Goal: Information Seeking & Learning: Learn about a topic

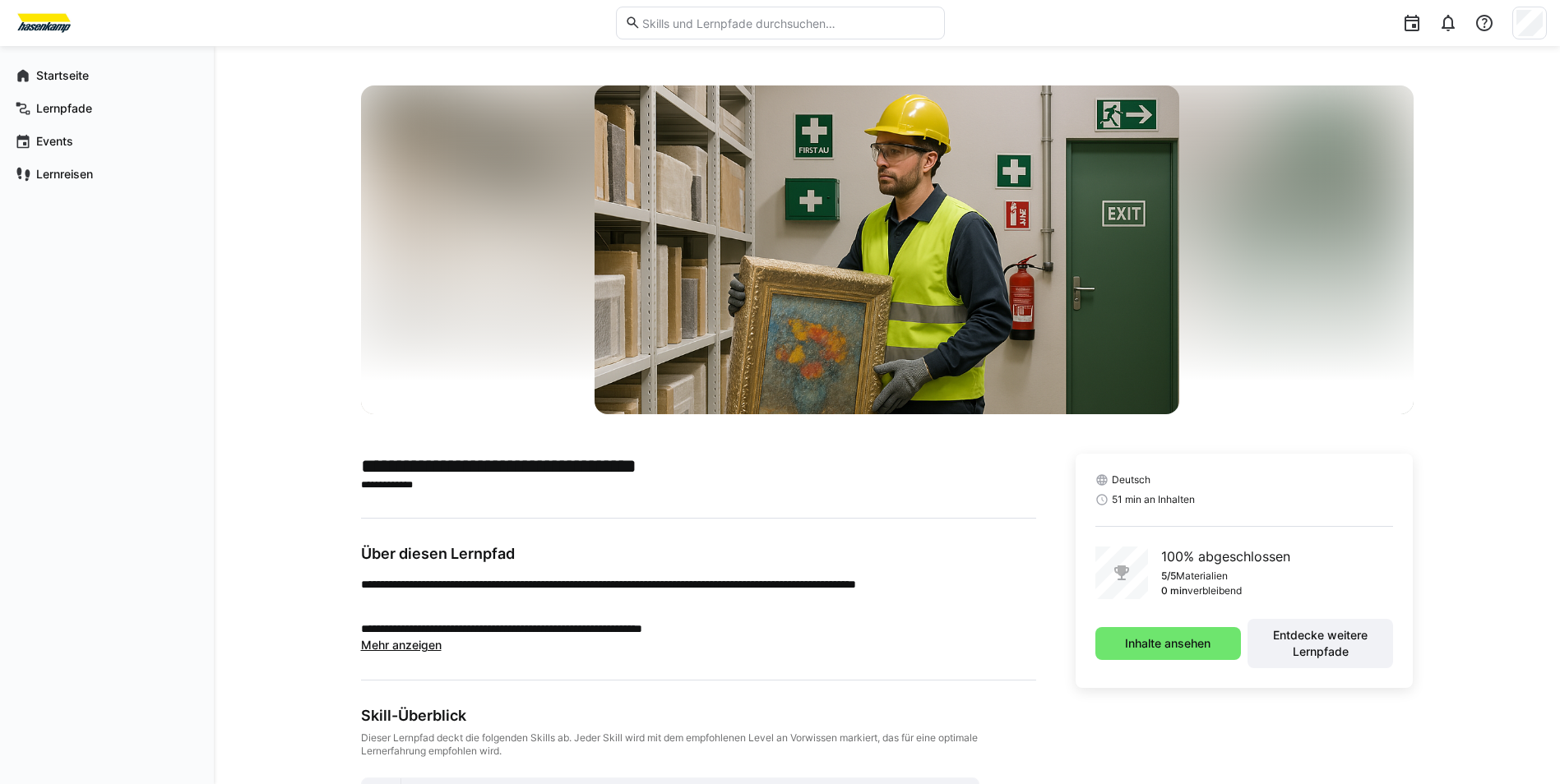
click at [685, 34] on eds-input at bounding box center [780, 23] width 329 height 33
click at [680, 34] on eds-input at bounding box center [780, 23] width 329 height 33
type input "smART"
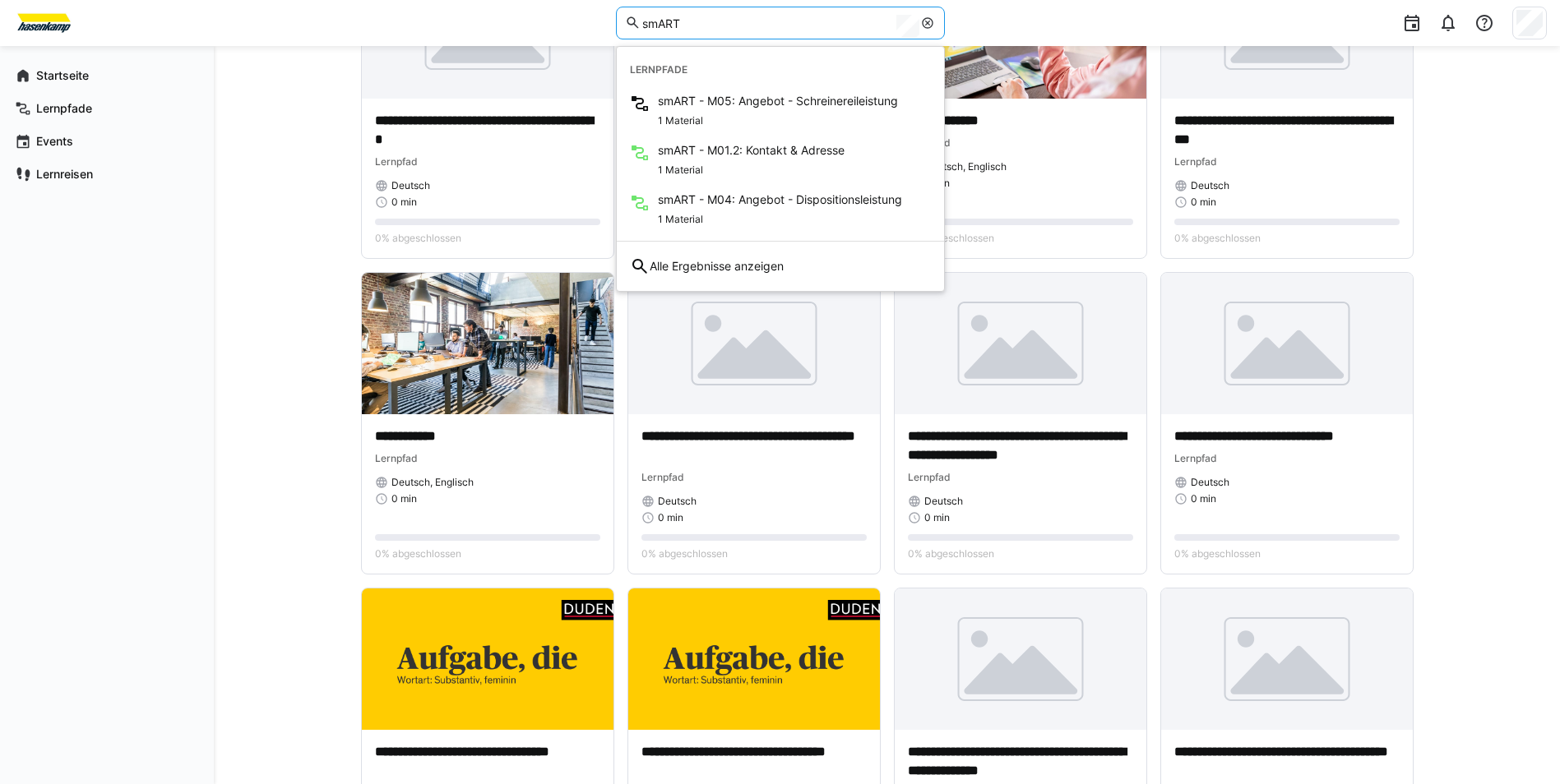
scroll to position [493, 0]
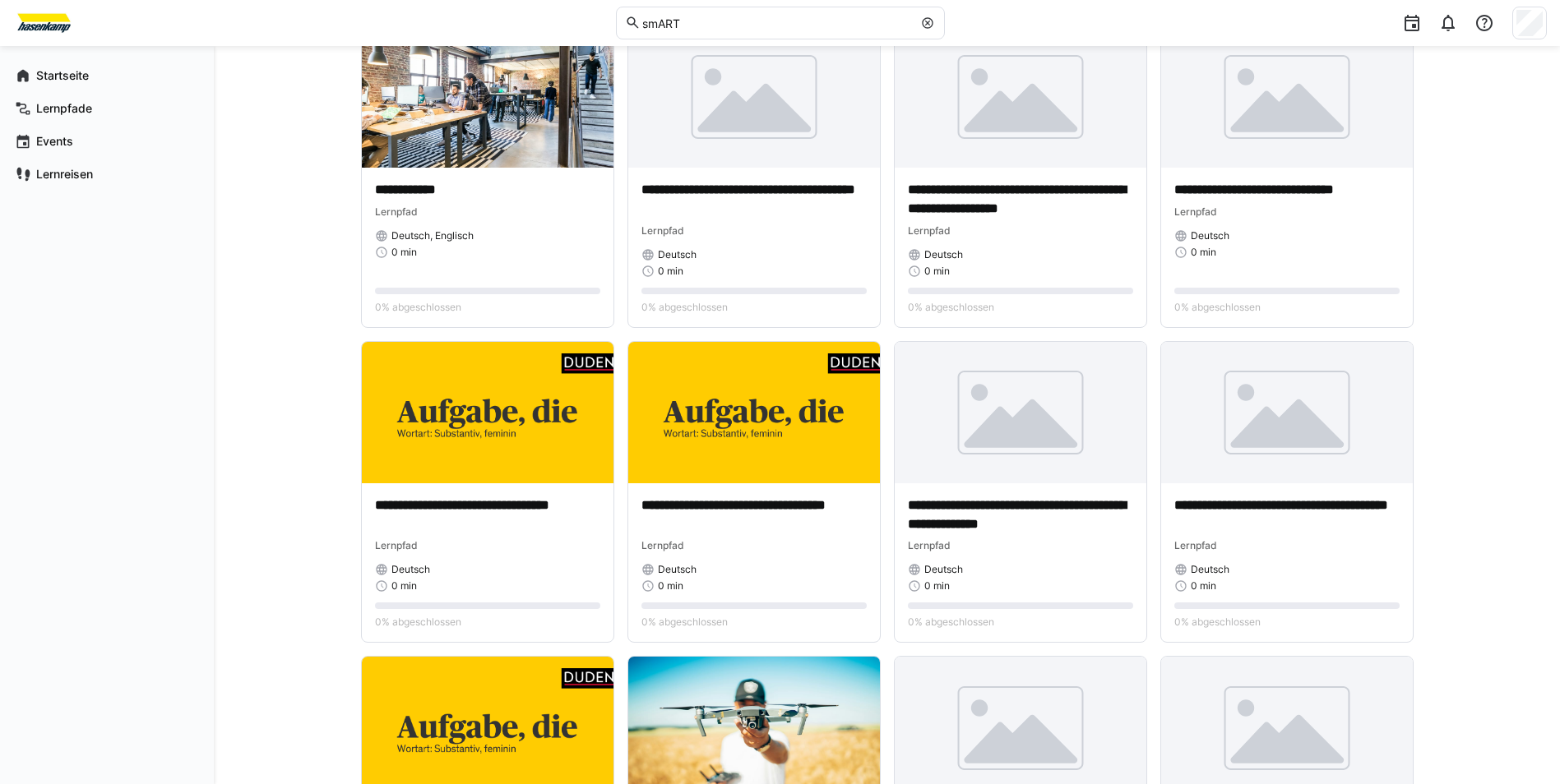
click at [1521, 381] on div "**********" at bounding box center [886, 769] width 1347 height 2432
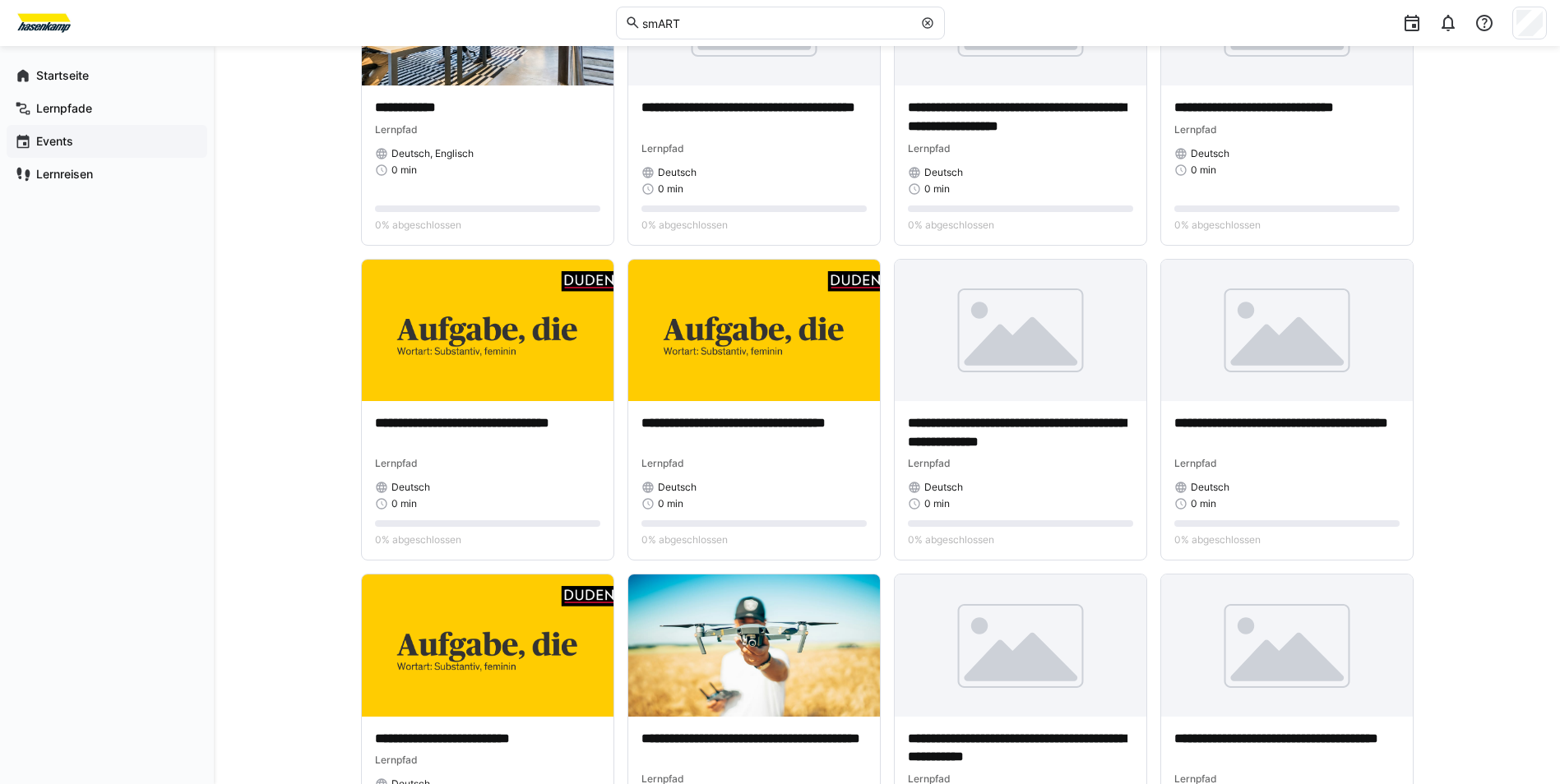
scroll to position [0, 0]
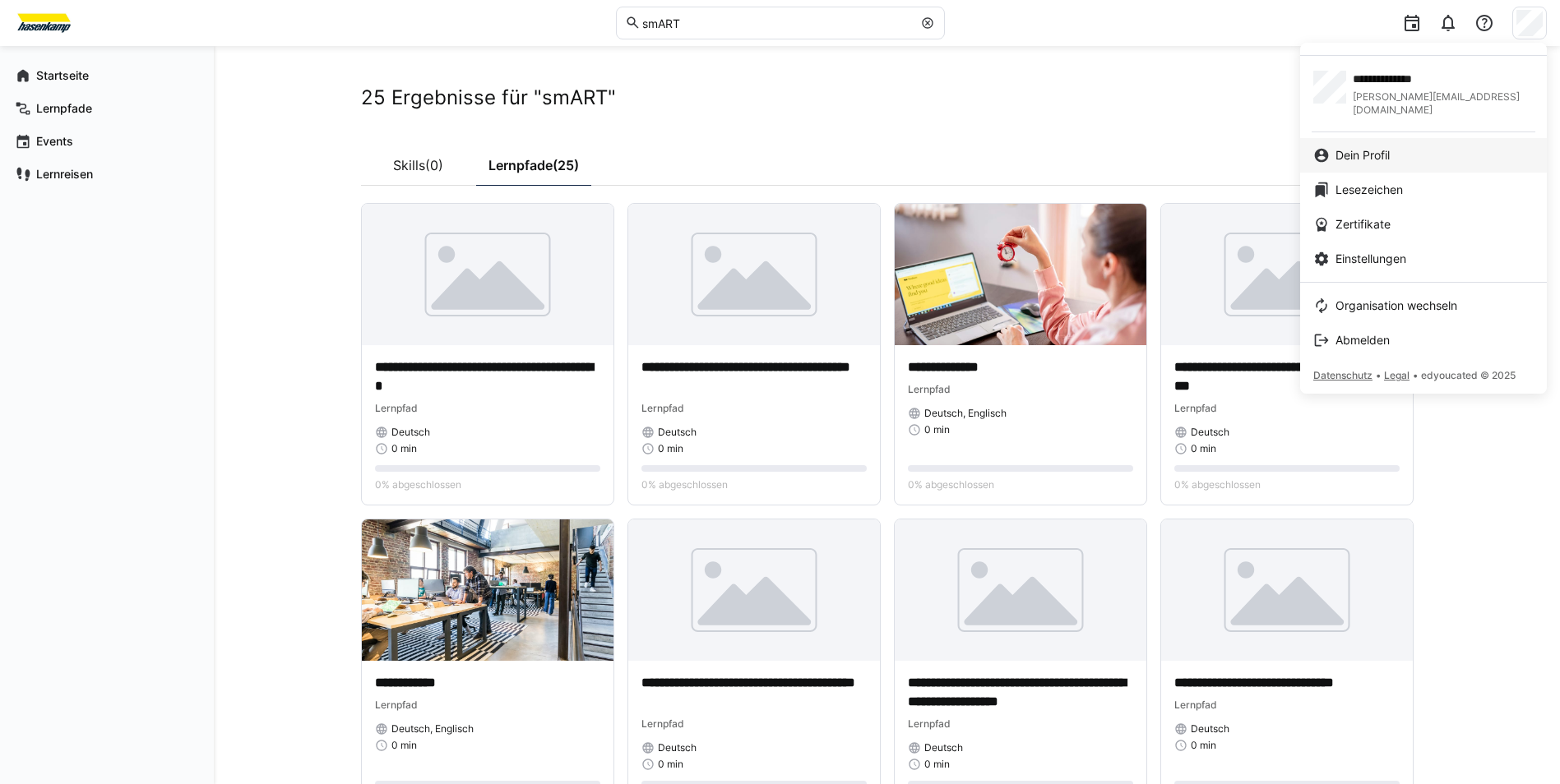
click at [1396, 147] on div "Dein Profil" at bounding box center [1423, 154] width 220 height 16
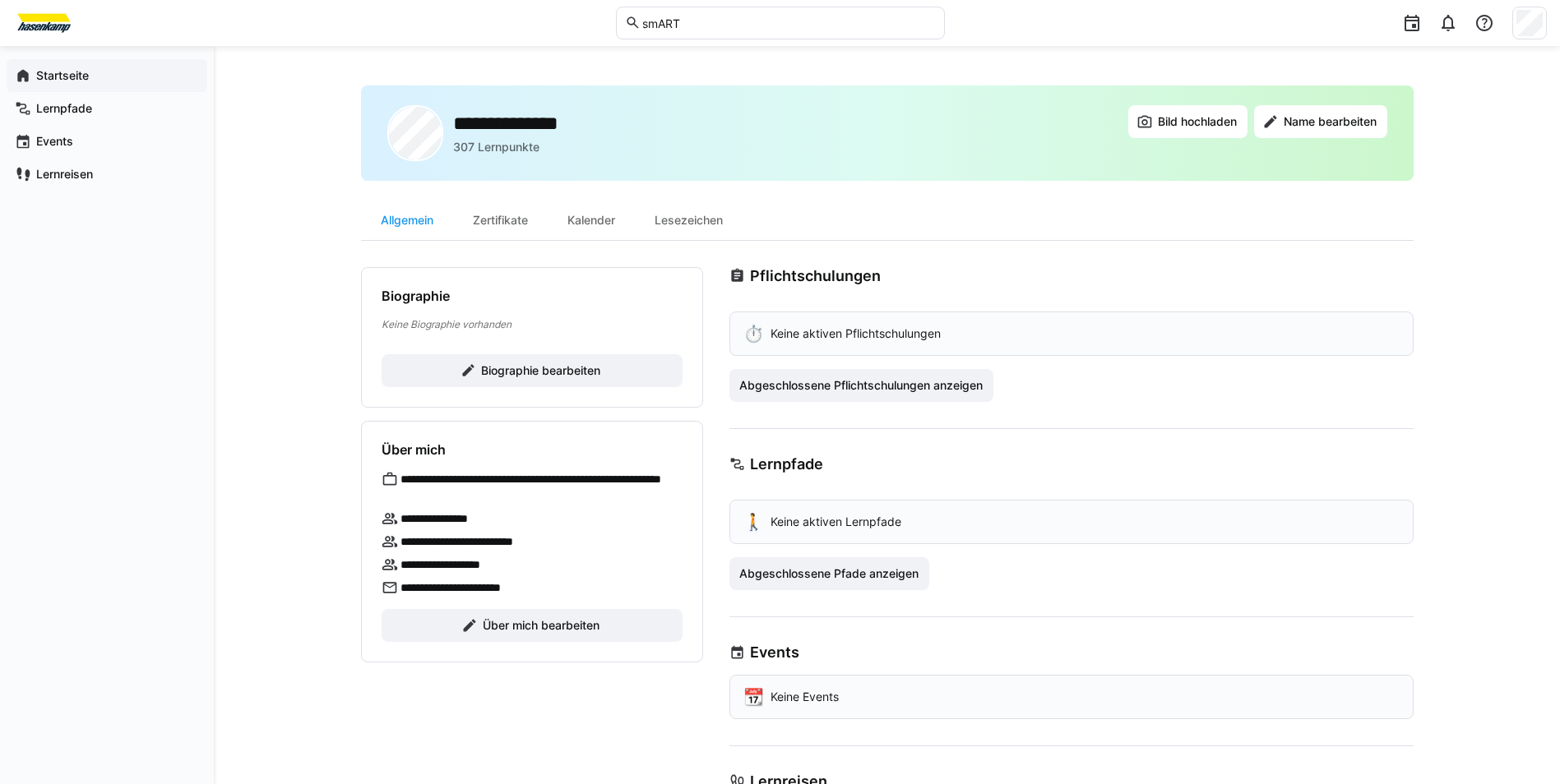
click at [85, 88] on div "Startseite" at bounding box center [107, 75] width 201 height 33
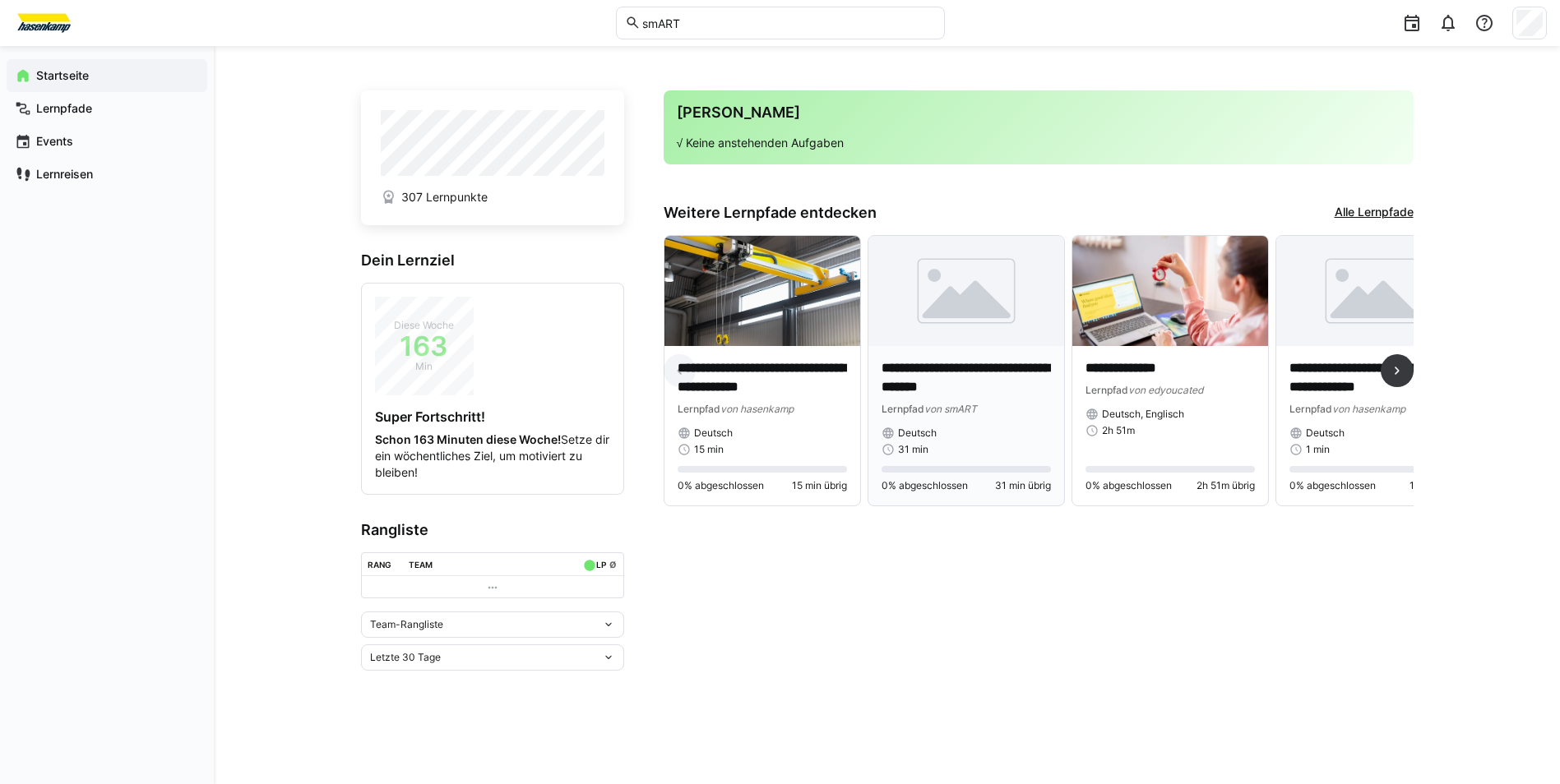
click at [947, 385] on p "**********" at bounding box center [966, 378] width 170 height 38
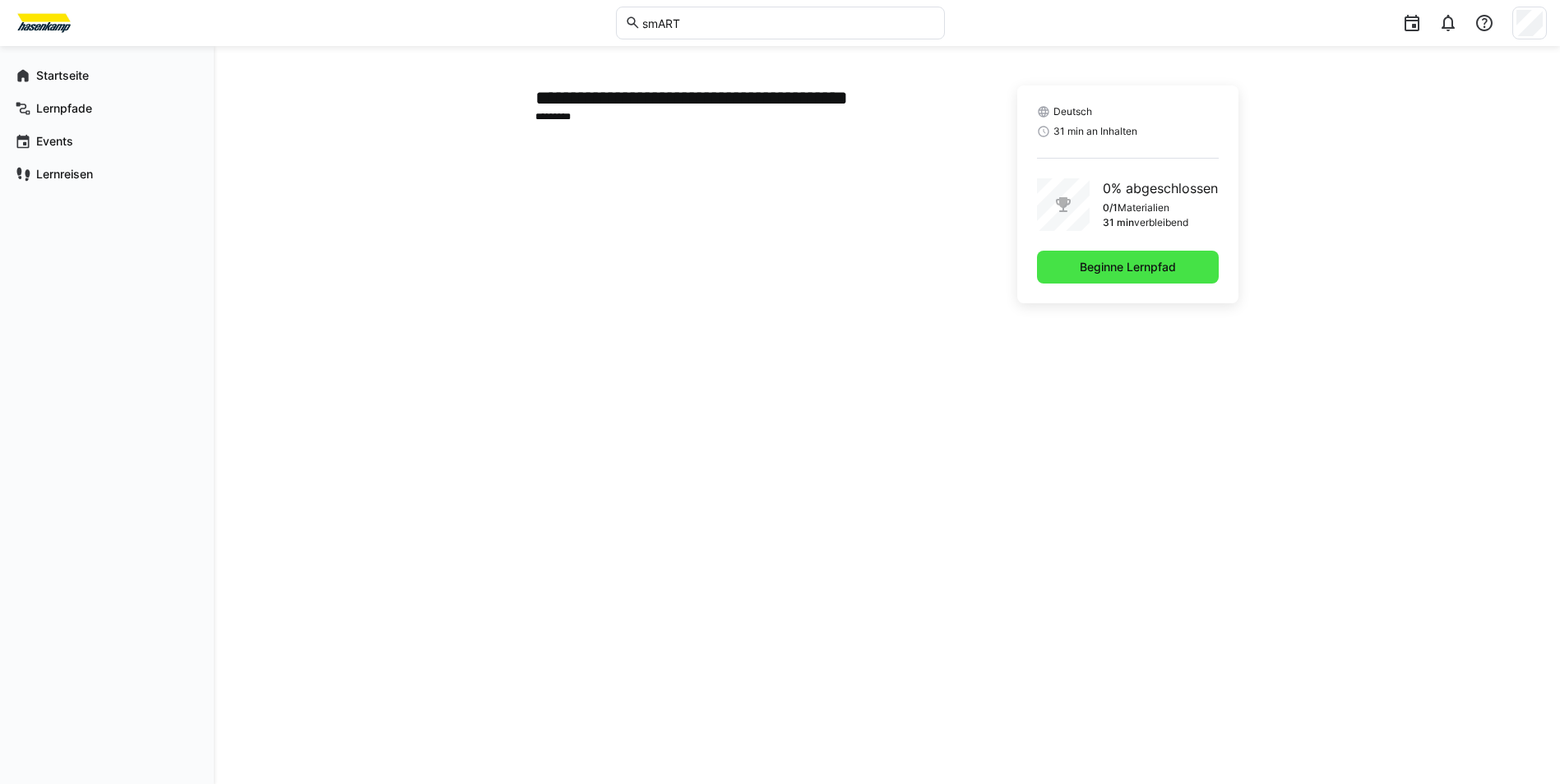
click at [1091, 271] on span "Beginne Lernpfad" at bounding box center [1128, 267] width 101 height 16
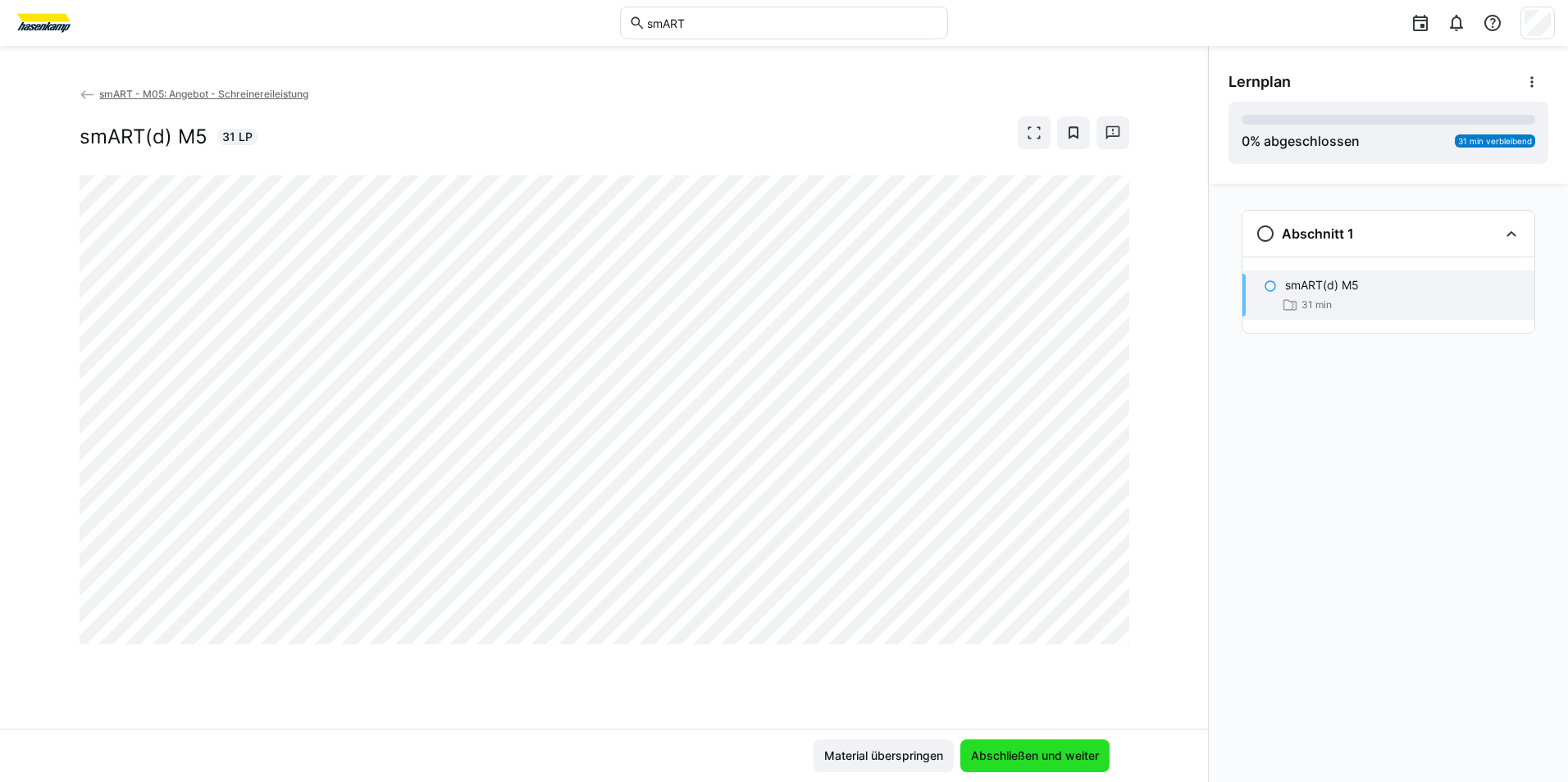
click at [1014, 759] on span "Abschließen und weiter" at bounding box center [1035, 755] width 133 height 16
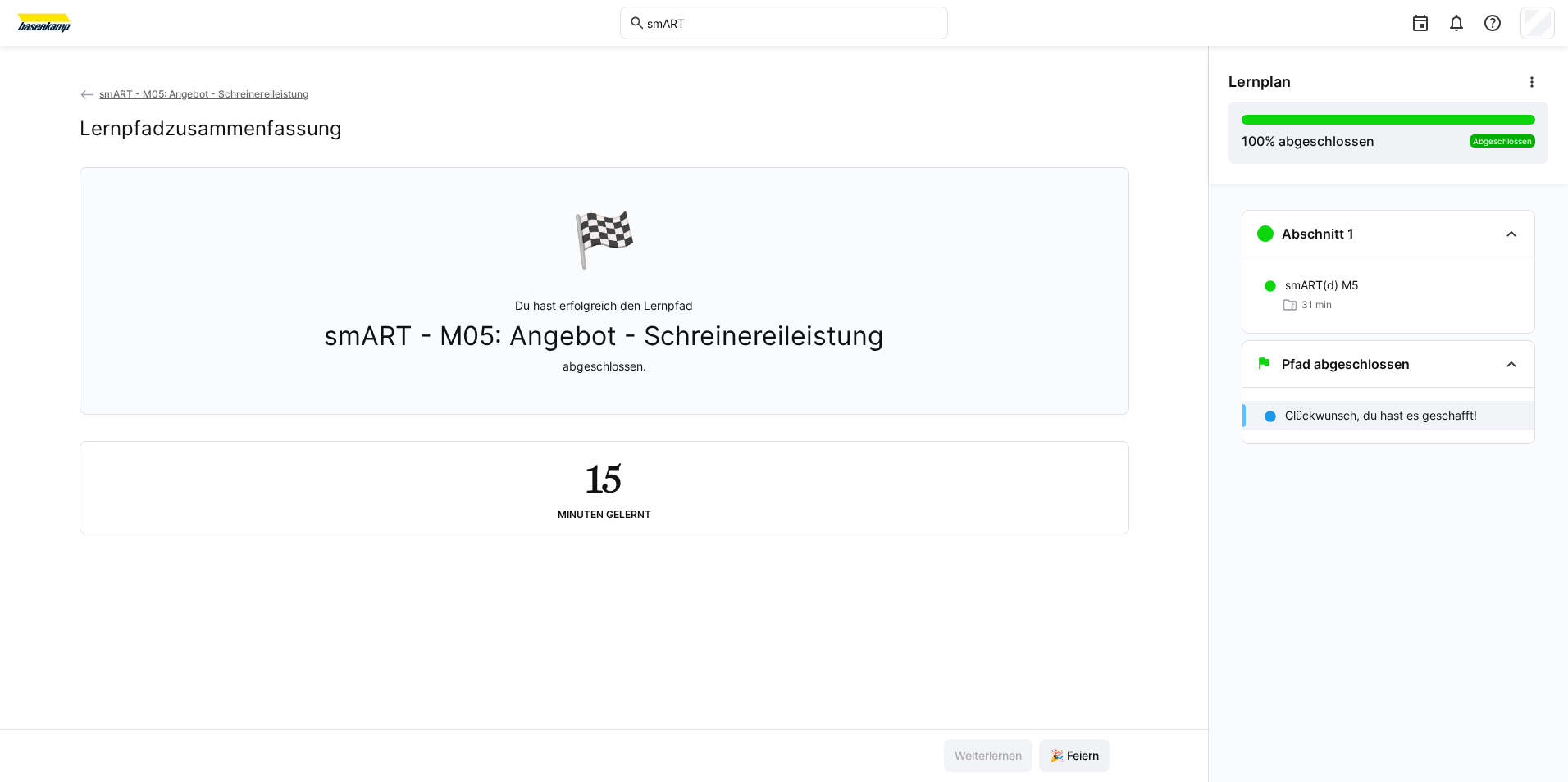
click at [266, 98] on span "smART - M05: Angebot - Schreinereileistung" at bounding box center [203, 93] width 209 height 12
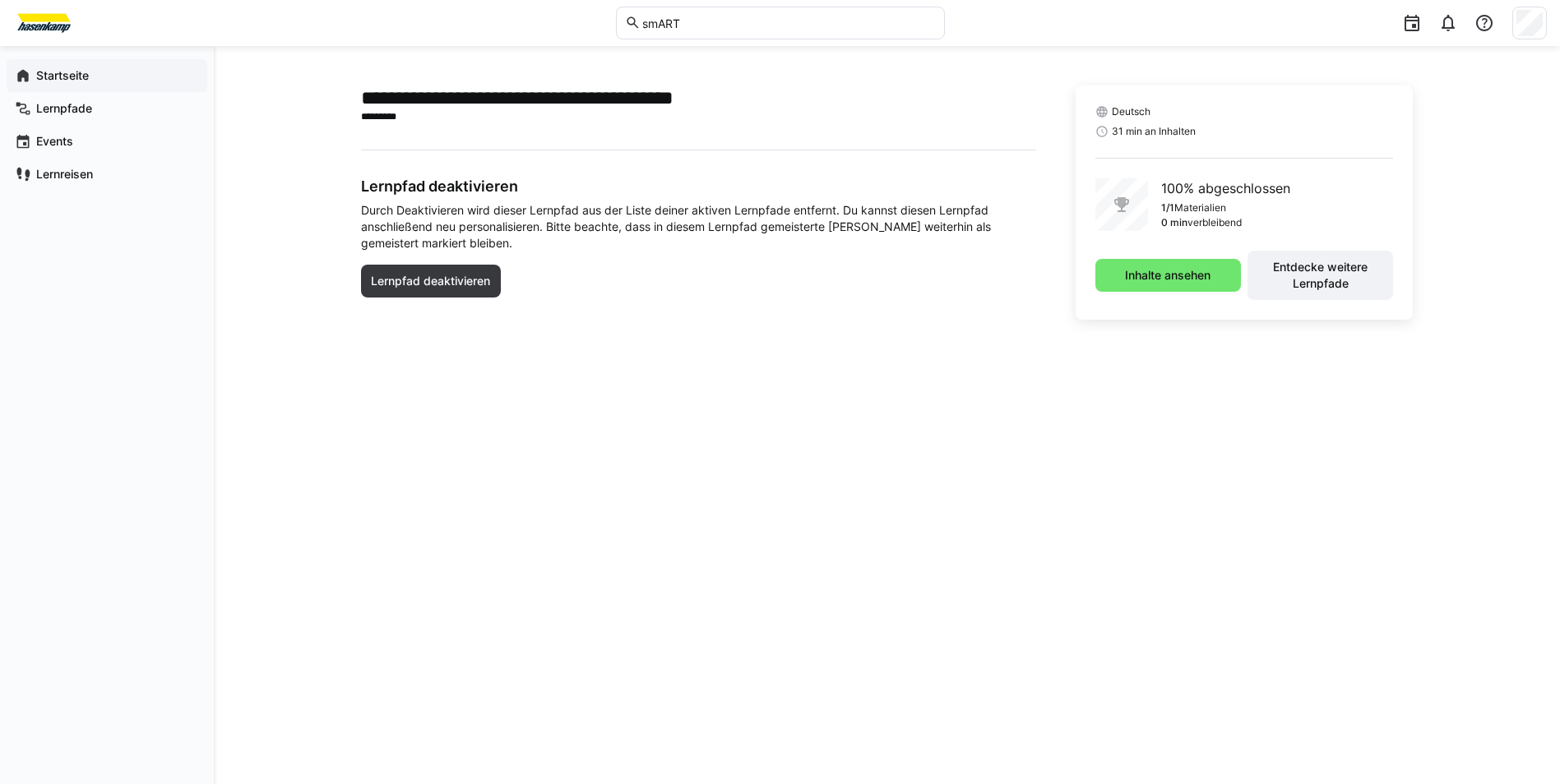
click at [0, 0] on app-navigation-label "Startseite" at bounding box center [0, 0] width 0 height 0
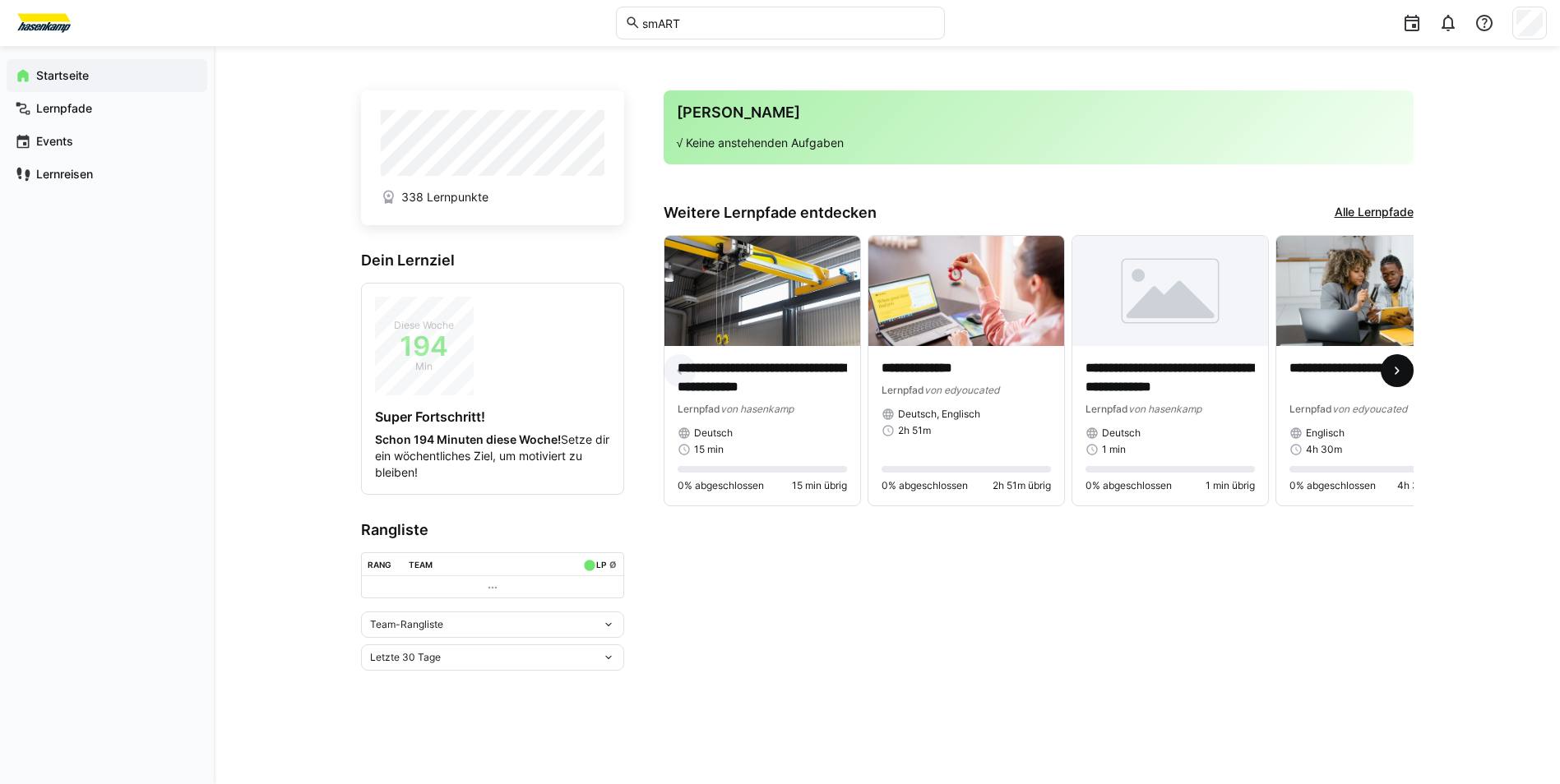
click at [1405, 373] on eds-icon at bounding box center [1397, 371] width 16 height 16
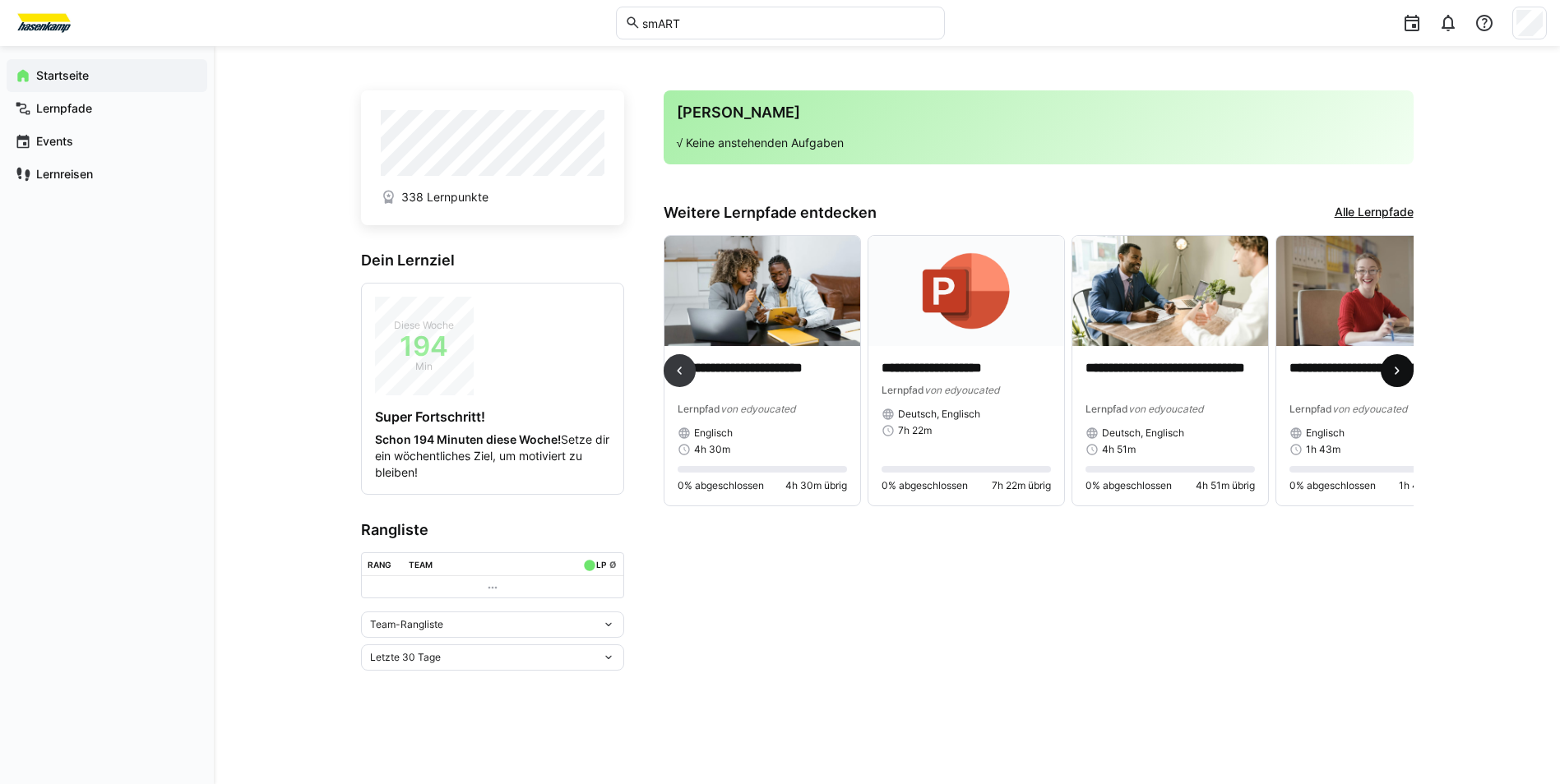
click at [1405, 373] on eds-icon at bounding box center [1397, 371] width 16 height 16
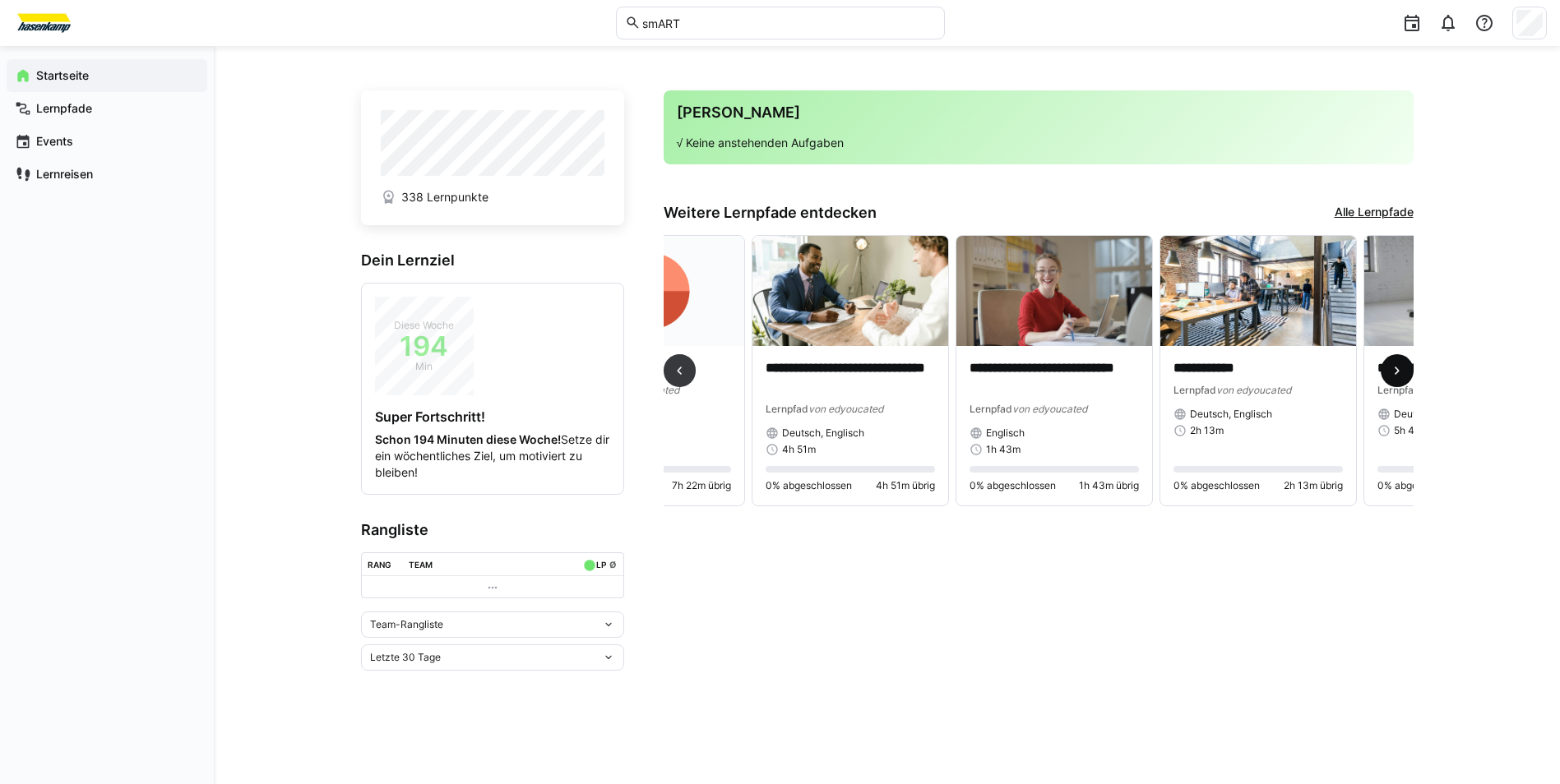
scroll to position [0, 1224]
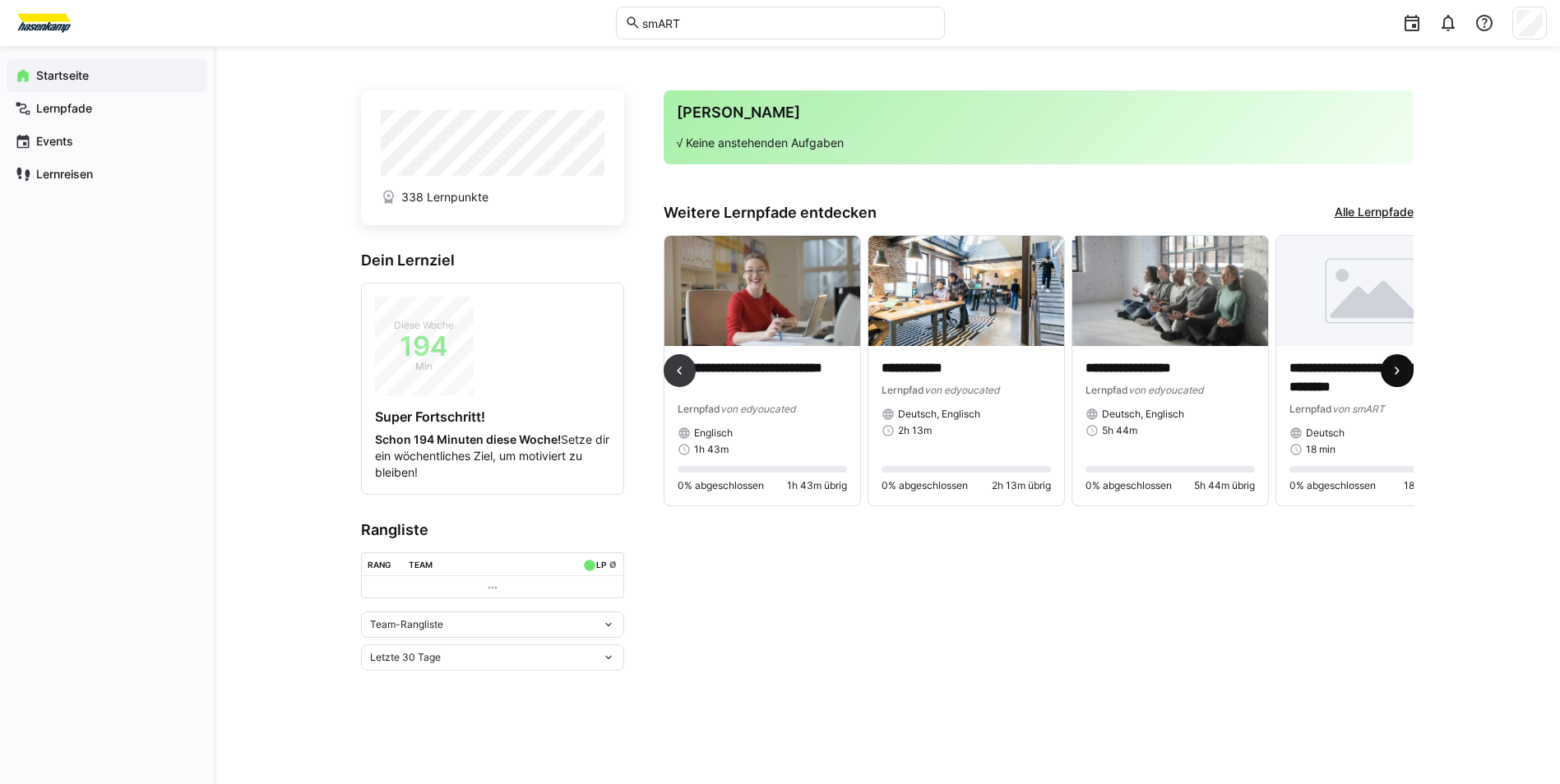
click at [1405, 373] on eds-icon at bounding box center [1397, 371] width 16 height 16
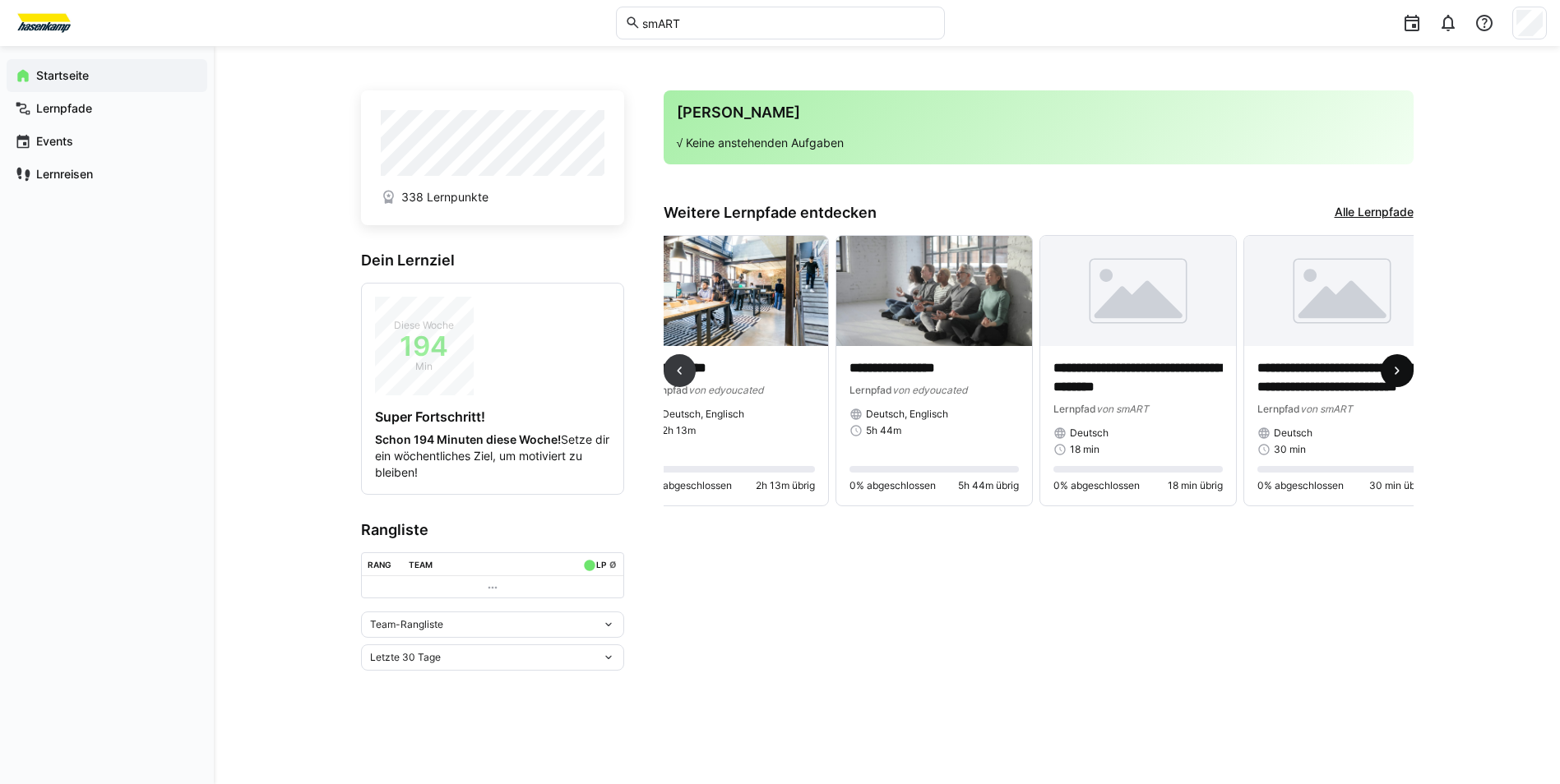
scroll to position [0, 1691]
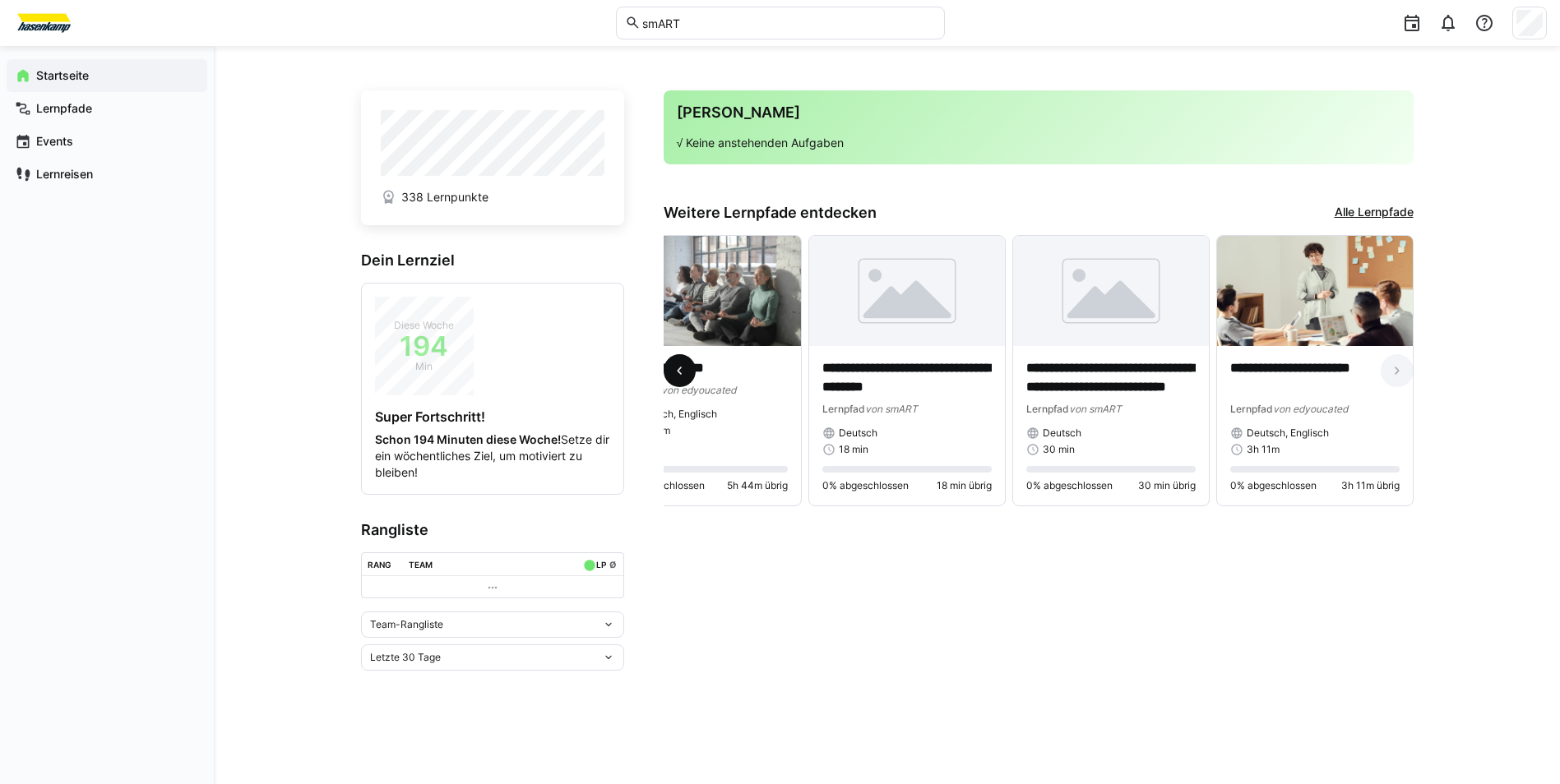
click at [688, 369] on span at bounding box center [679, 371] width 33 height 33
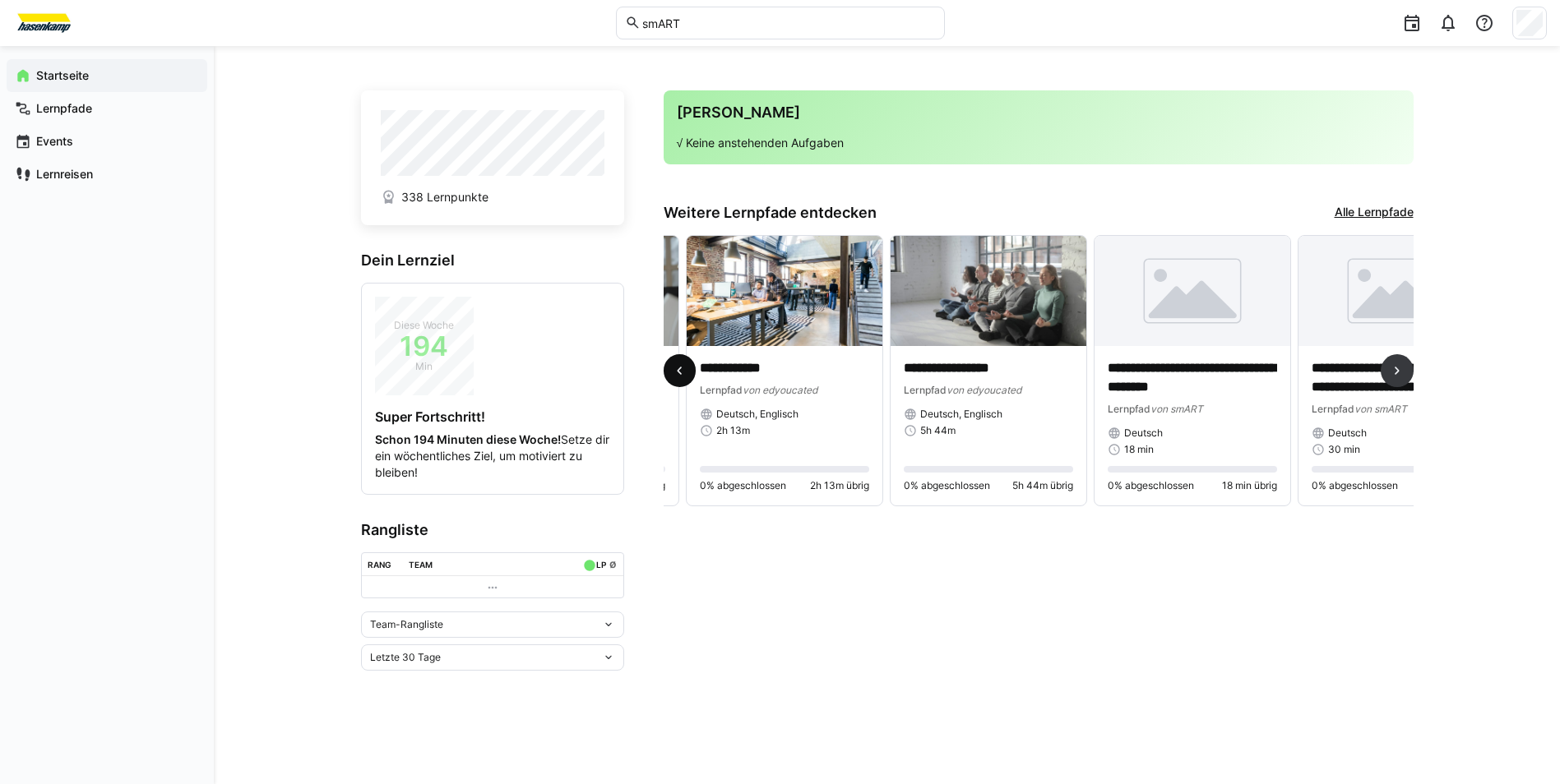
click at [688, 369] on span at bounding box center [679, 371] width 33 height 33
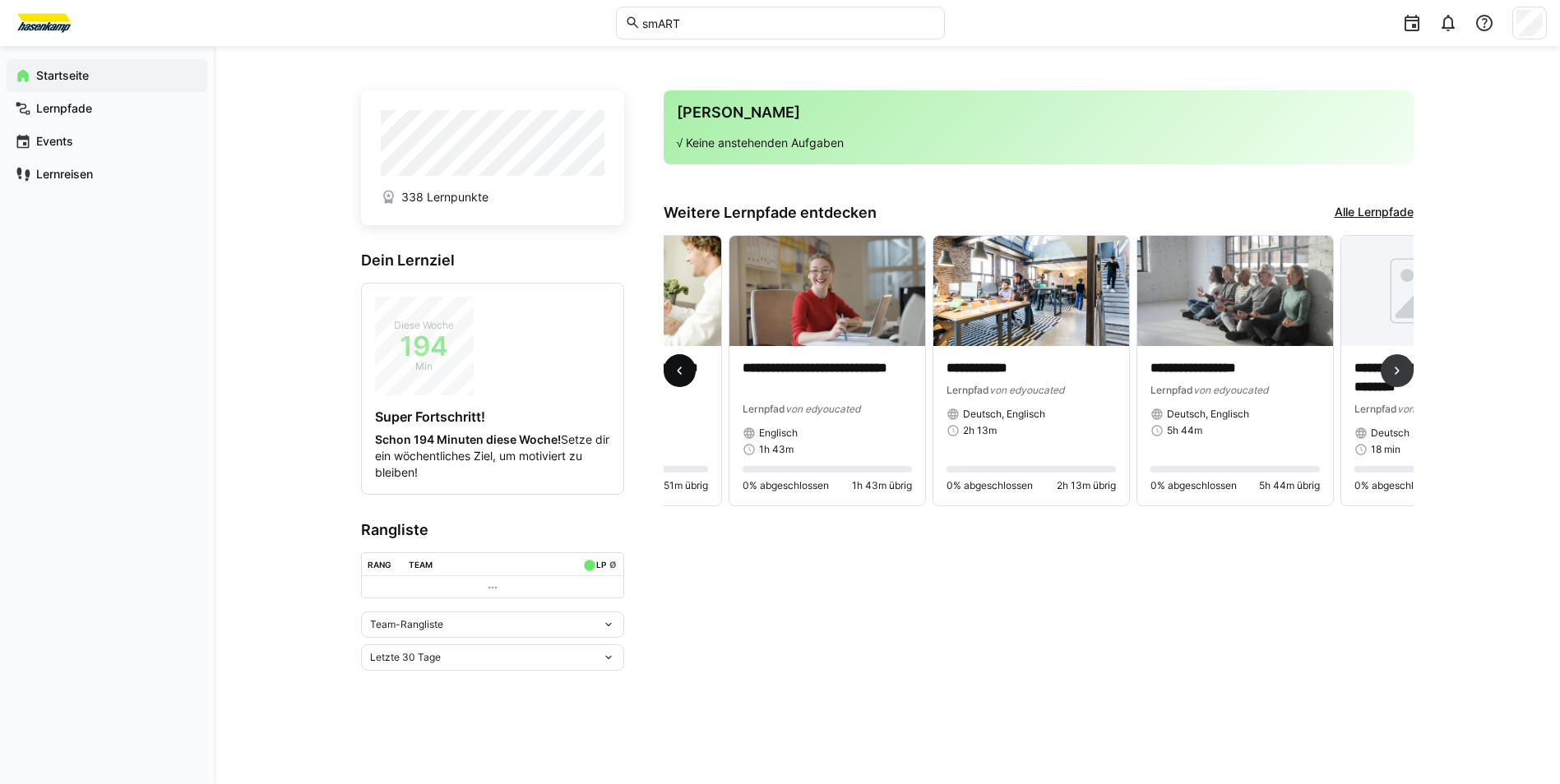
click at [688, 369] on span at bounding box center [679, 371] width 33 height 33
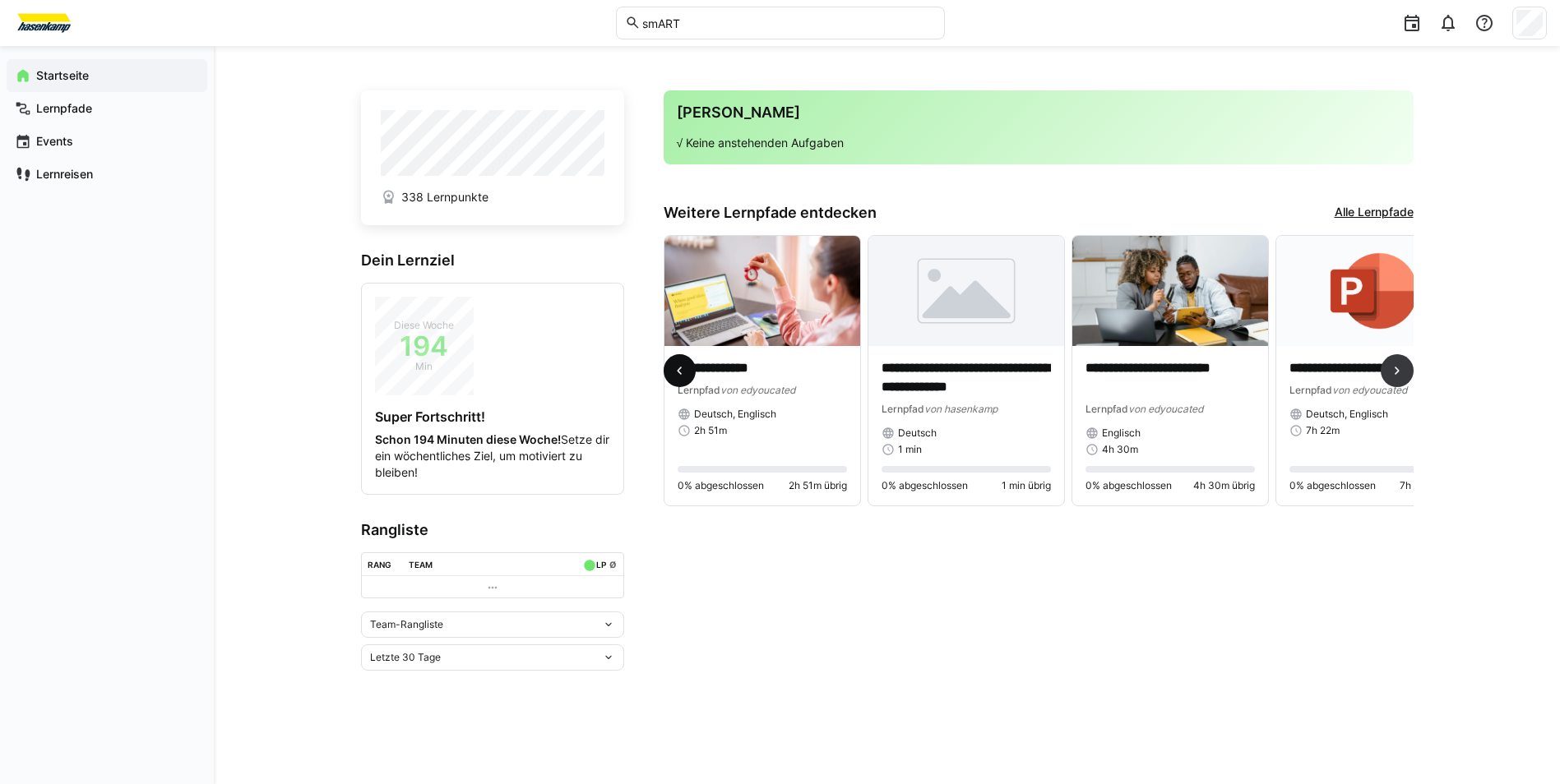
click at [688, 369] on span at bounding box center [679, 371] width 33 height 33
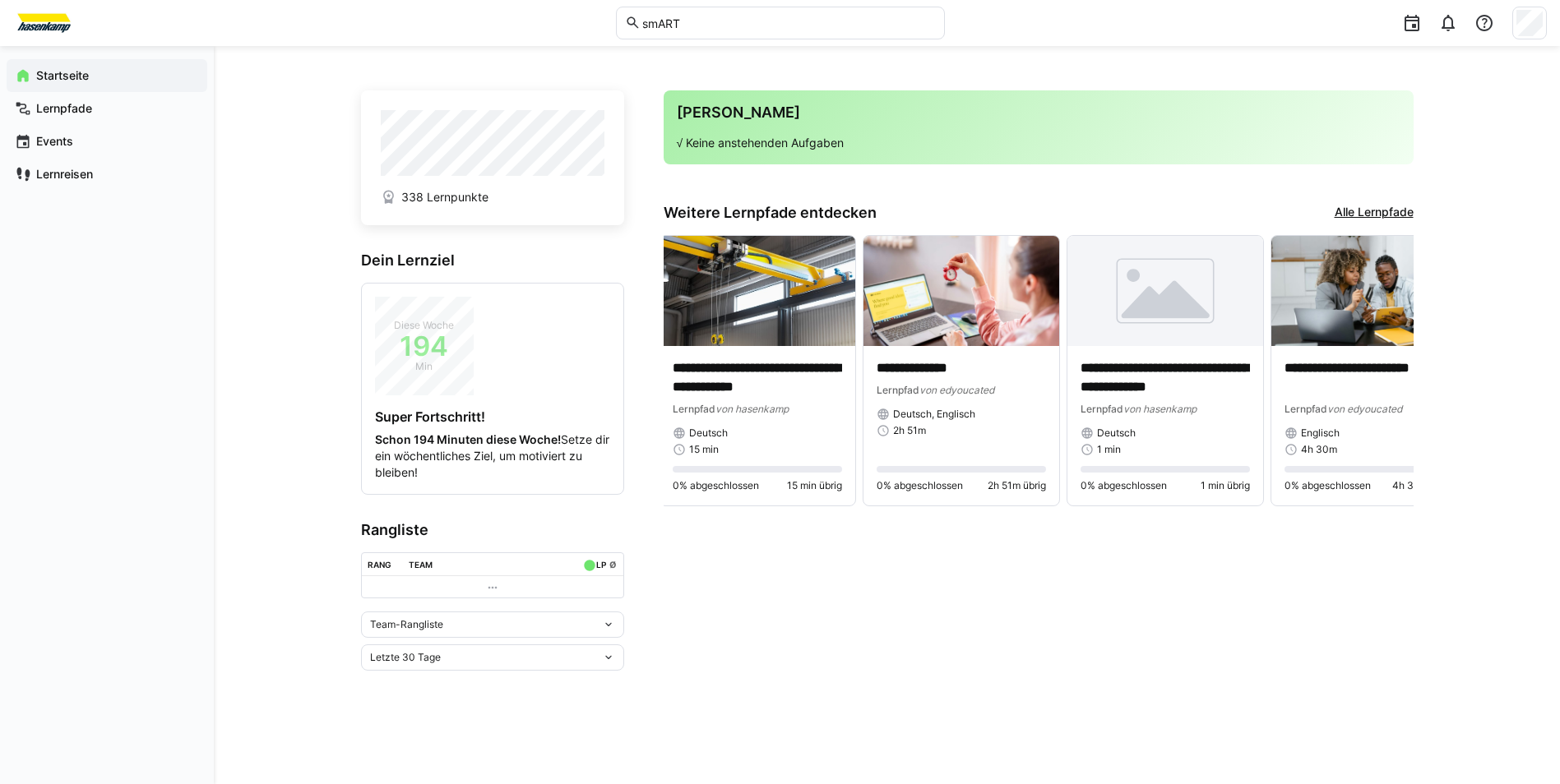
scroll to position [0, 0]
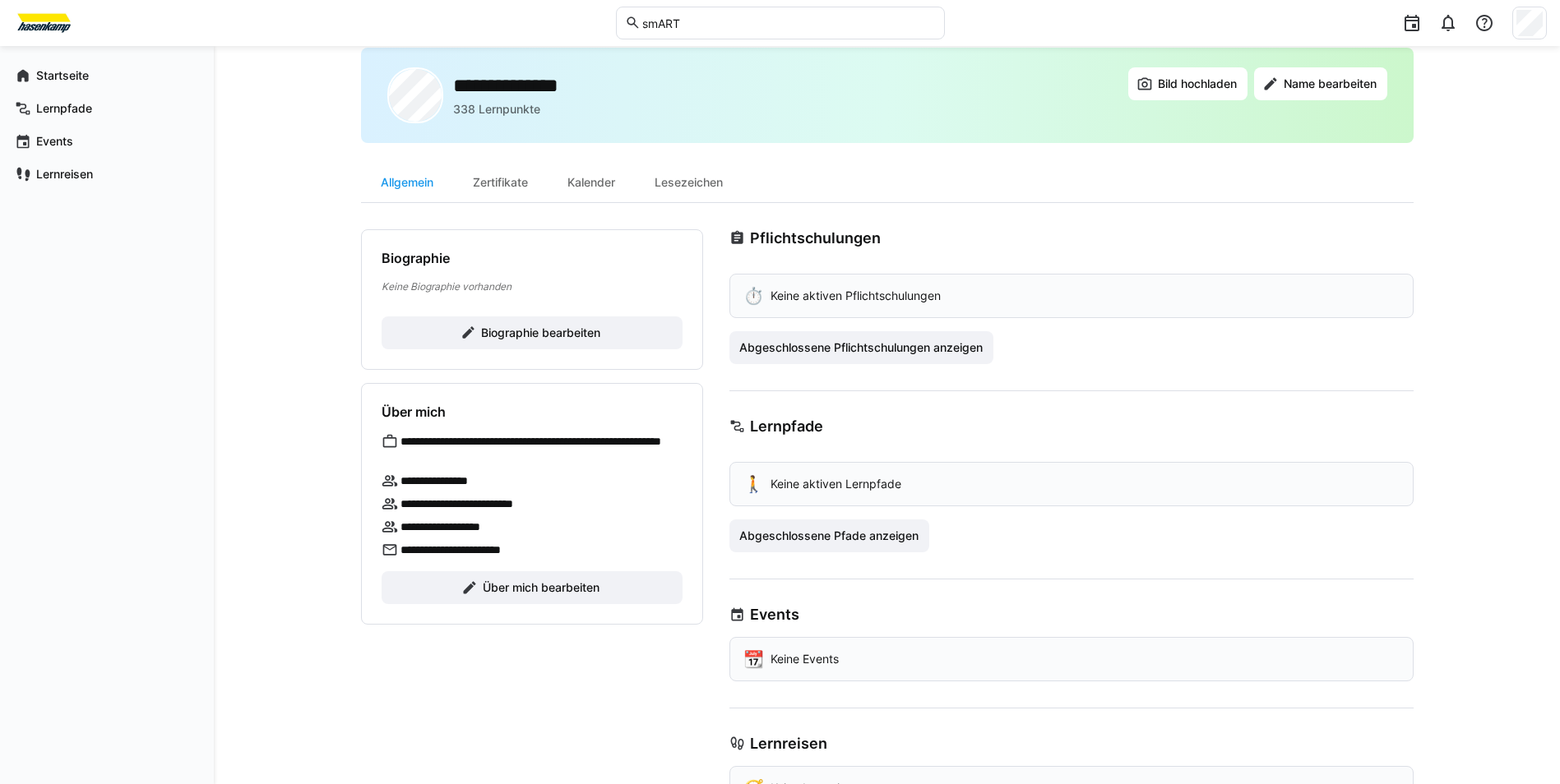
scroll to position [104, 0]
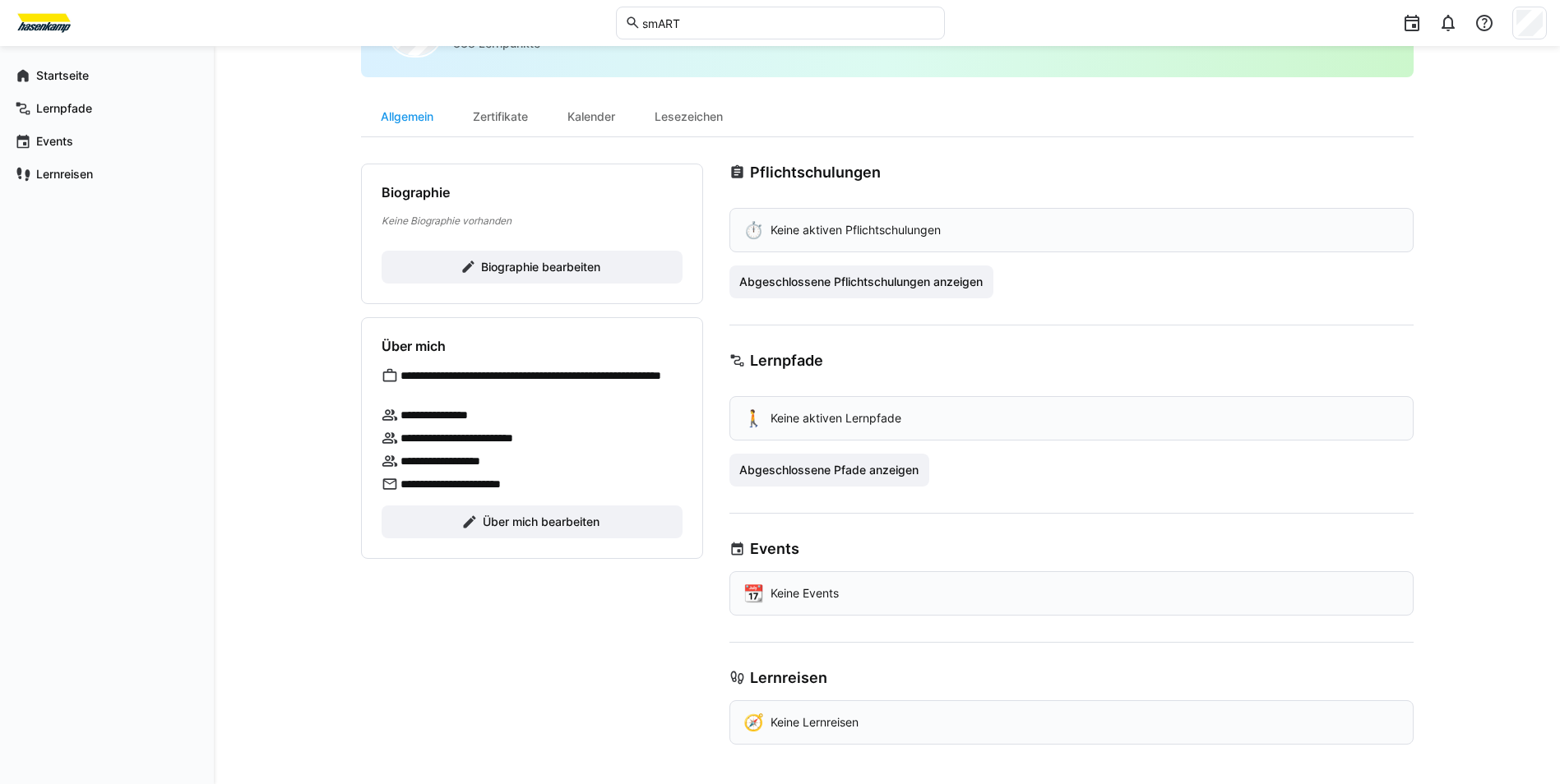
click at [822, 730] on p "Keine Lernreisen" at bounding box center [815, 722] width 88 height 16
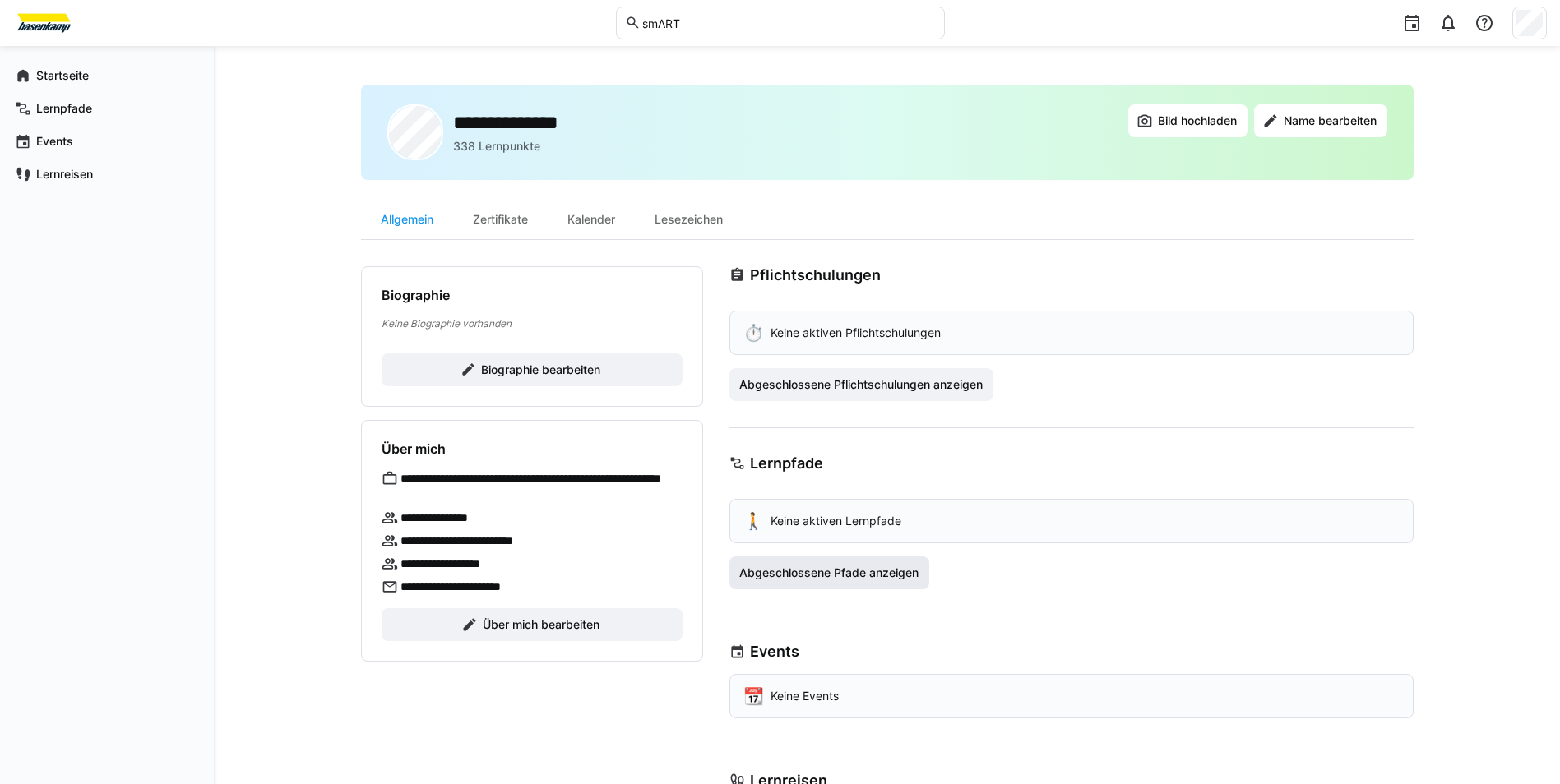
scroll to position [0, 0]
click at [707, 216] on div "Lesezeichen" at bounding box center [688, 220] width 108 height 39
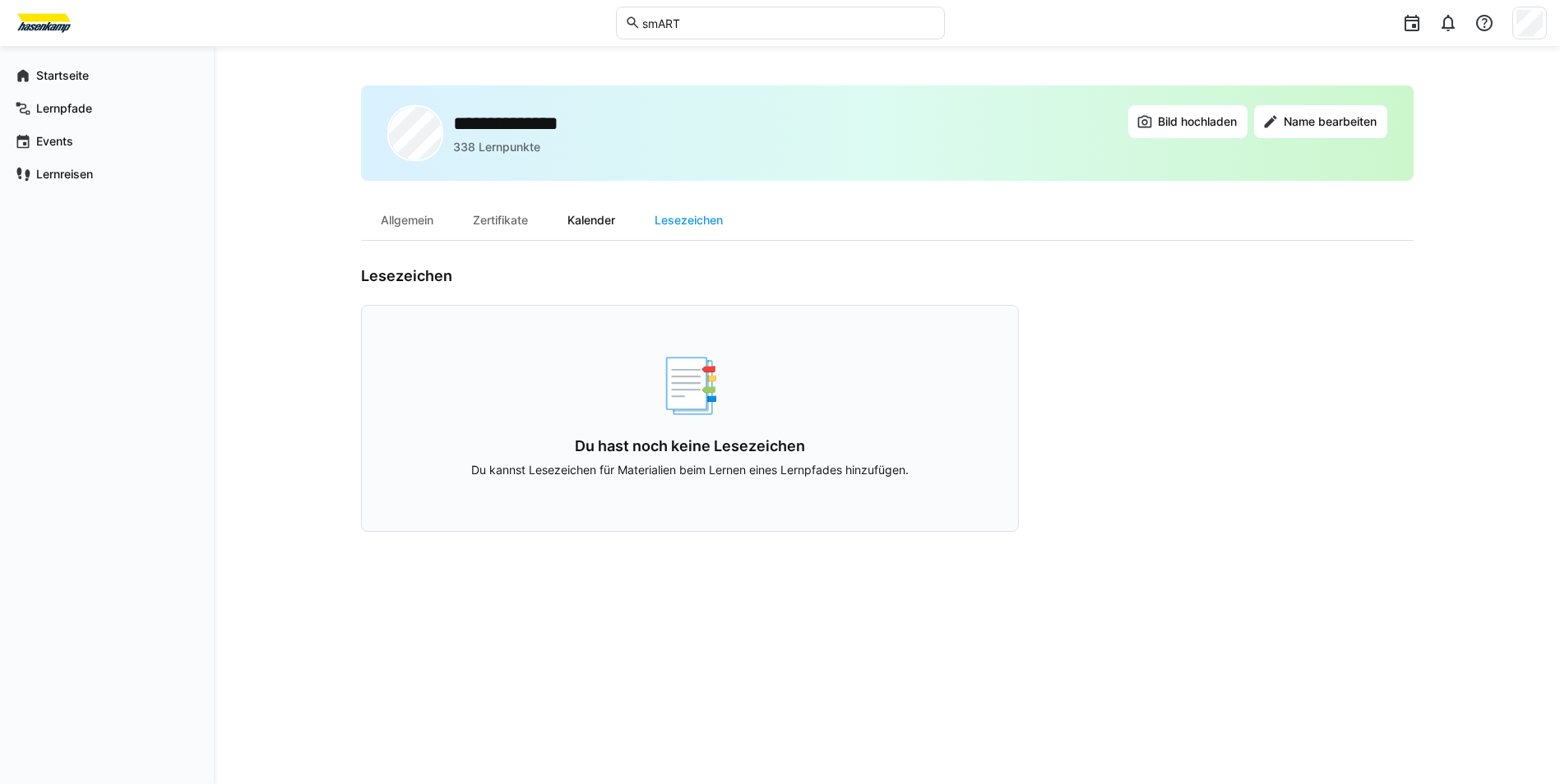
click at [598, 228] on div "Kalender" at bounding box center [591, 220] width 87 height 39
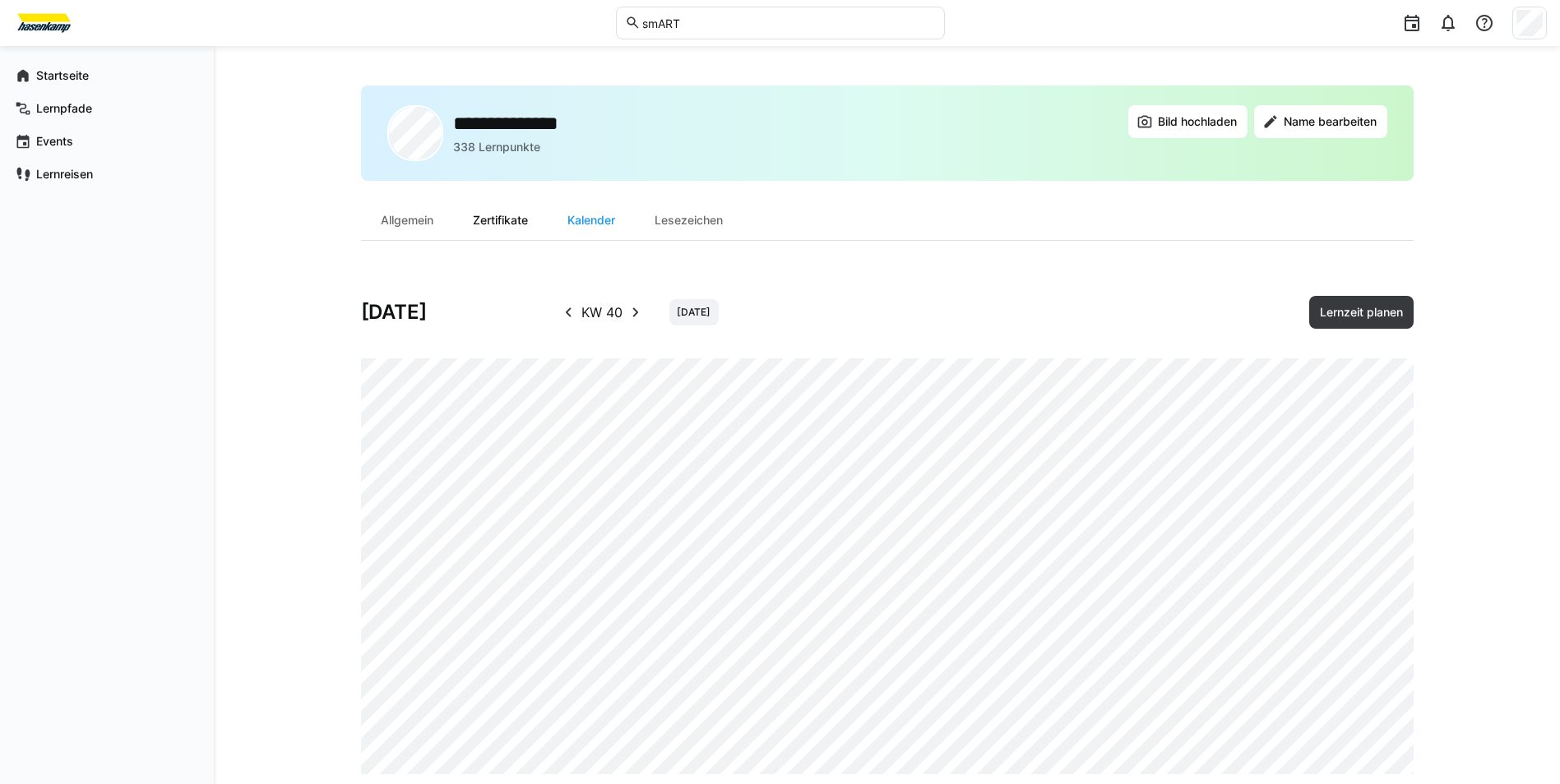
click at [522, 217] on div "Zertifikate" at bounding box center [500, 220] width 94 height 39
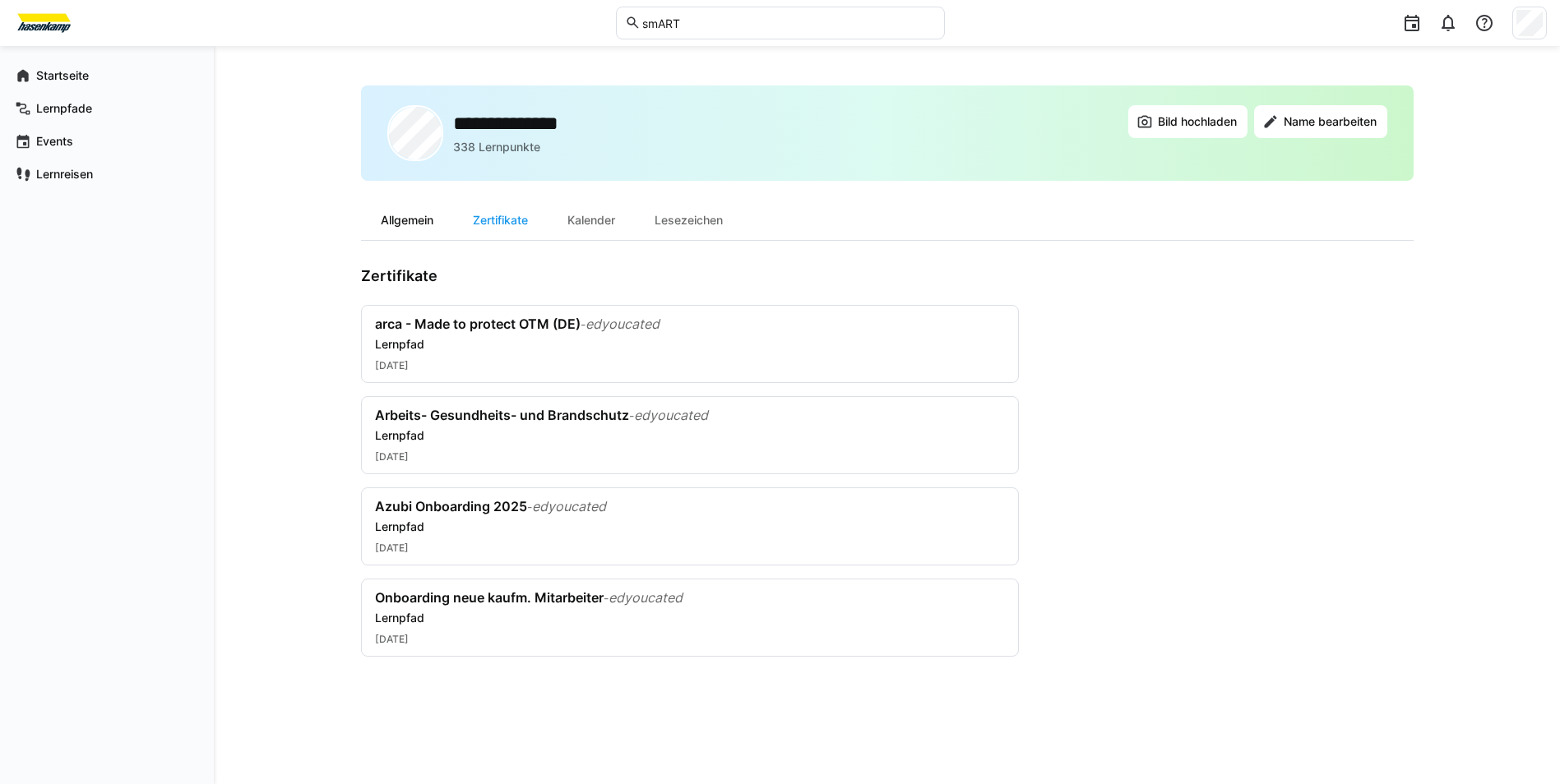
click at [412, 223] on div "Allgemein" at bounding box center [407, 220] width 92 height 39
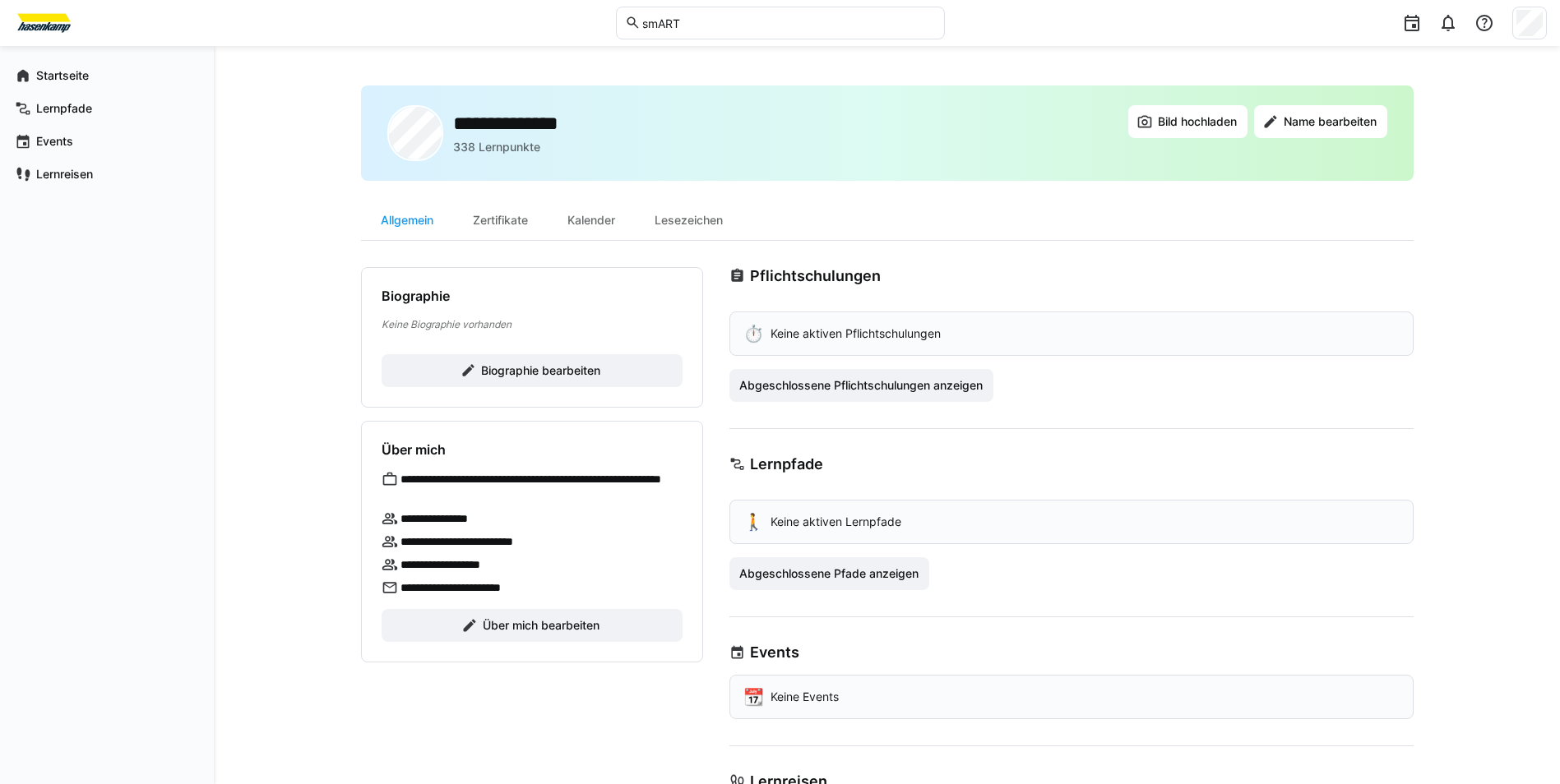
click at [682, 11] on eds-input "smART" at bounding box center [780, 23] width 329 height 33
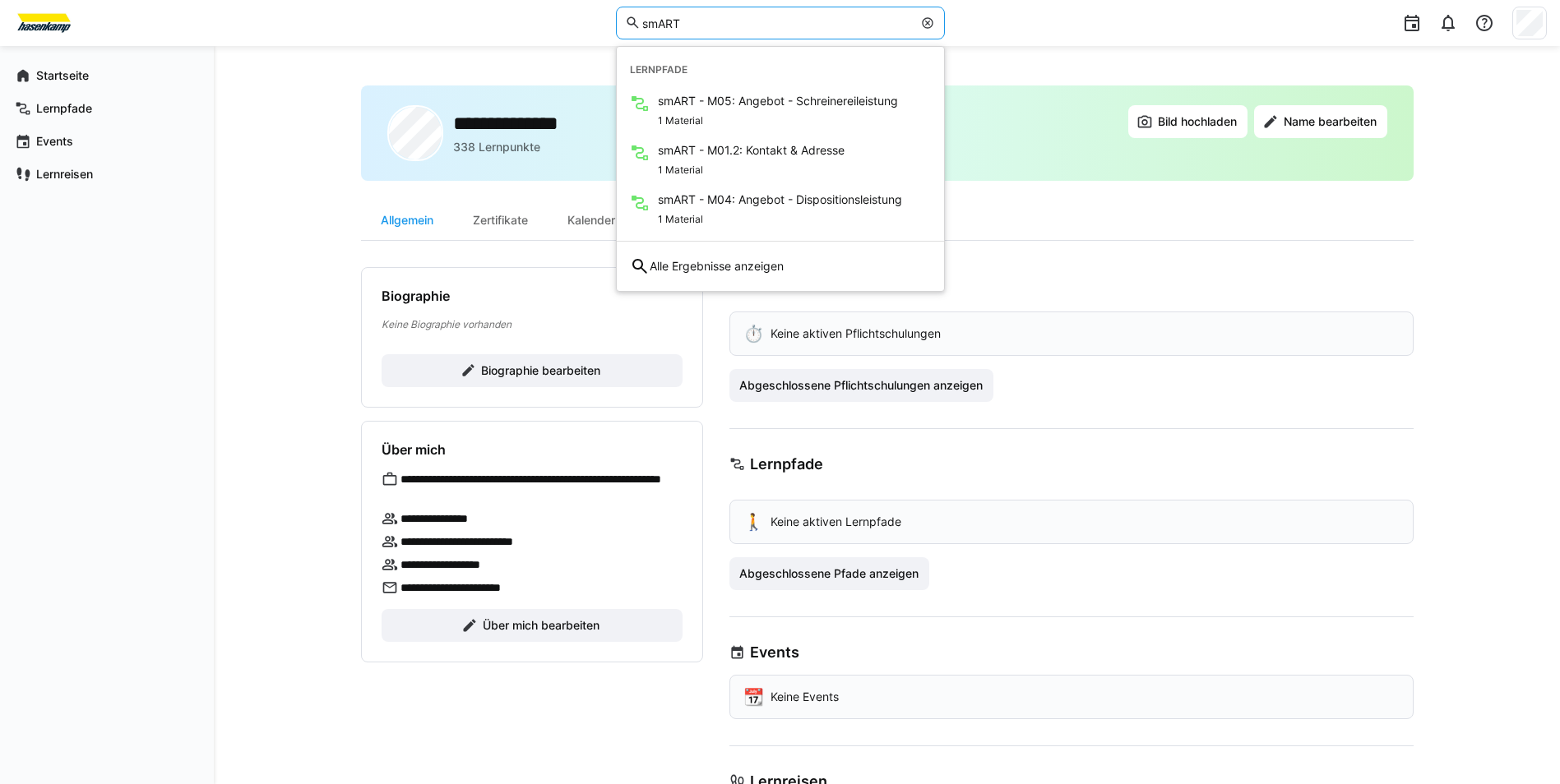
type input "smART"
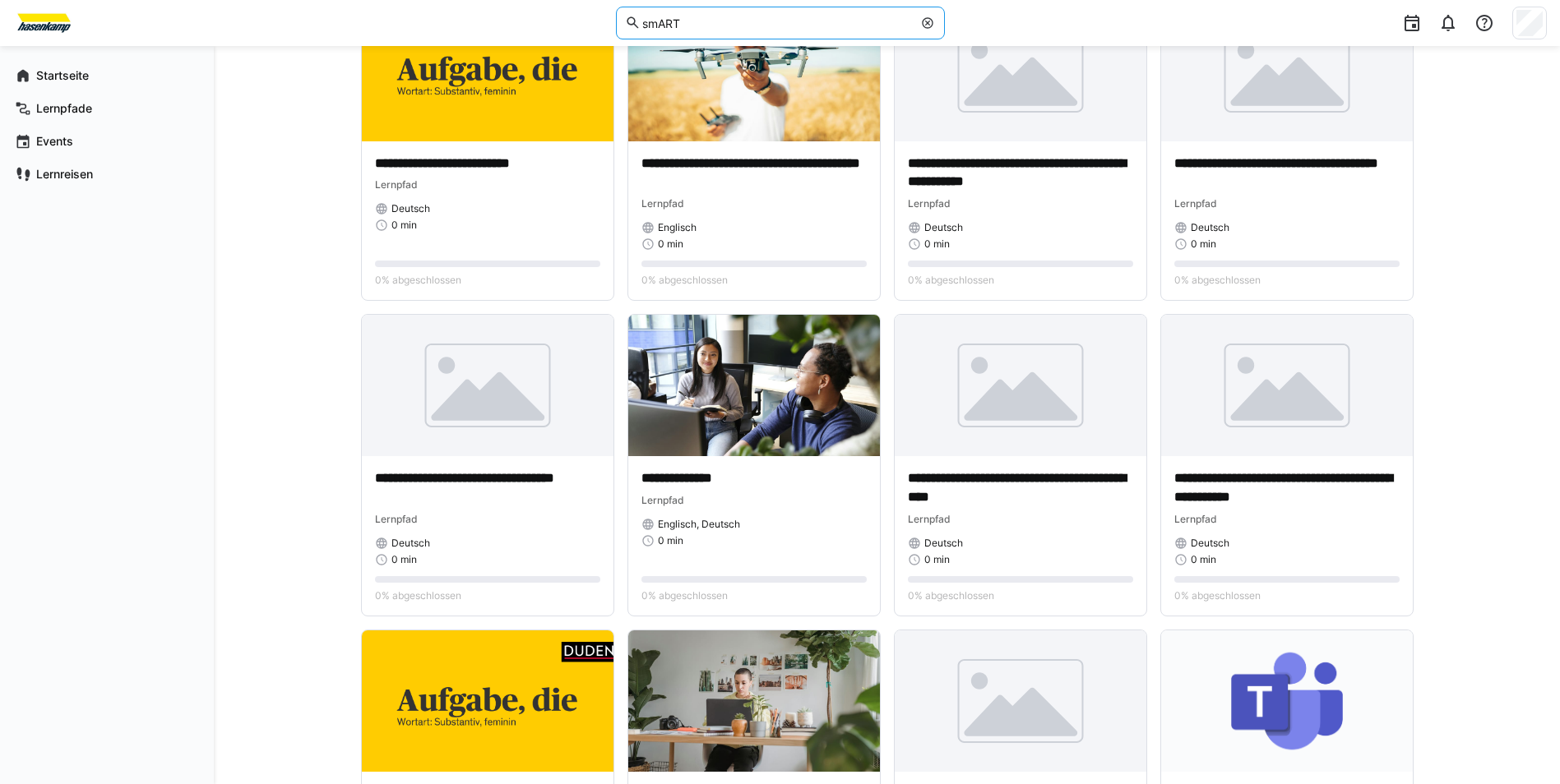
scroll to position [1397, 0]
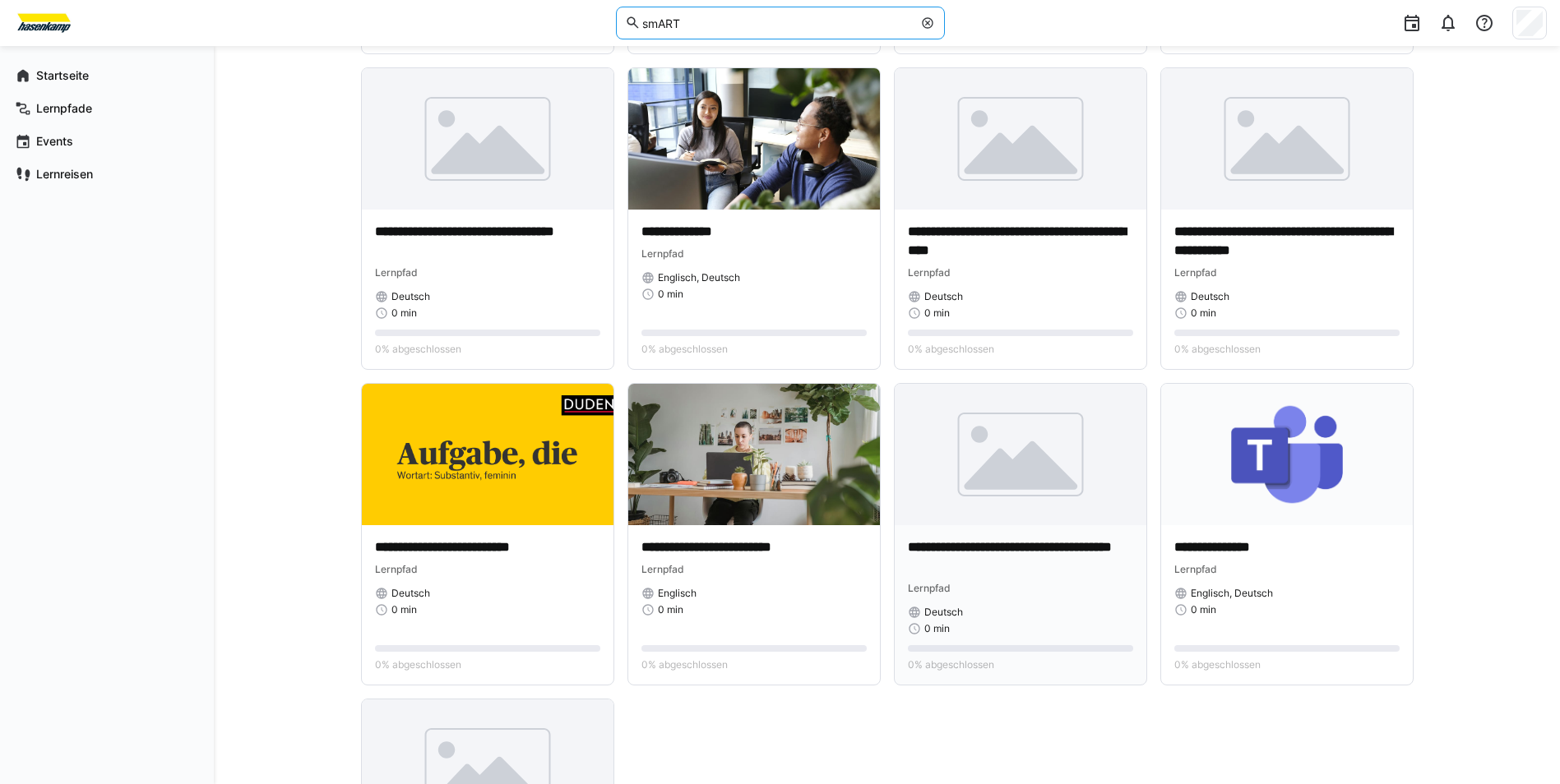
click at [956, 579] on div "Lernpfad" at bounding box center [1021, 587] width 225 height 16
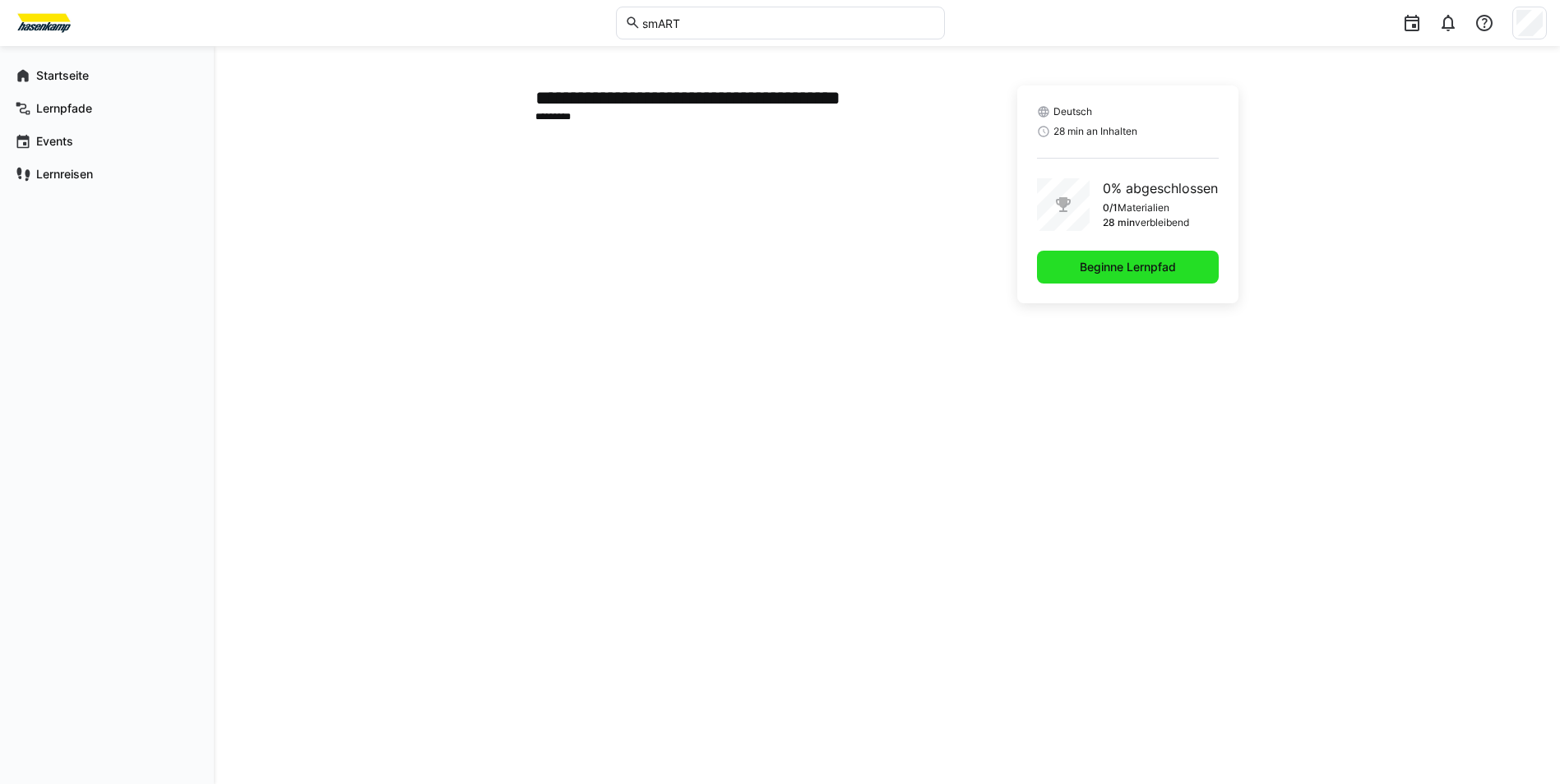
click at [1104, 261] on span "Beginne Lernpfad" at bounding box center [1128, 267] width 101 height 16
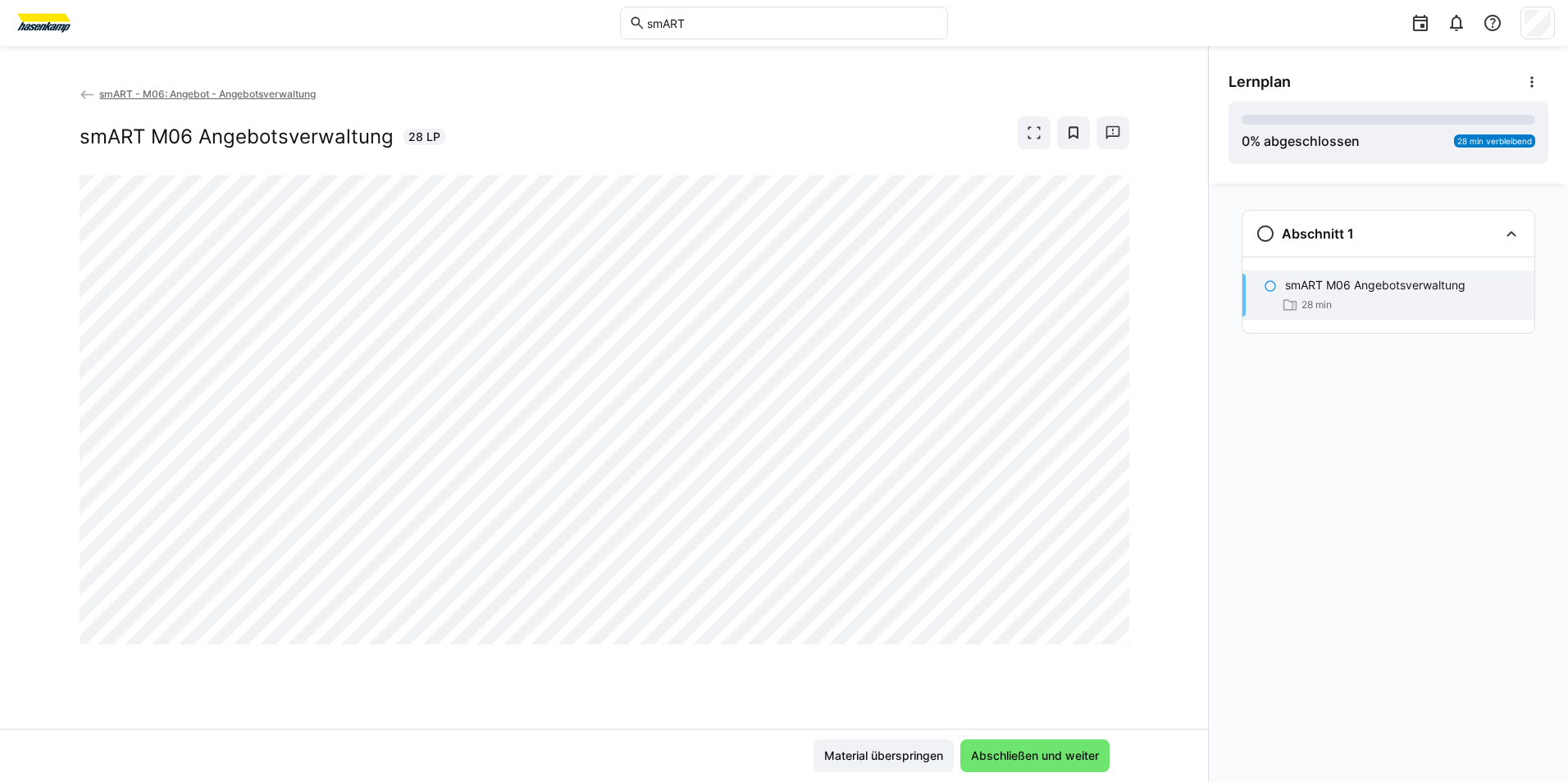
click at [1221, 719] on div "Abschnitt 1 smART M06 Angebotsverwaltung 28 min" at bounding box center [1388, 483] width 359 height 599
click at [1465, 26] on eds-icon at bounding box center [1456, 23] width 20 height 20
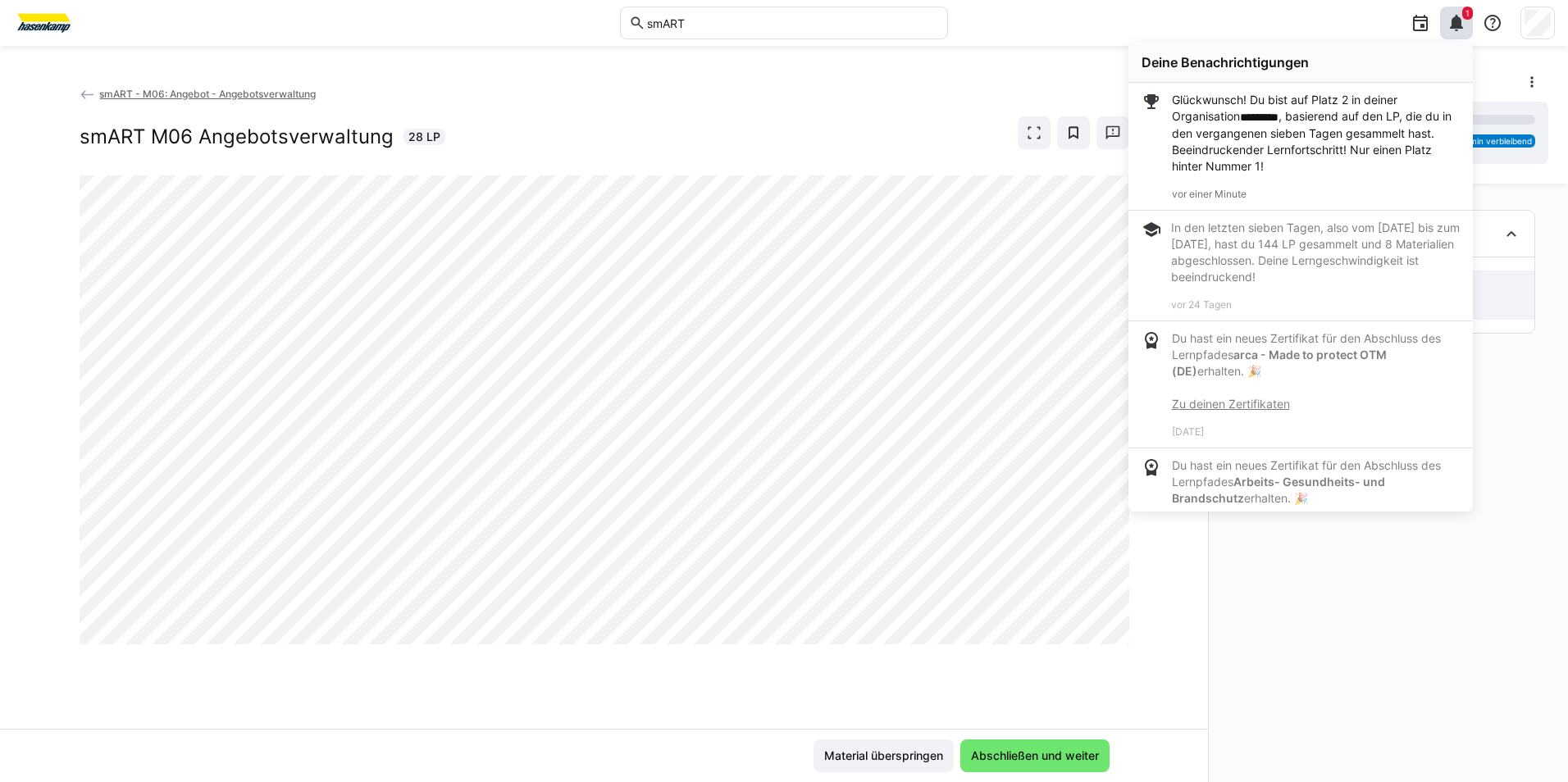
click at [1298, 241] on div "In den letzten sieben Tagen, also vom 01.09.2025 bis zum 08.09.2025, hast du 14…" at bounding box center [1315, 252] width 289 height 66
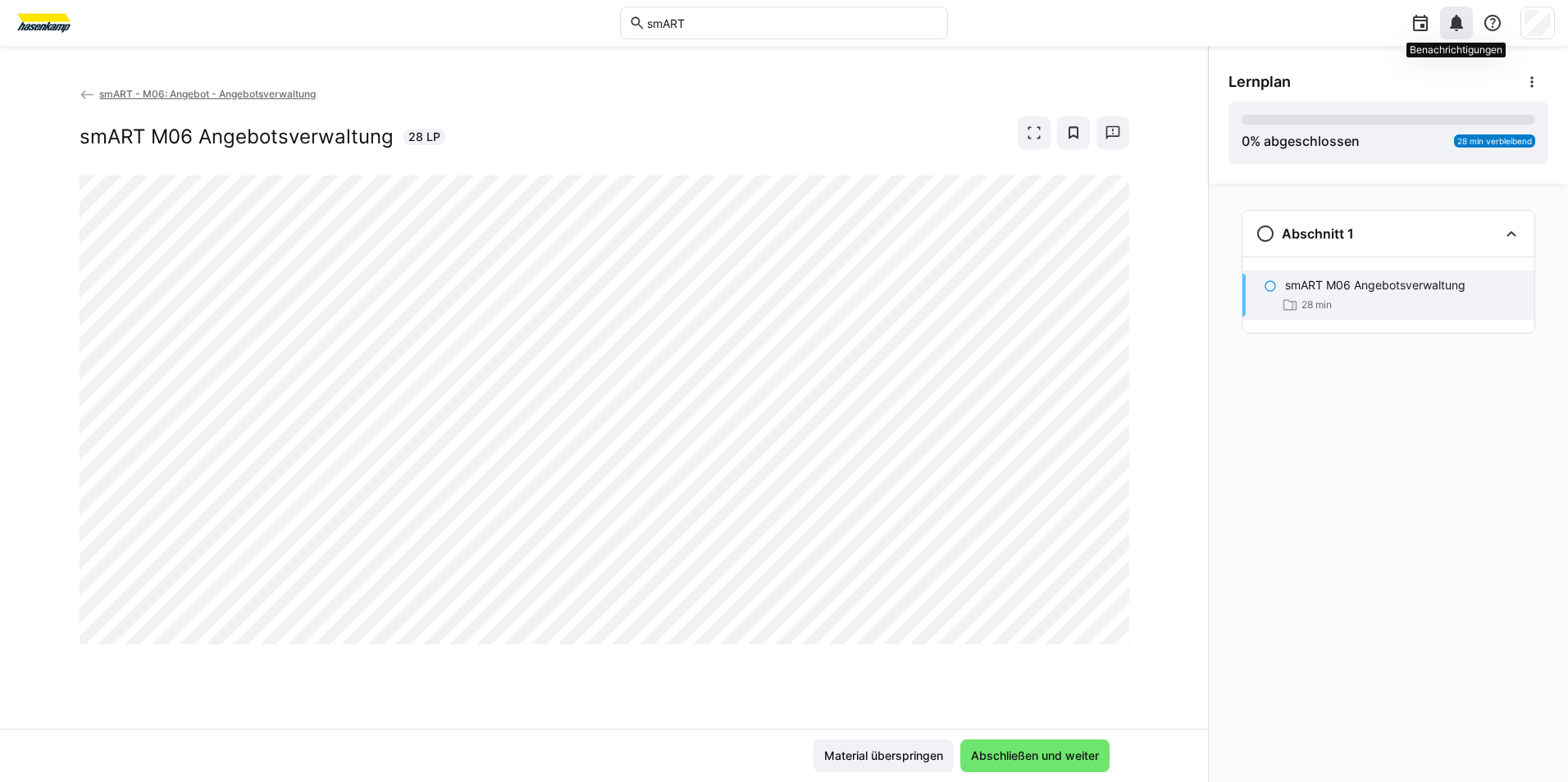
click at [1445, 29] on div at bounding box center [1456, 23] width 33 height 33
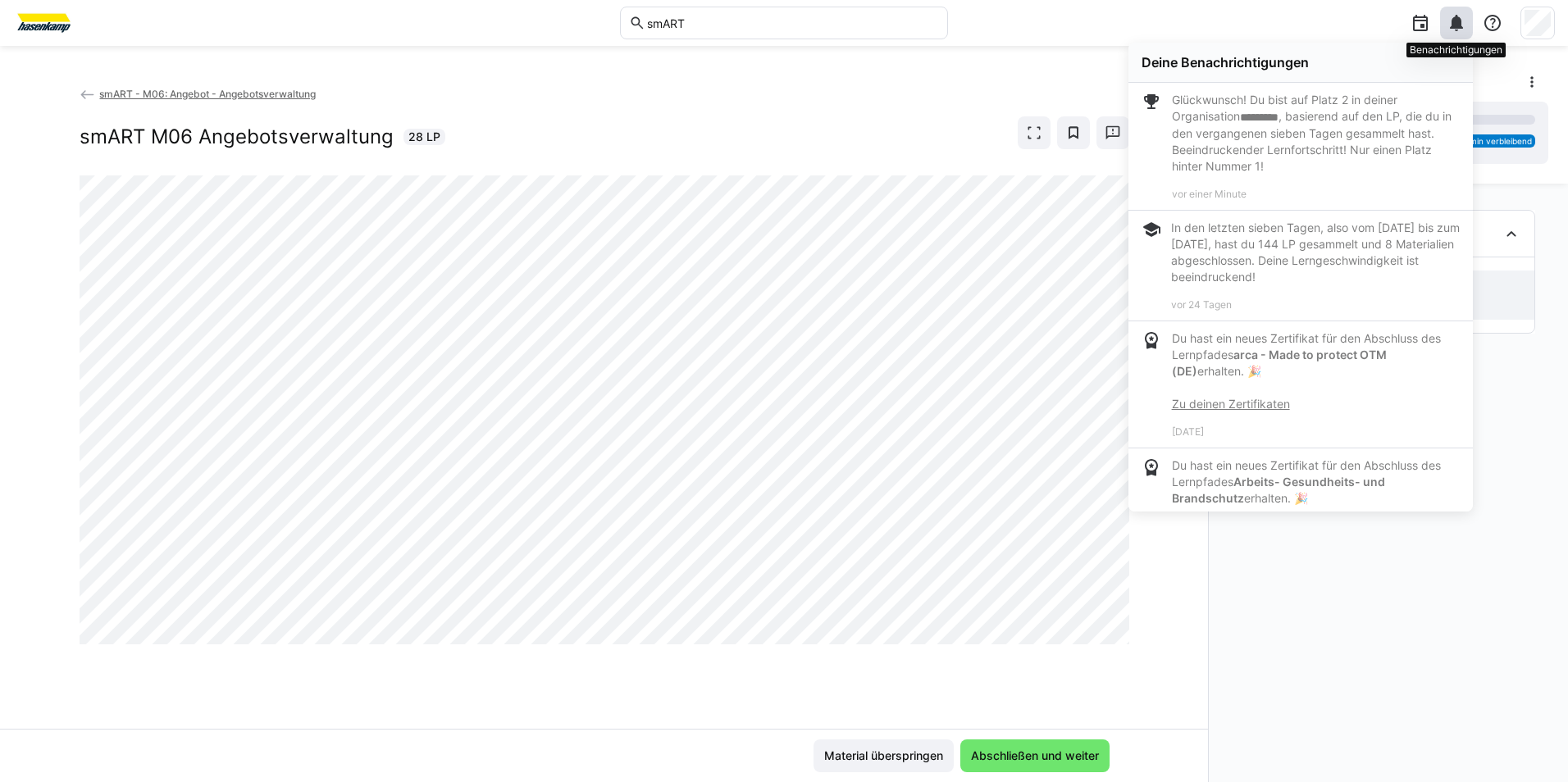
click at [1445, 29] on div at bounding box center [1456, 23] width 33 height 33
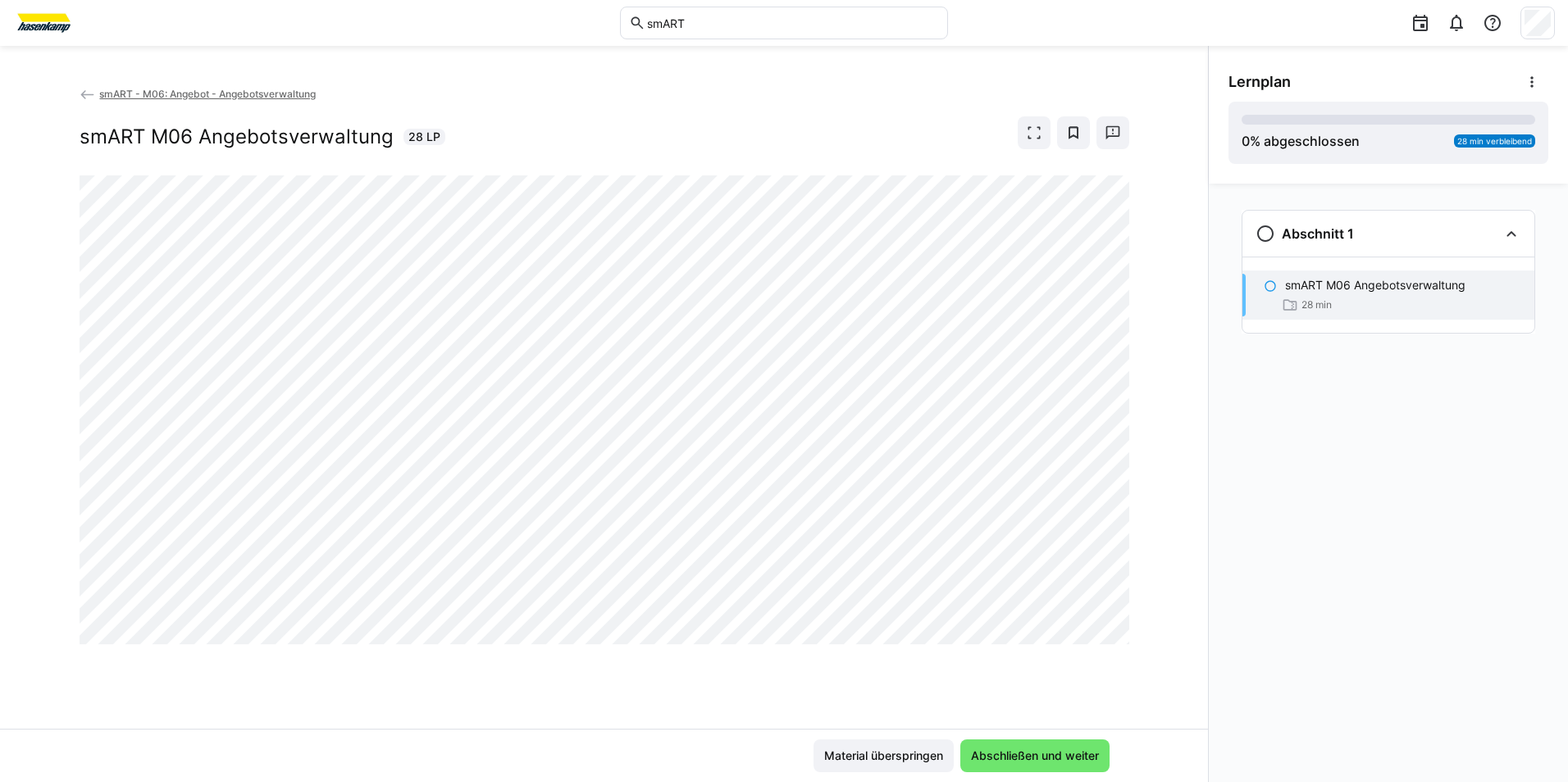
click at [1090, 737] on div "Material überspringen Abschließen und weiter" at bounding box center [603, 755] width 1208 height 53
click at [1093, 754] on span "Abschließen und weiter" at bounding box center [1035, 755] width 133 height 16
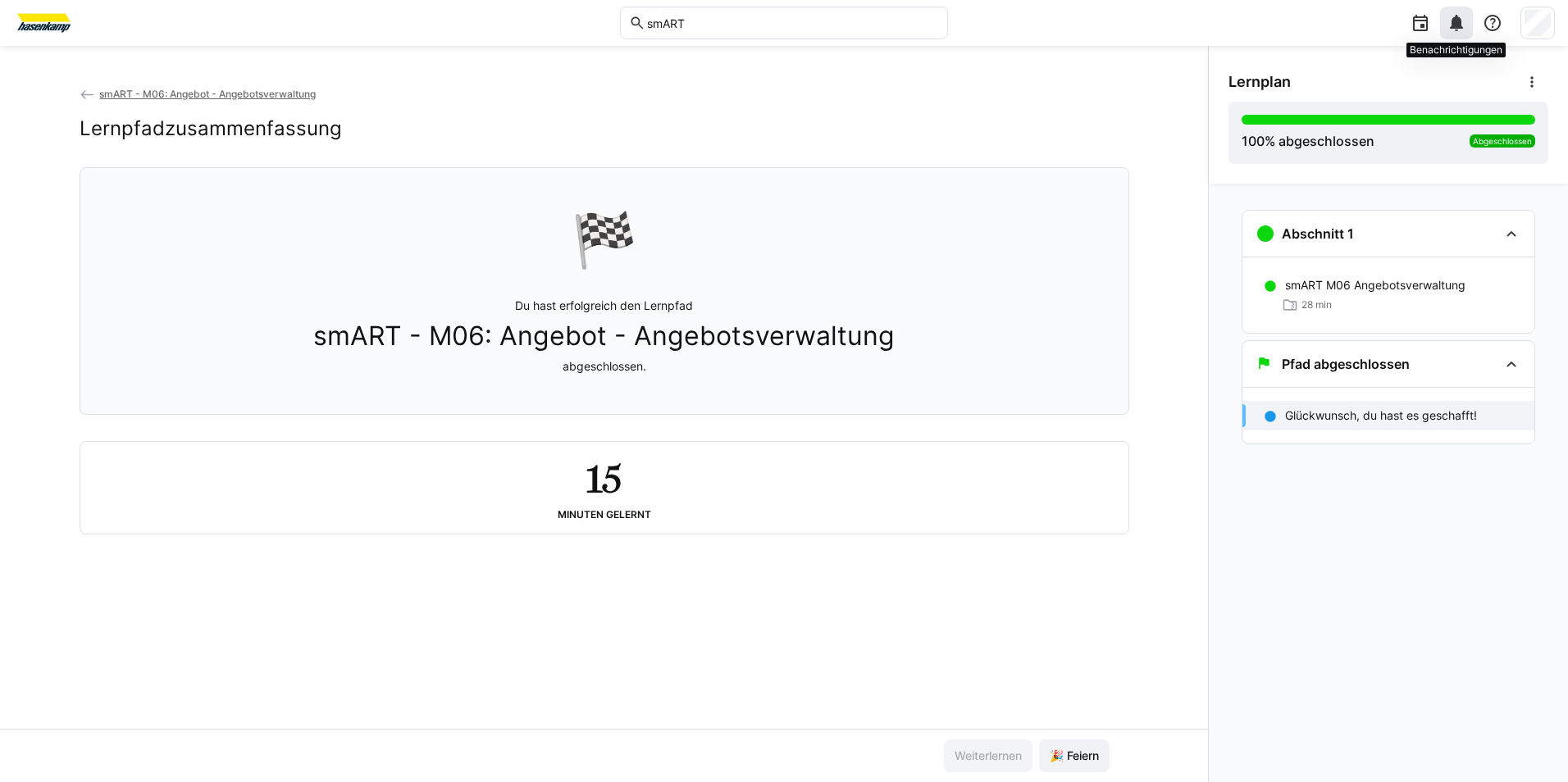
click at [1452, 34] on div at bounding box center [1456, 23] width 33 height 33
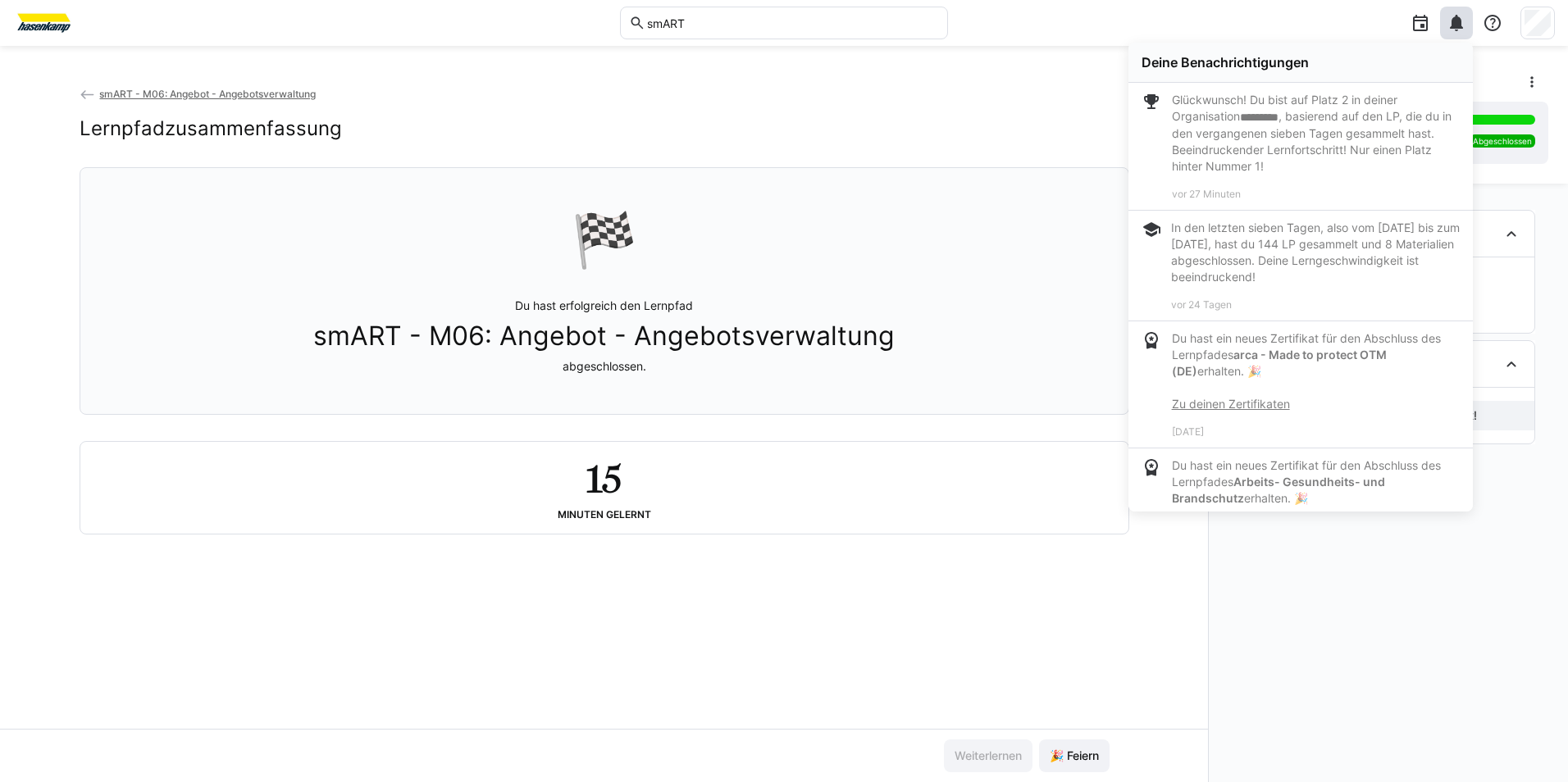
click at [1501, 68] on div "Lernplan" at bounding box center [1388, 82] width 320 height 33
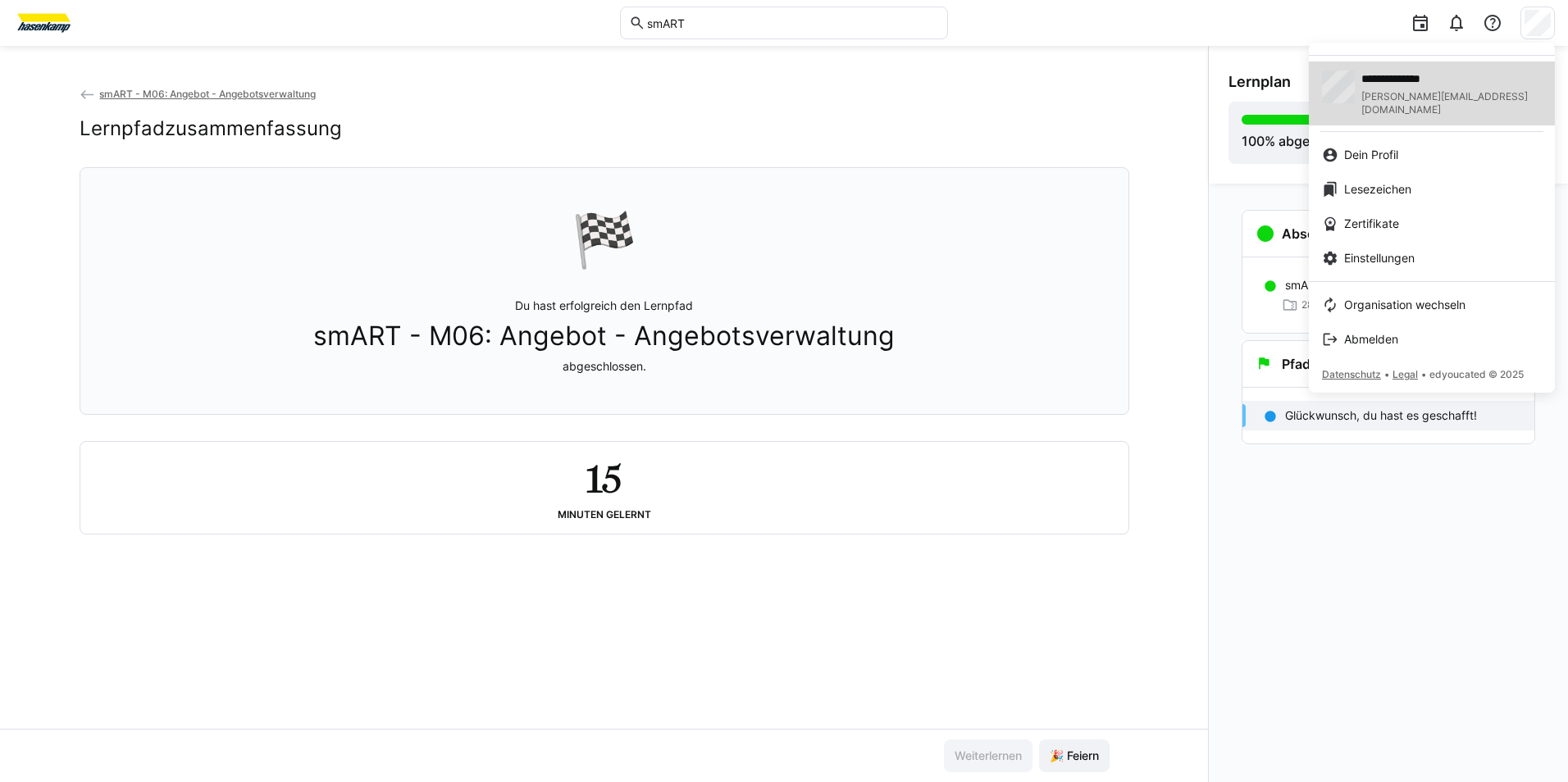
click at [1465, 96] on span "E.Wellmann@hasenkamp.com" at bounding box center [1452, 104] width 181 height 27
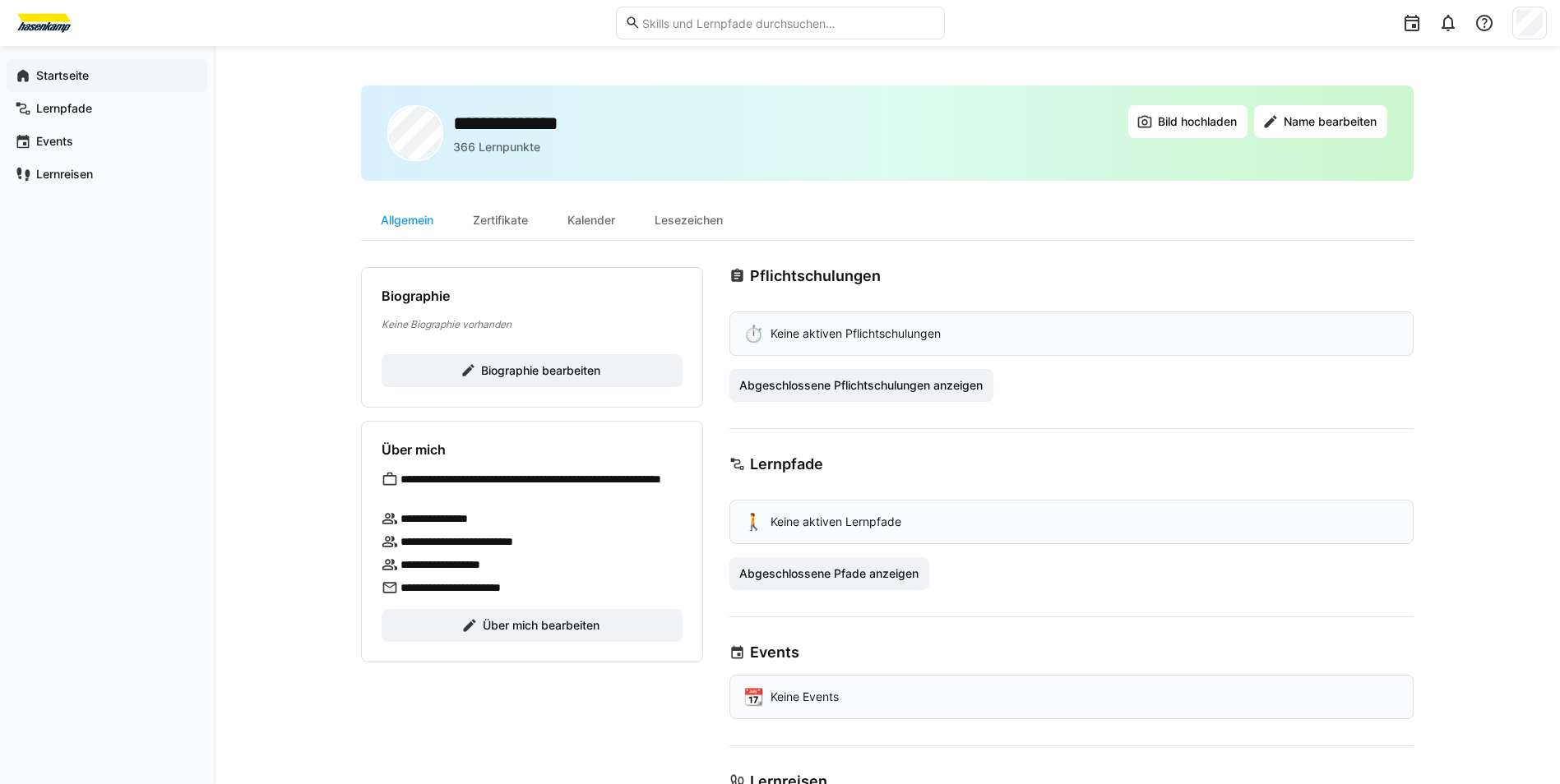
click at [122, 75] on span "Startseite" at bounding box center [115, 75] width 165 height 16
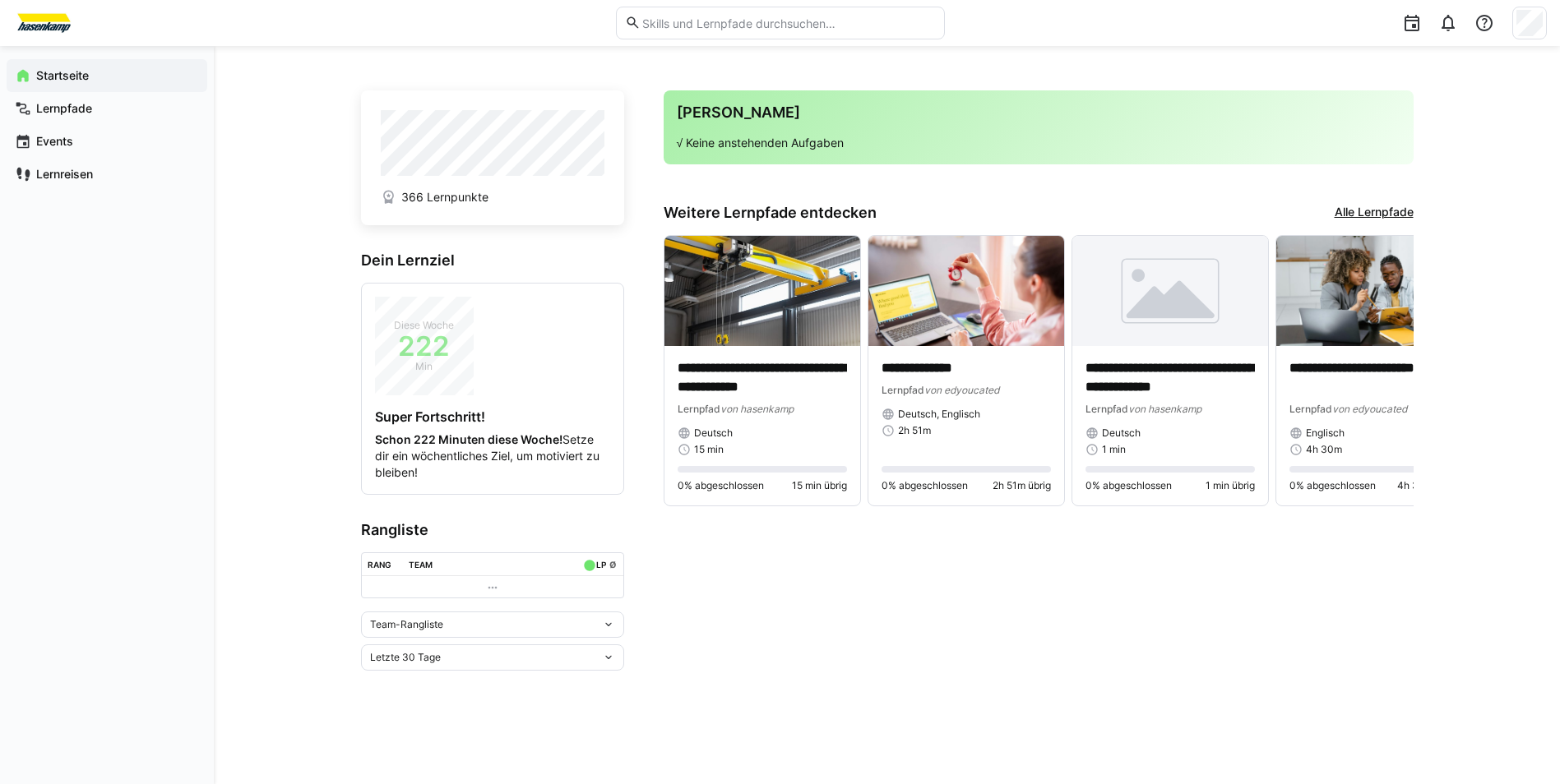
click at [609, 620] on eds-icon at bounding box center [609, 625] width 13 height 13
click at [640, 29] on input "text" at bounding box center [787, 23] width 294 height 15
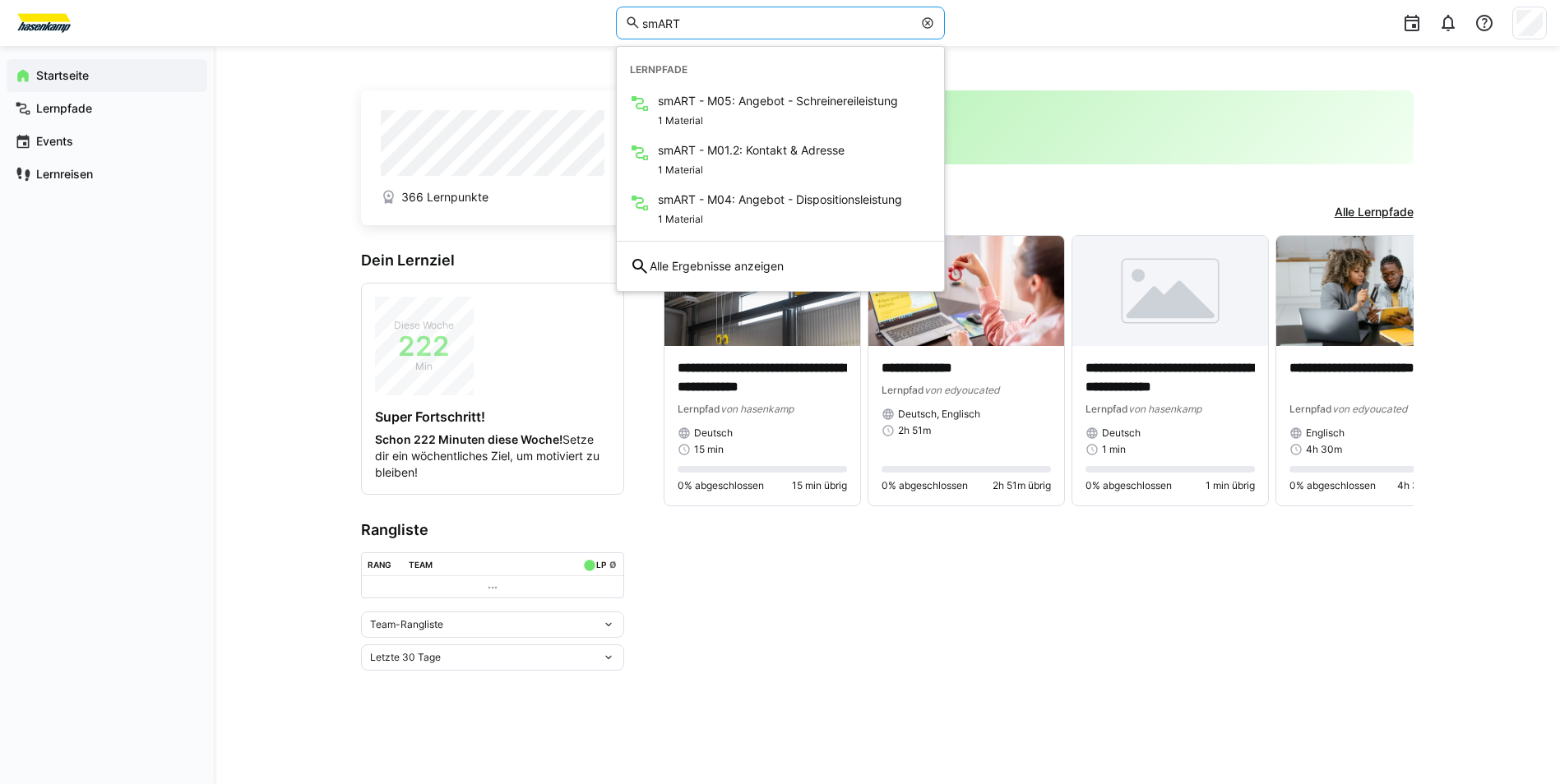
type input "smART"
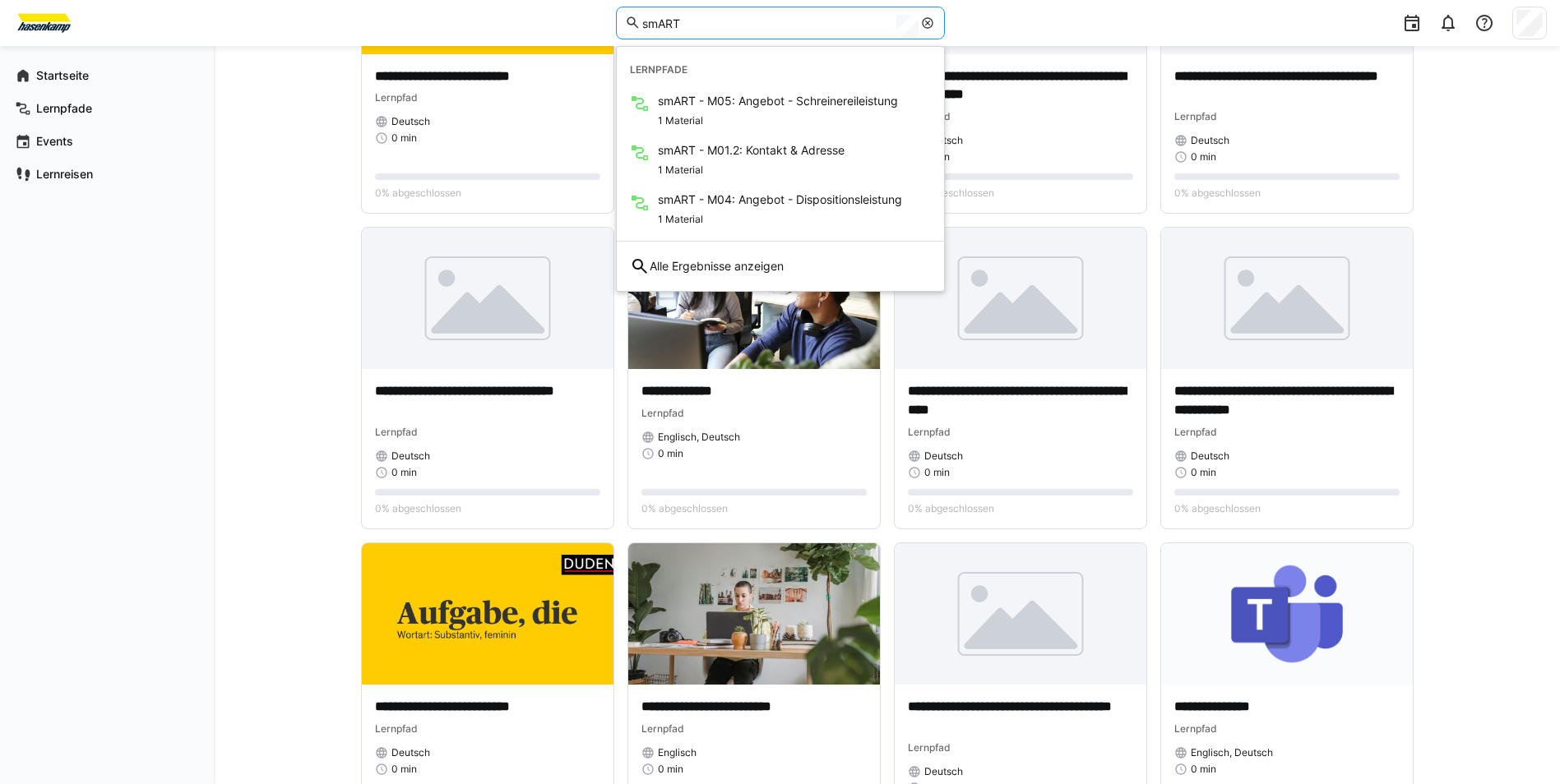
scroll to position [1233, 0]
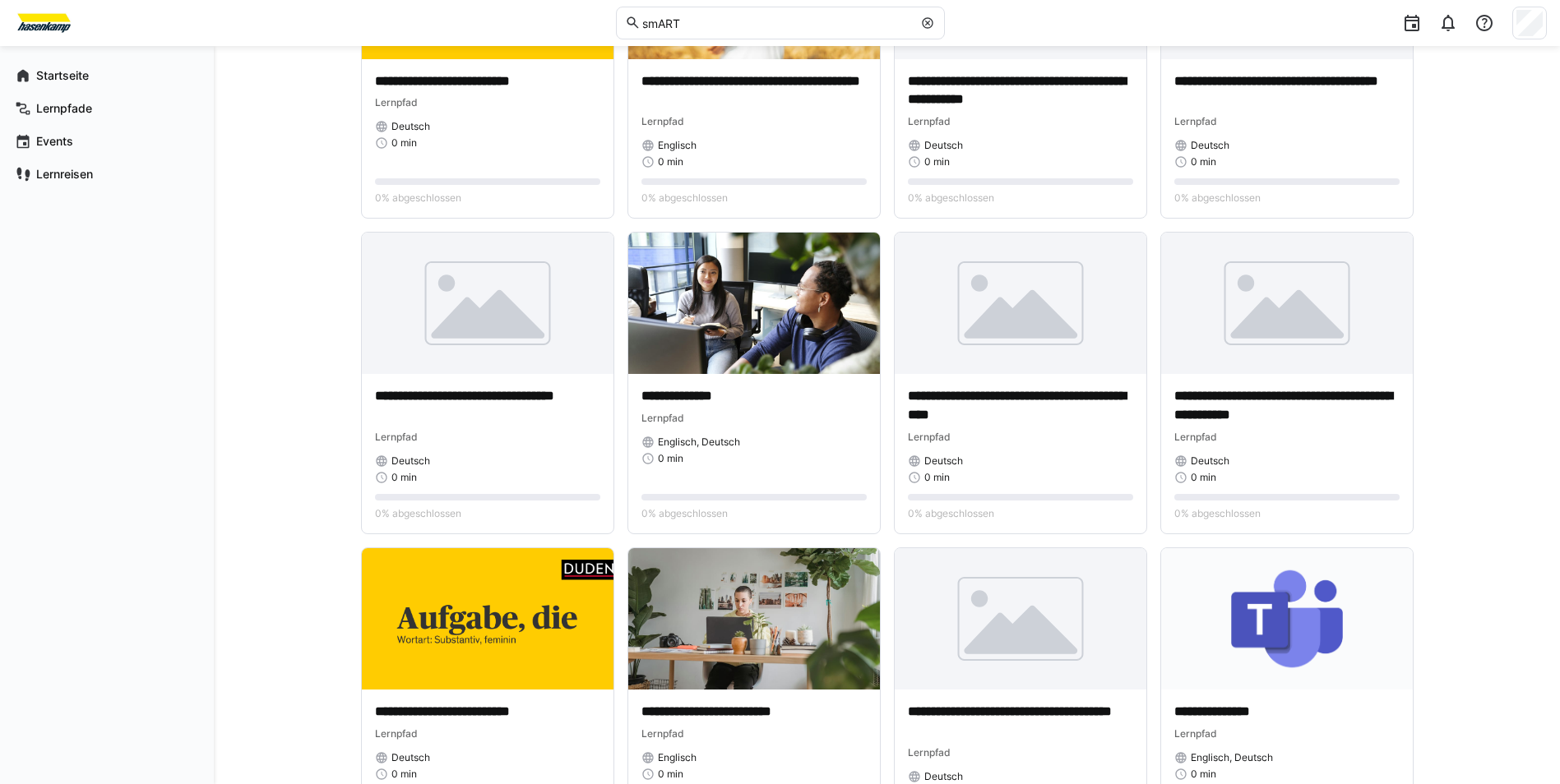
click at [1486, 188] on div "**********" at bounding box center [886, 29] width 1347 height 2432
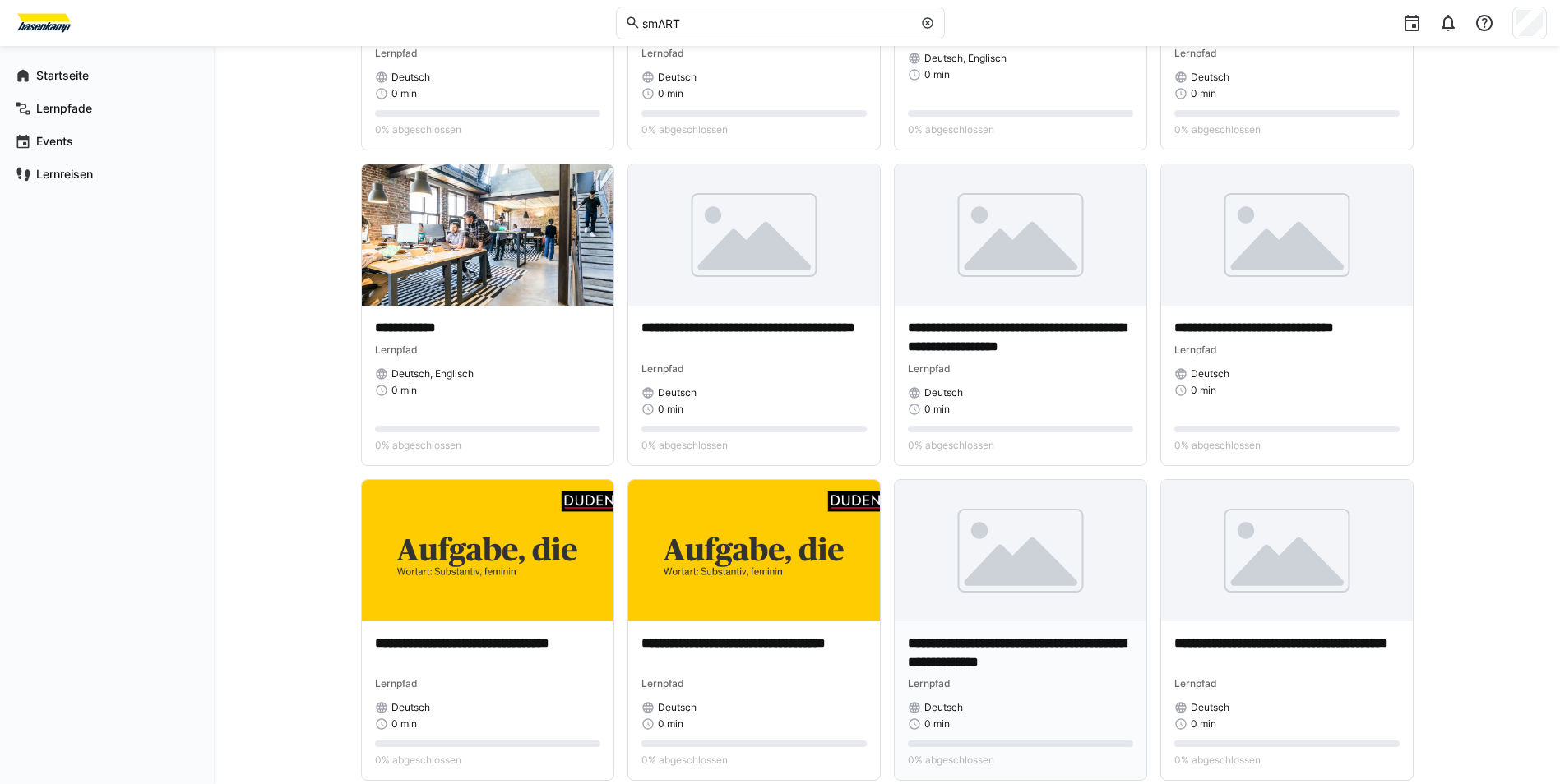
scroll to position [329, 0]
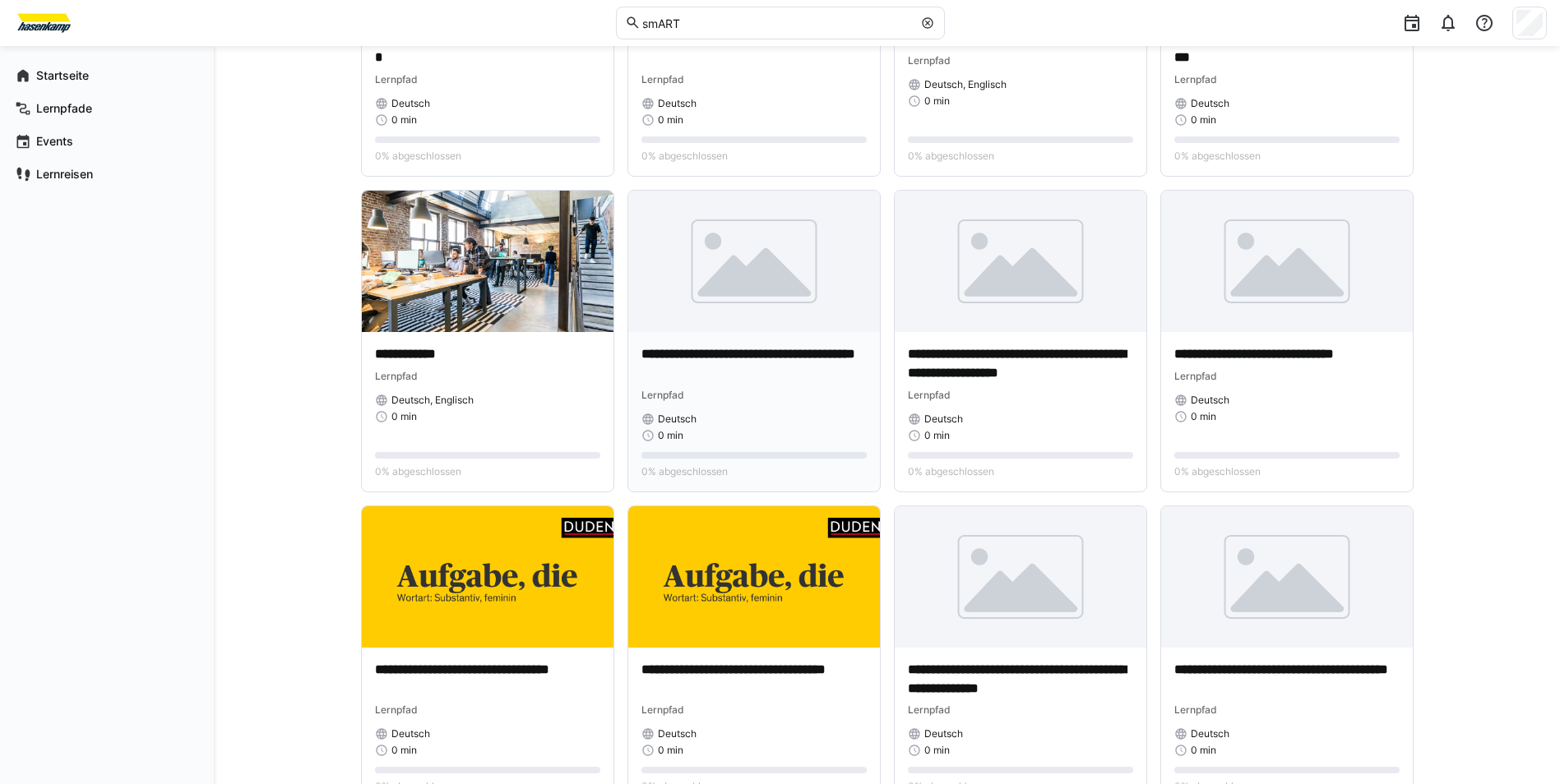
click at [707, 364] on p "**********" at bounding box center [754, 364] width 225 height 38
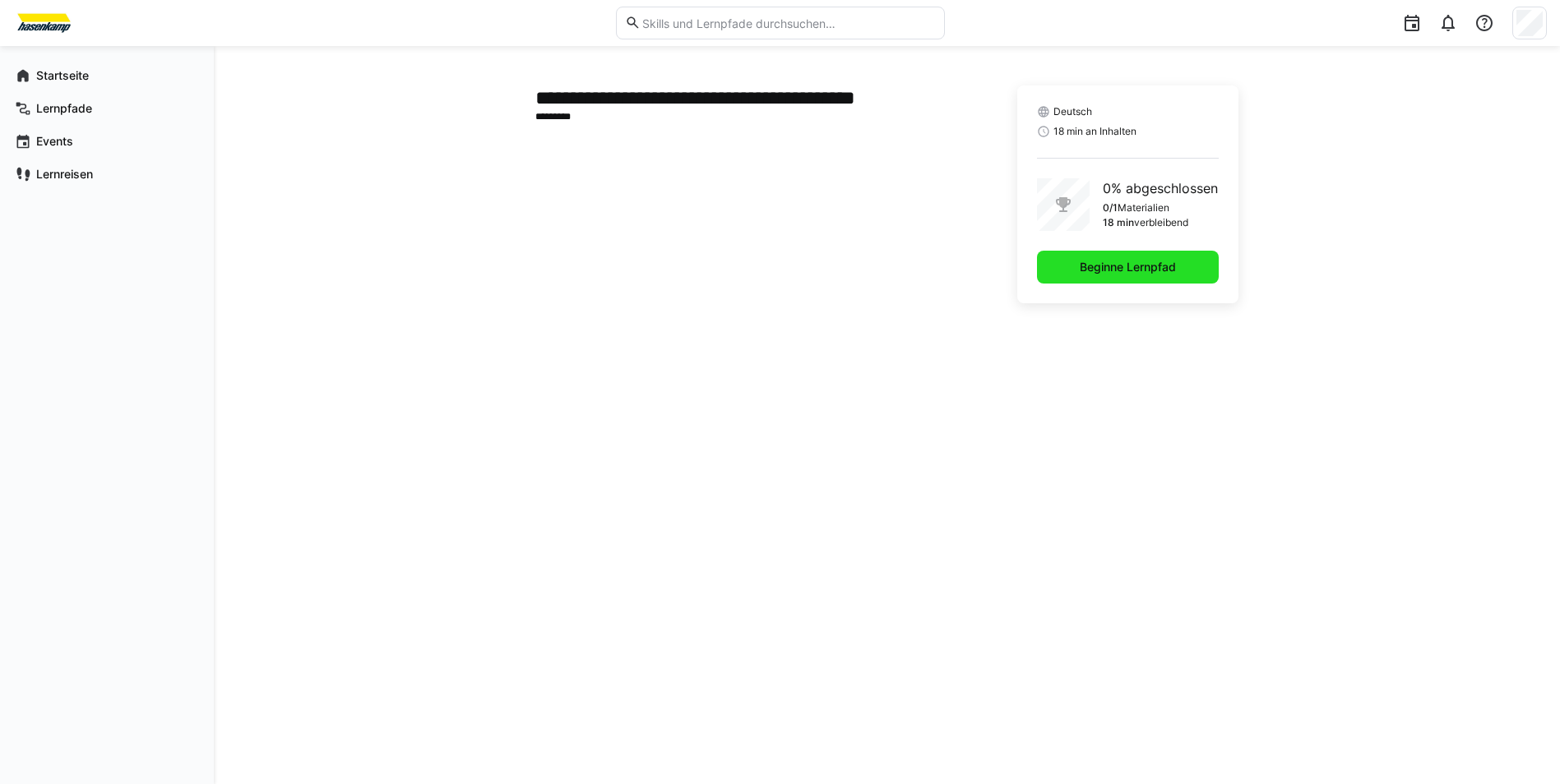
click at [1144, 259] on span "Beginne Lernpfad" at bounding box center [1128, 267] width 101 height 16
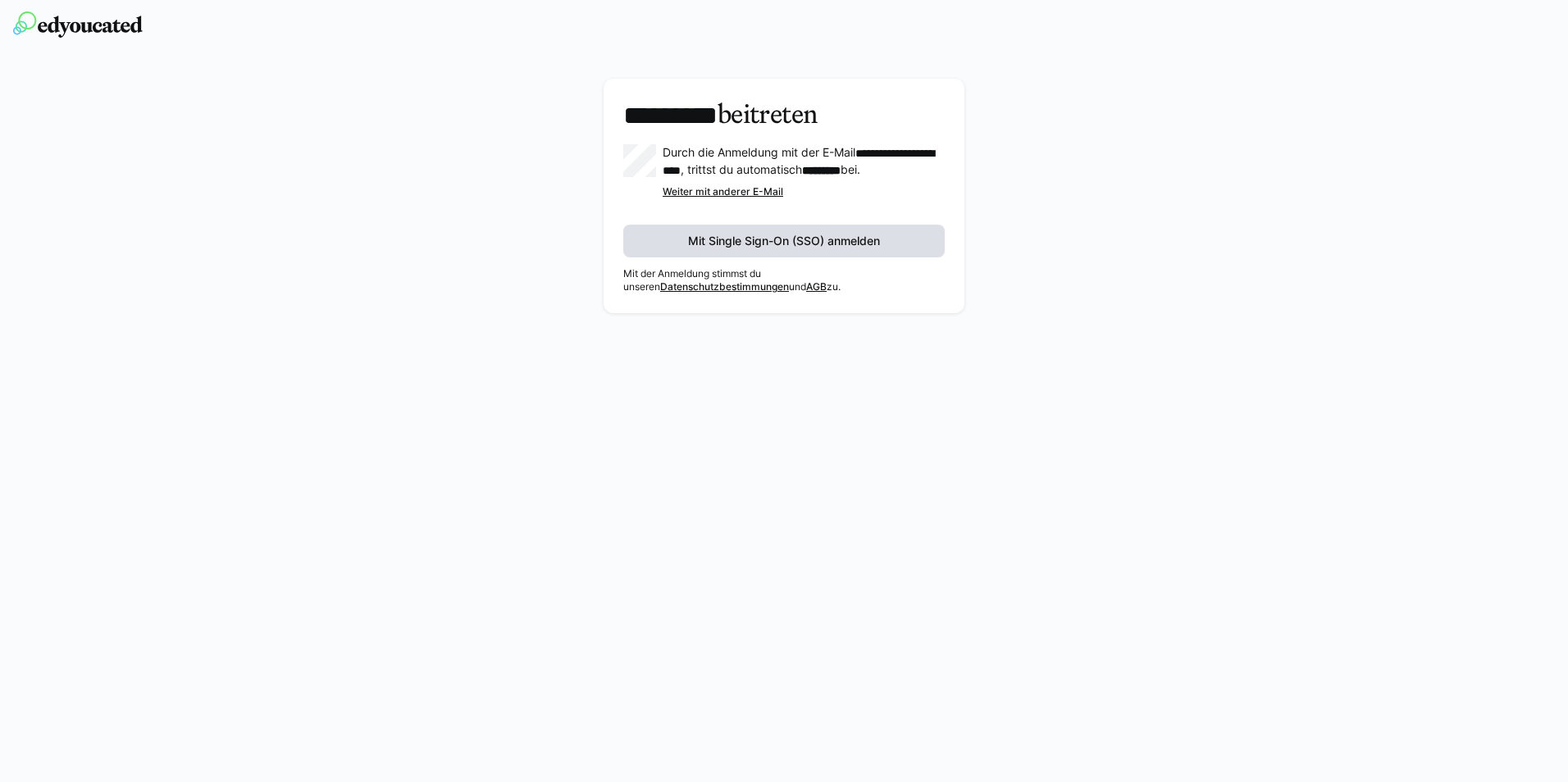
click at [836, 247] on span "Mit Single Sign-On (SSO) anmelden" at bounding box center [783, 240] width 197 height 16
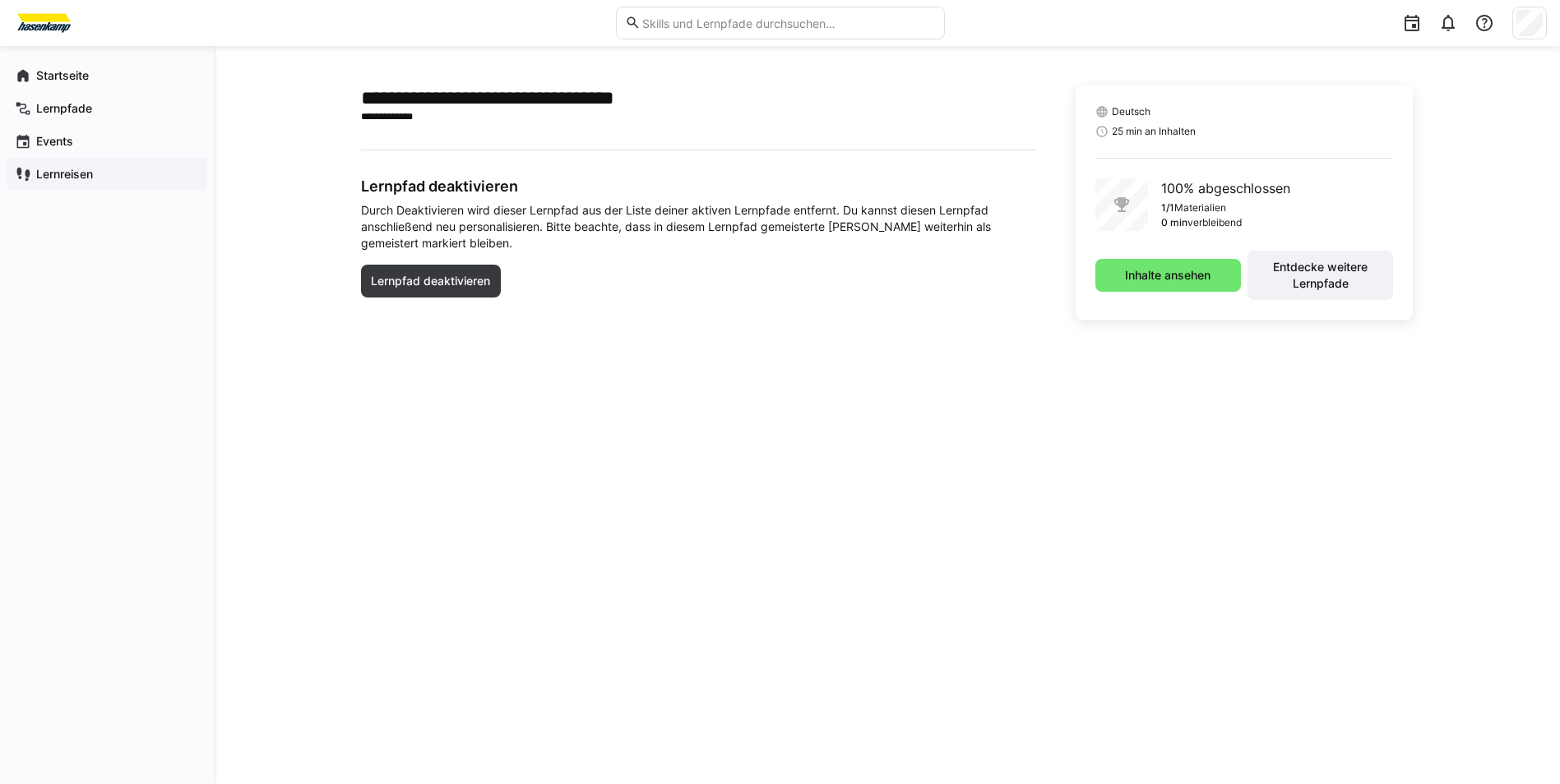
click at [0, 0] on app-navigation-label "Lernreisen" at bounding box center [0, 0] width 0 height 0
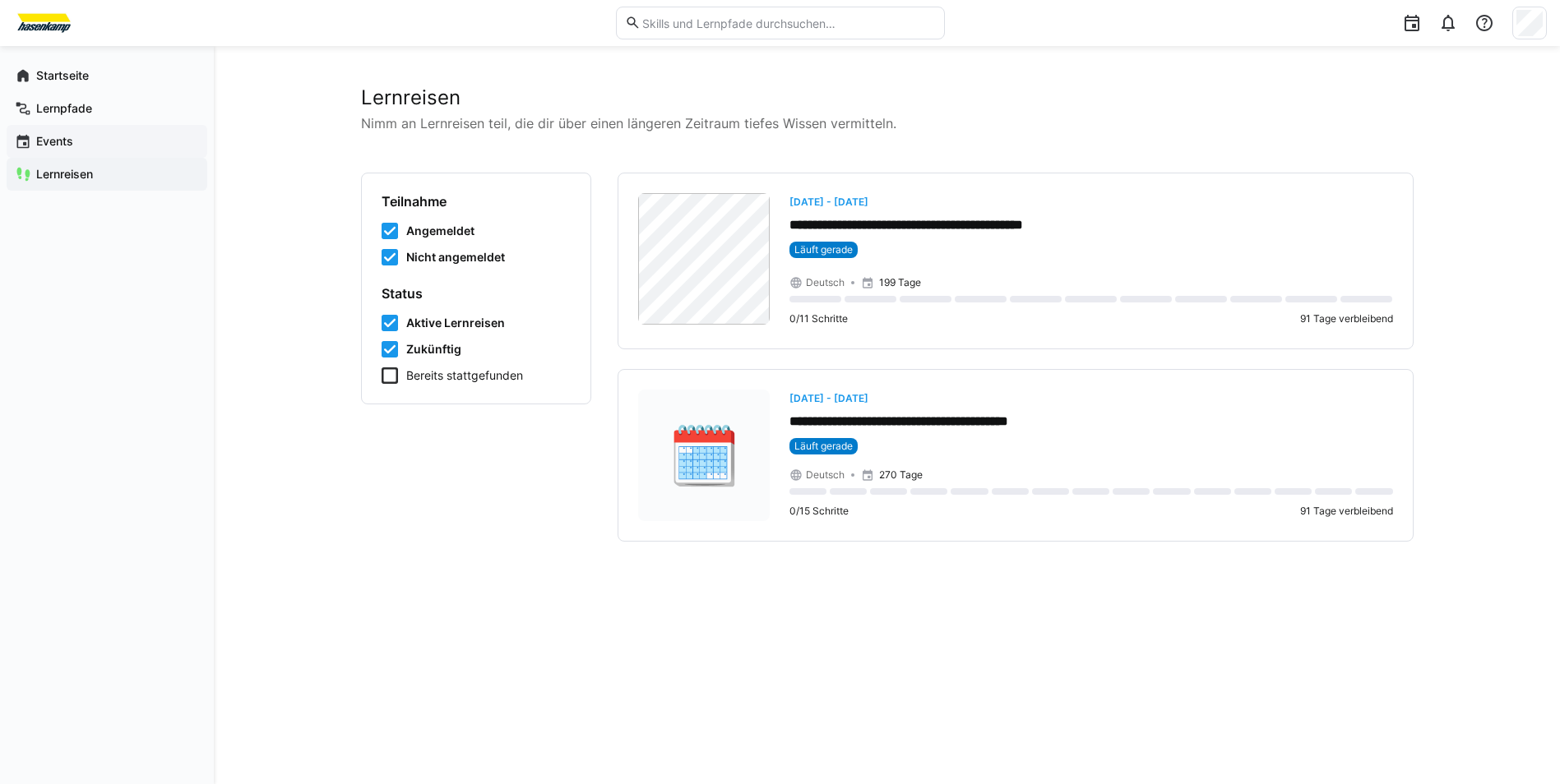
click at [0, 0] on app-navigation-label "Events" at bounding box center [0, 0] width 0 height 0
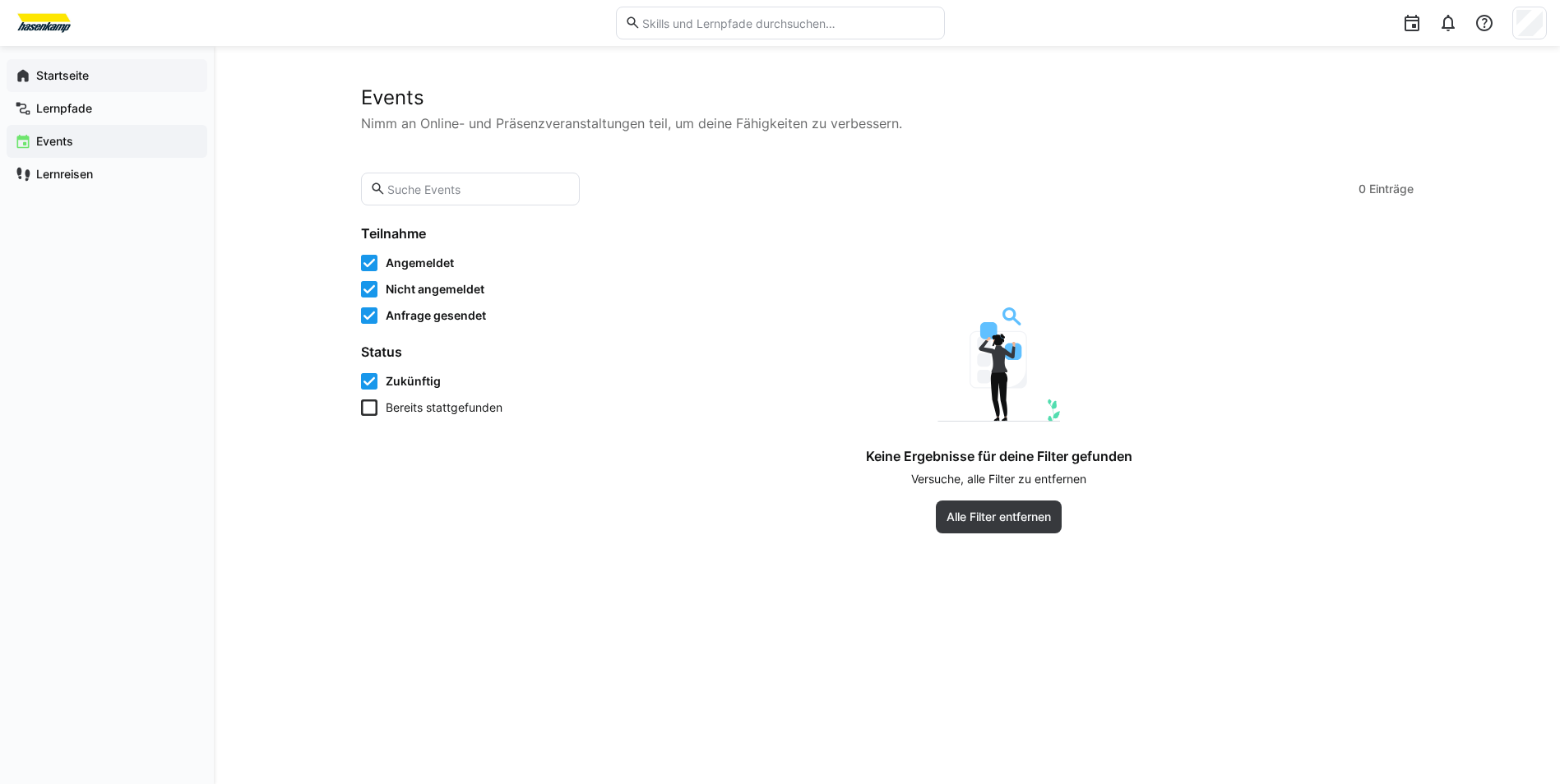
click at [73, 86] on div "Startseite" at bounding box center [107, 75] width 201 height 33
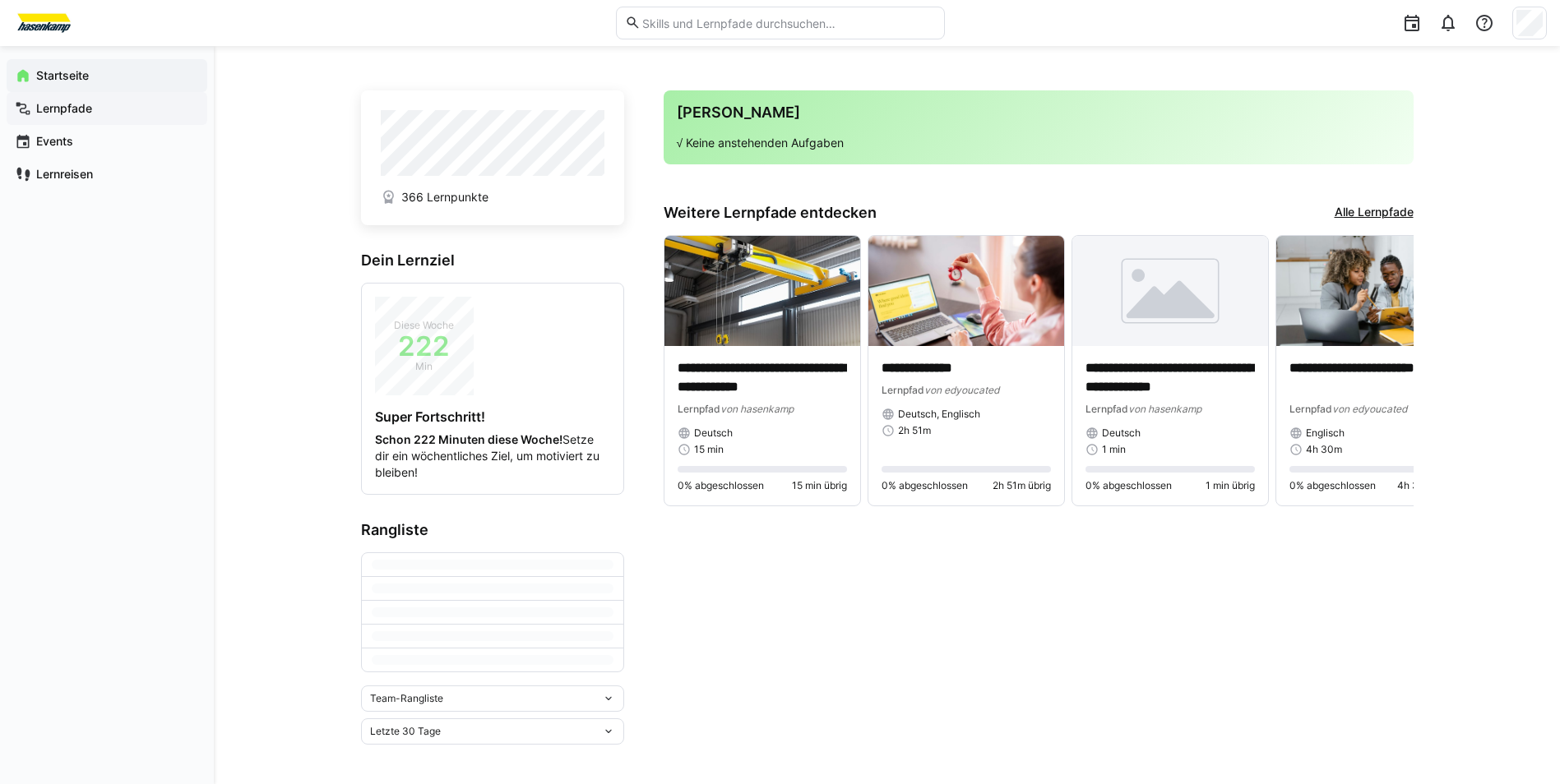
click at [0, 0] on app-navigation-label "Lernpfade" at bounding box center [0, 0] width 0 height 0
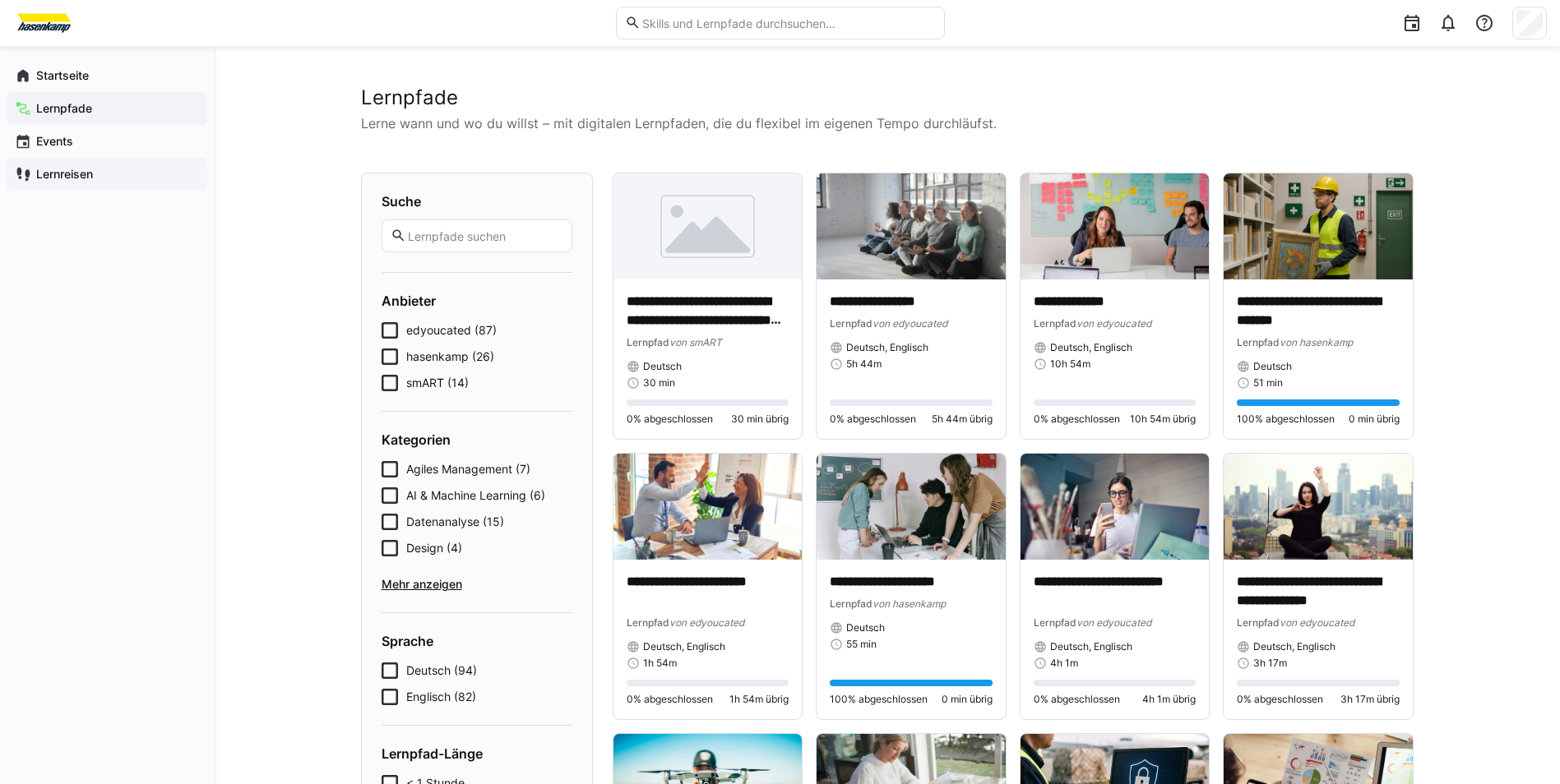
click at [0, 0] on app-navigation-label "Lernreisen" at bounding box center [0, 0] width 0 height 0
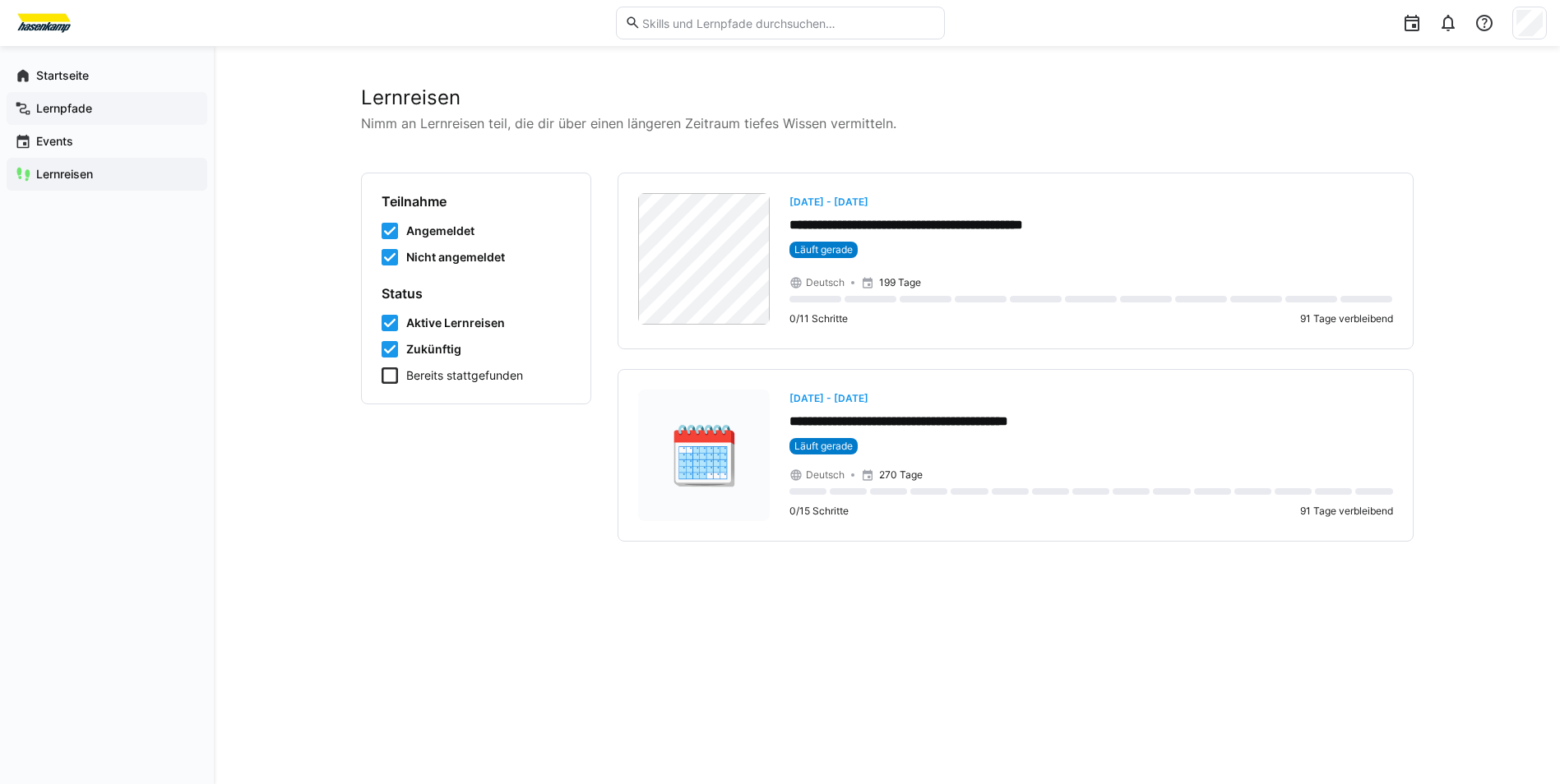
click at [0, 0] on app-navigation-label "Lernpfade" at bounding box center [0, 0] width 0 height 0
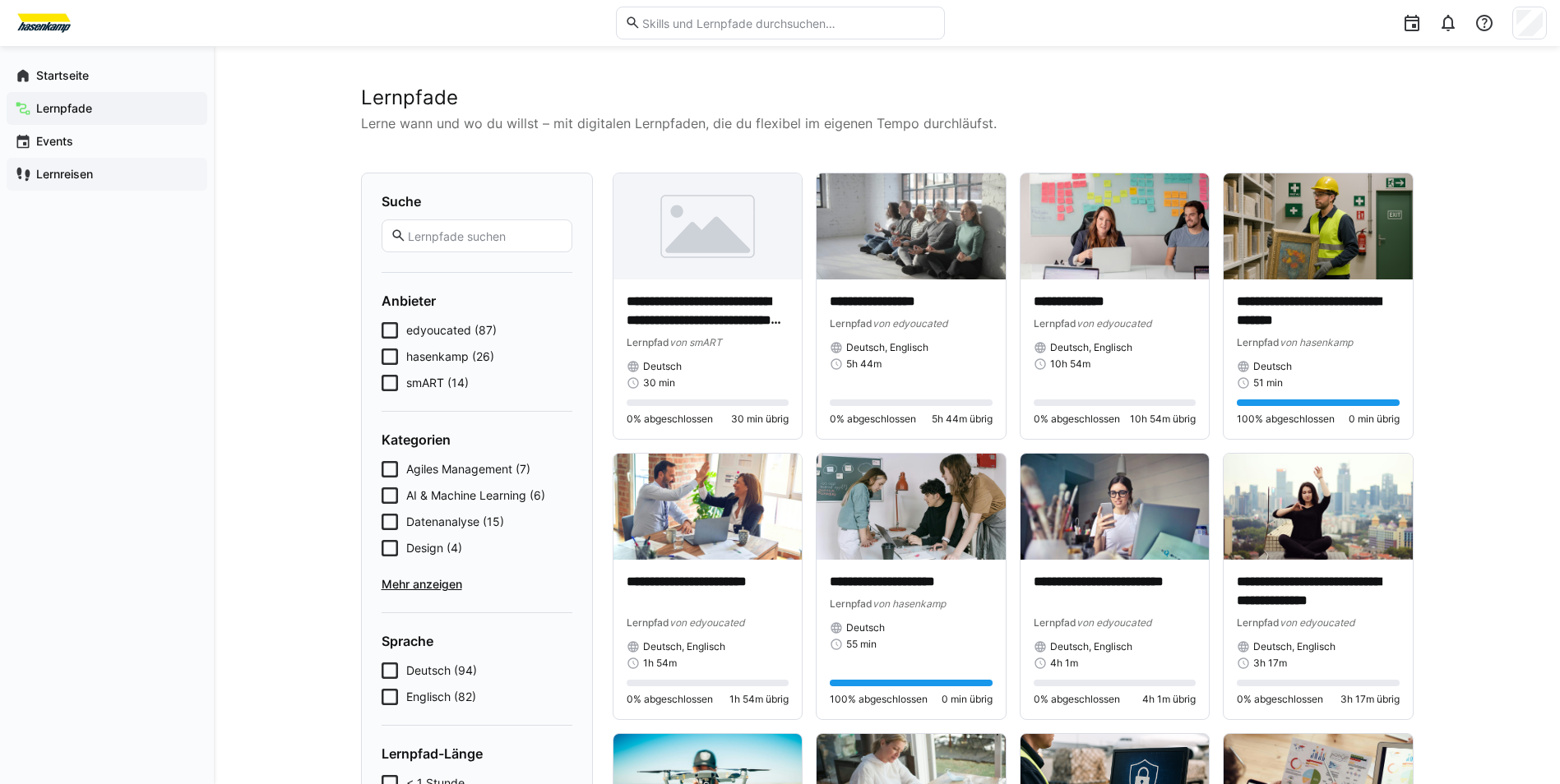
click at [0, 0] on app-navigation-label "Lernreisen" at bounding box center [0, 0] width 0 height 0
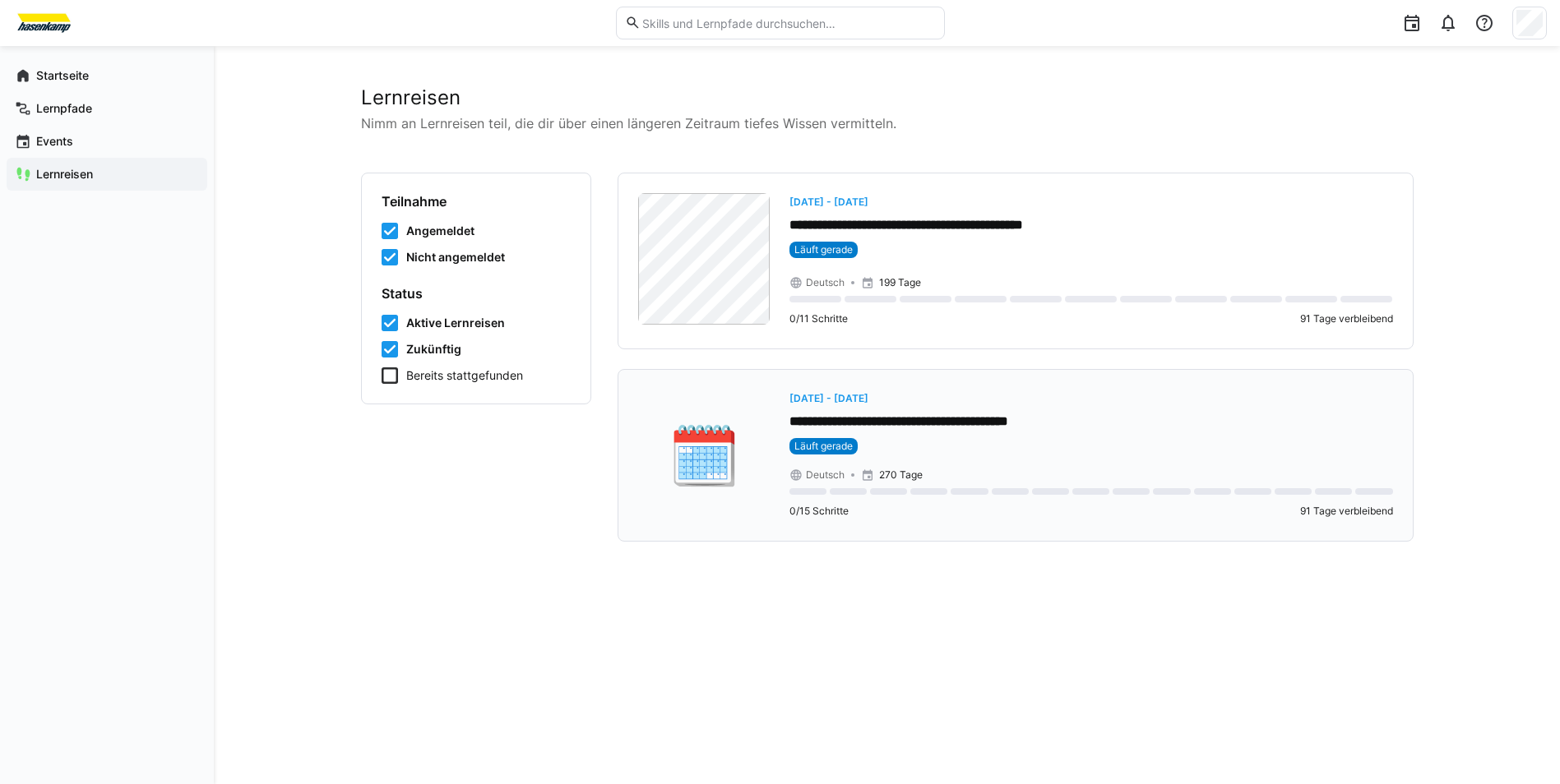
click at [899, 405] on app-day-range-label "Mo, 7. Apr. - Mi, 31. Dez." at bounding box center [1090, 397] width 603 height 16
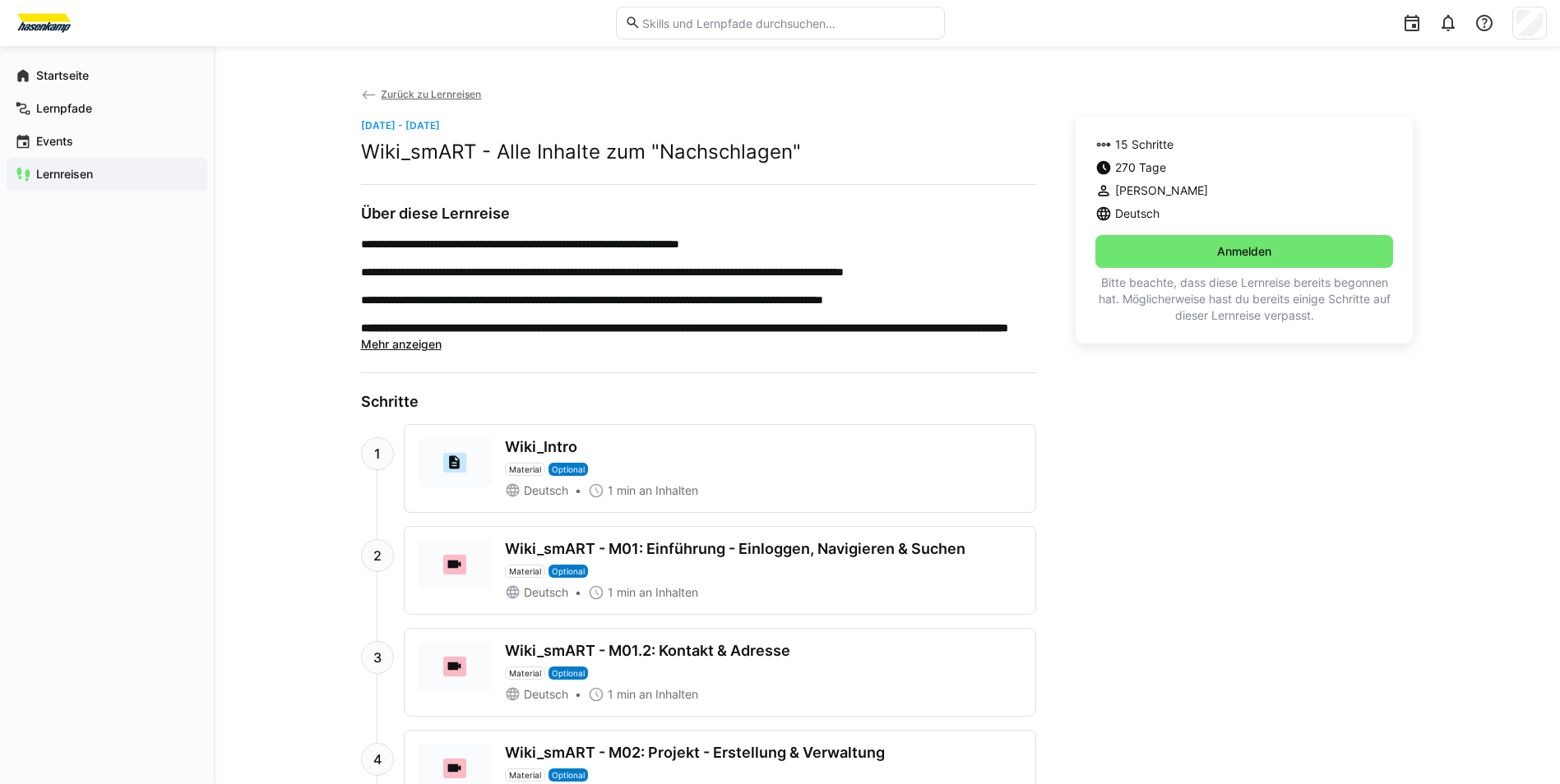
click at [744, 473] on div "Wiki_Intro Material Optional" at bounding box center [763, 457] width 517 height 38
click at [399, 339] on span "Mehr anzeigen" at bounding box center [401, 344] width 81 height 14
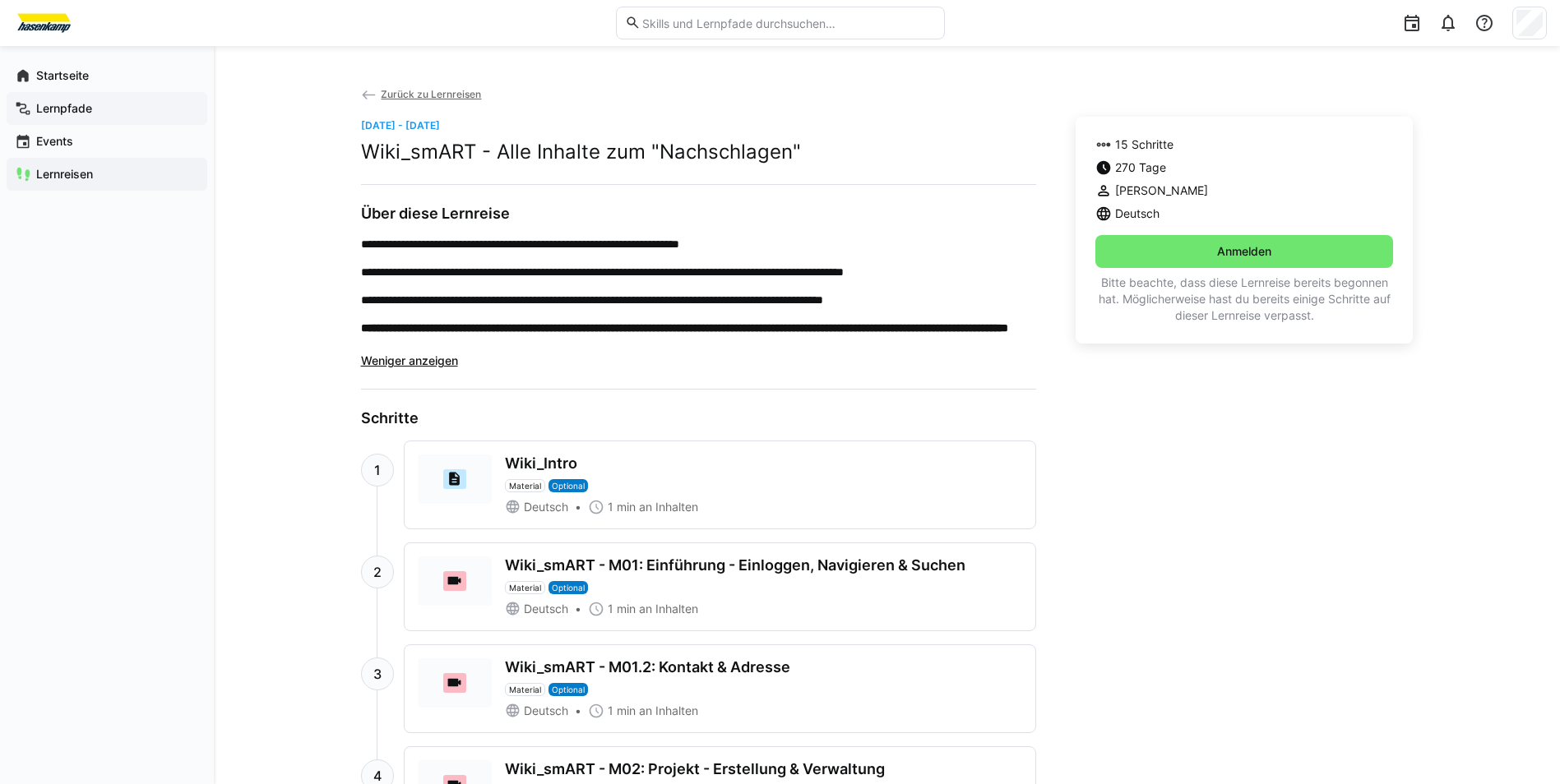
click at [143, 93] on div "Lernpfade" at bounding box center [107, 109] width 201 height 33
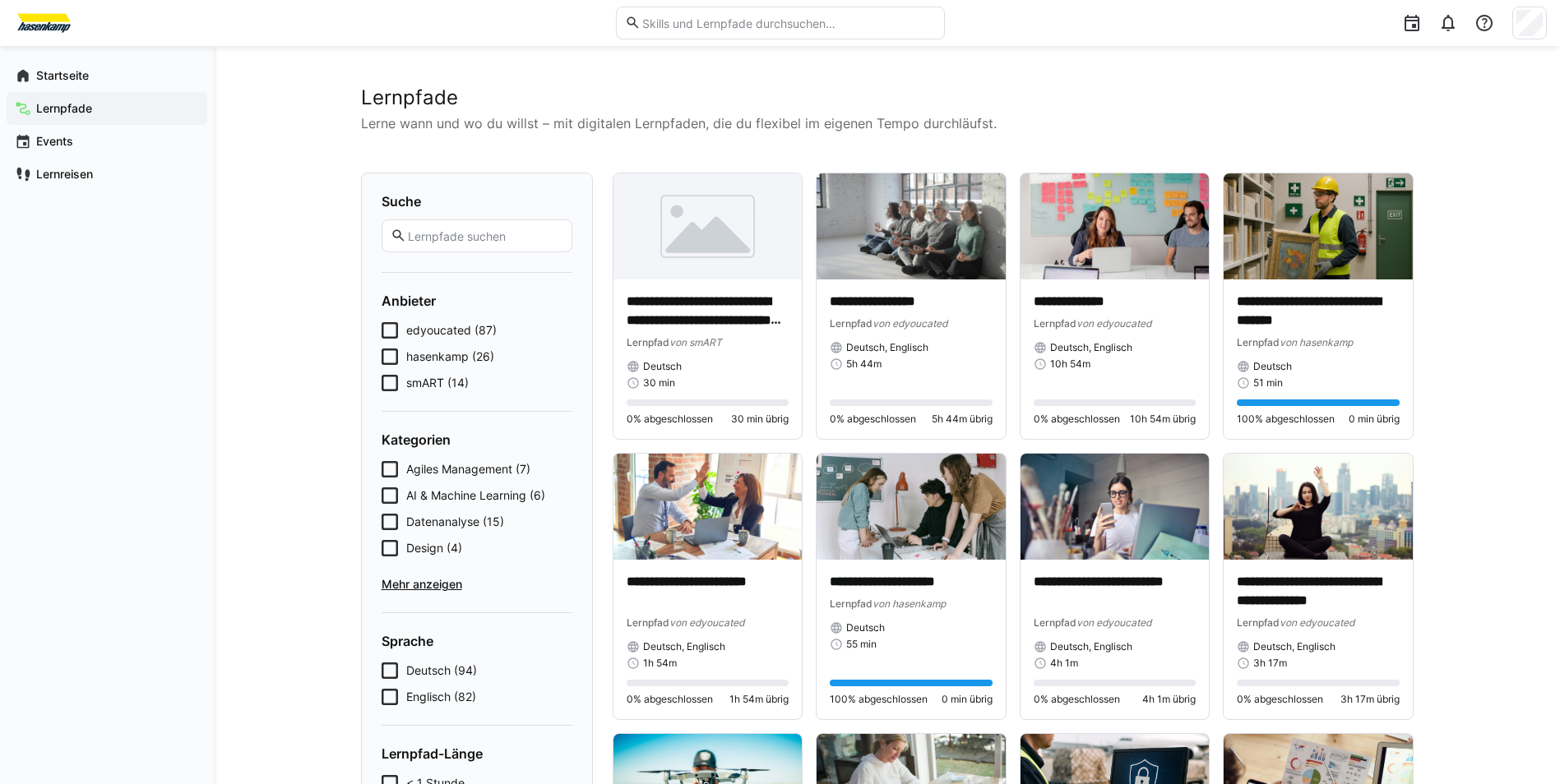
click at [691, 40] on div at bounding box center [780, 23] width 329 height 46
click at [691, 30] on eds-input at bounding box center [780, 23] width 329 height 33
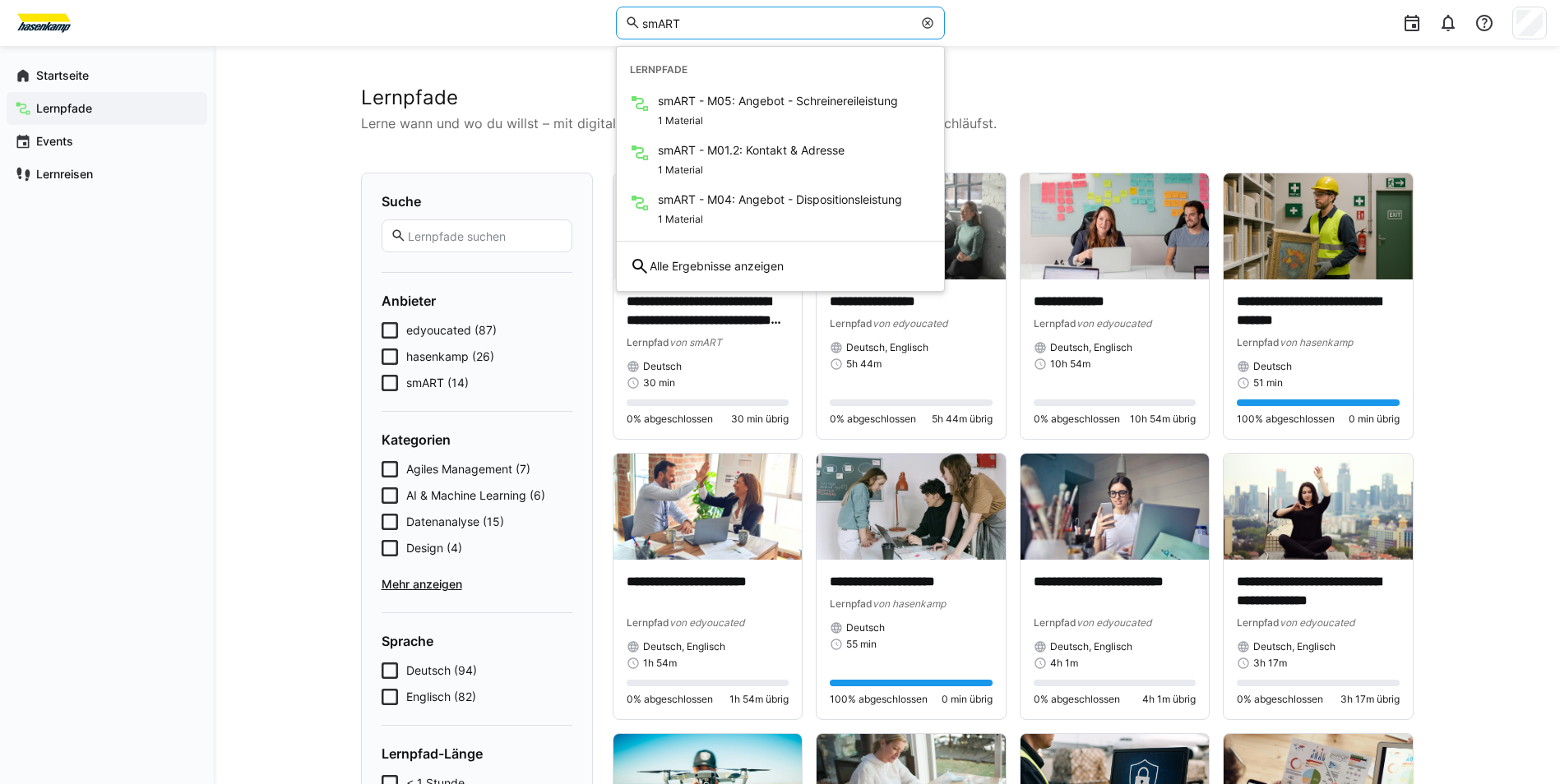
type input "smART"
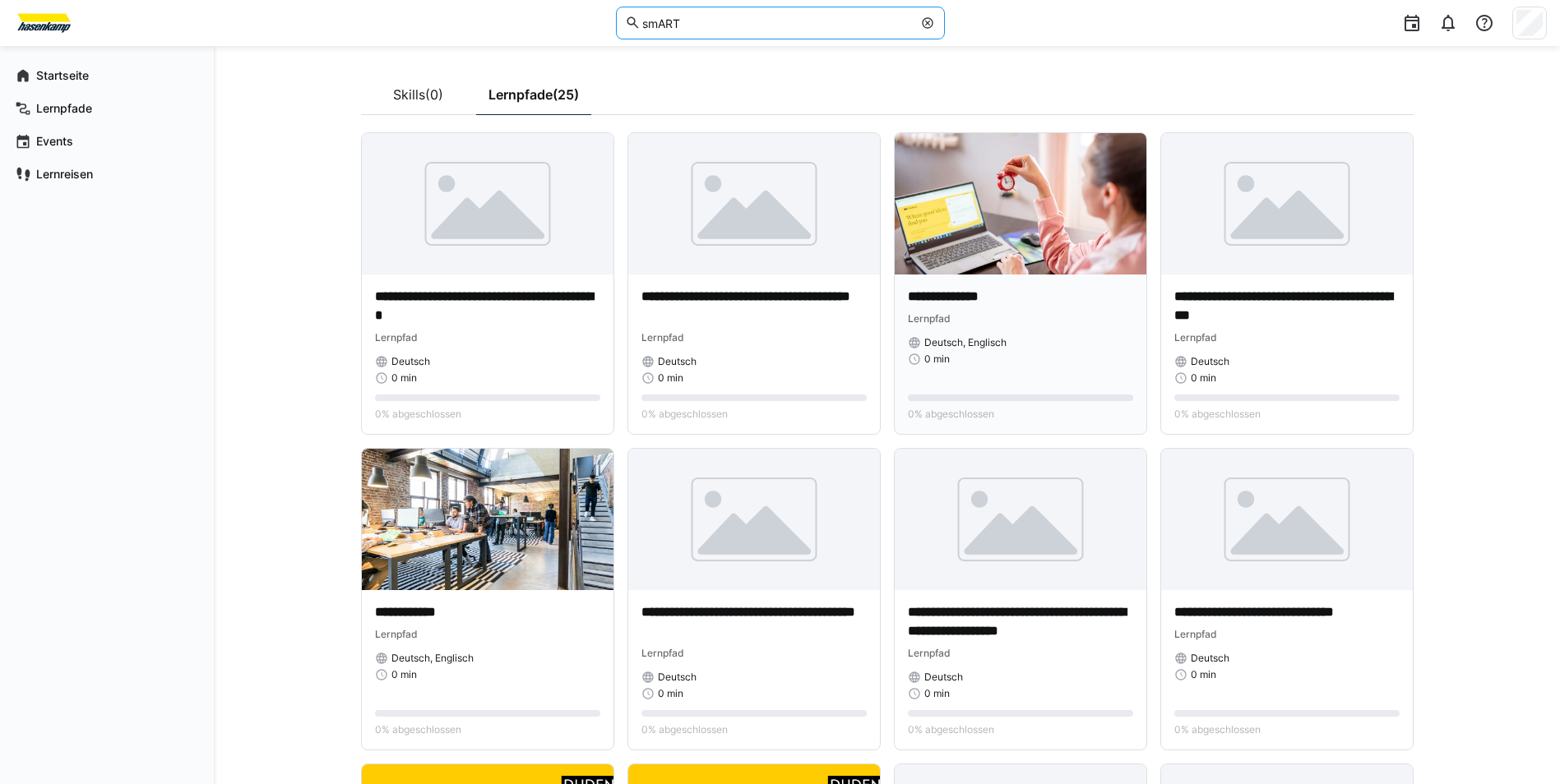
scroll to position [165, 0]
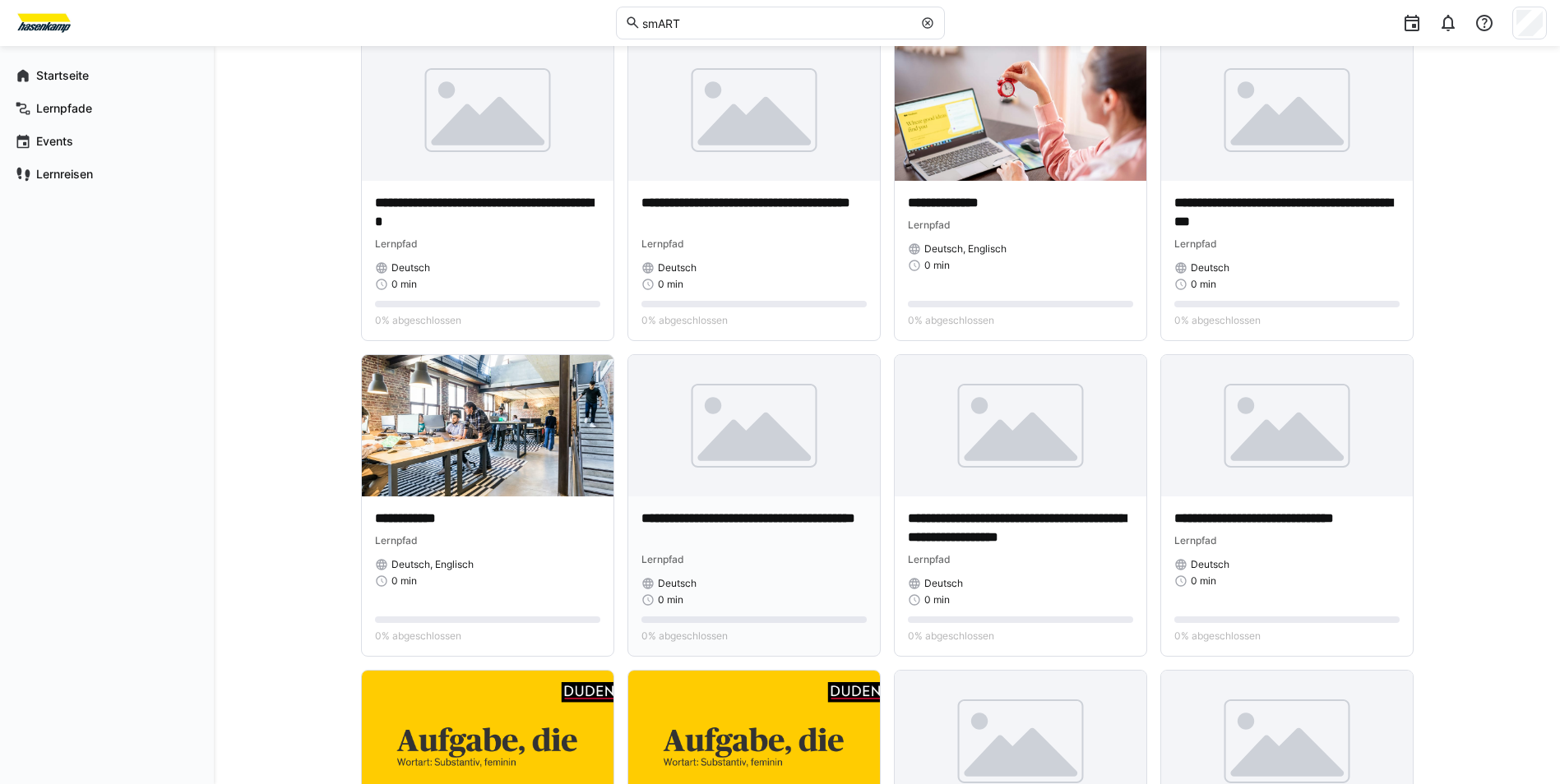
click at [744, 511] on p "**********" at bounding box center [754, 529] width 225 height 38
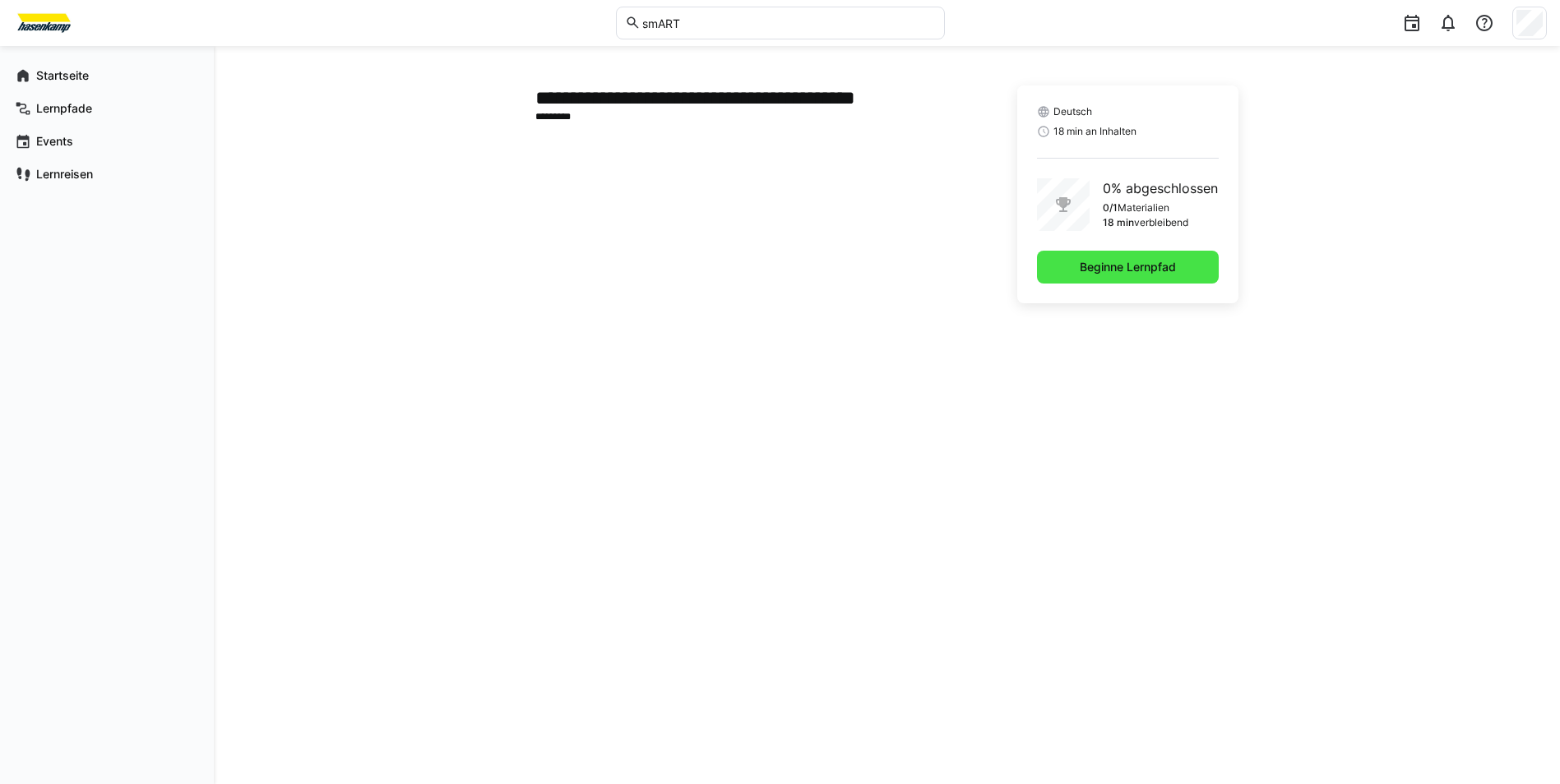
click at [1148, 271] on span "Beginne Lernpfad" at bounding box center [1128, 267] width 101 height 16
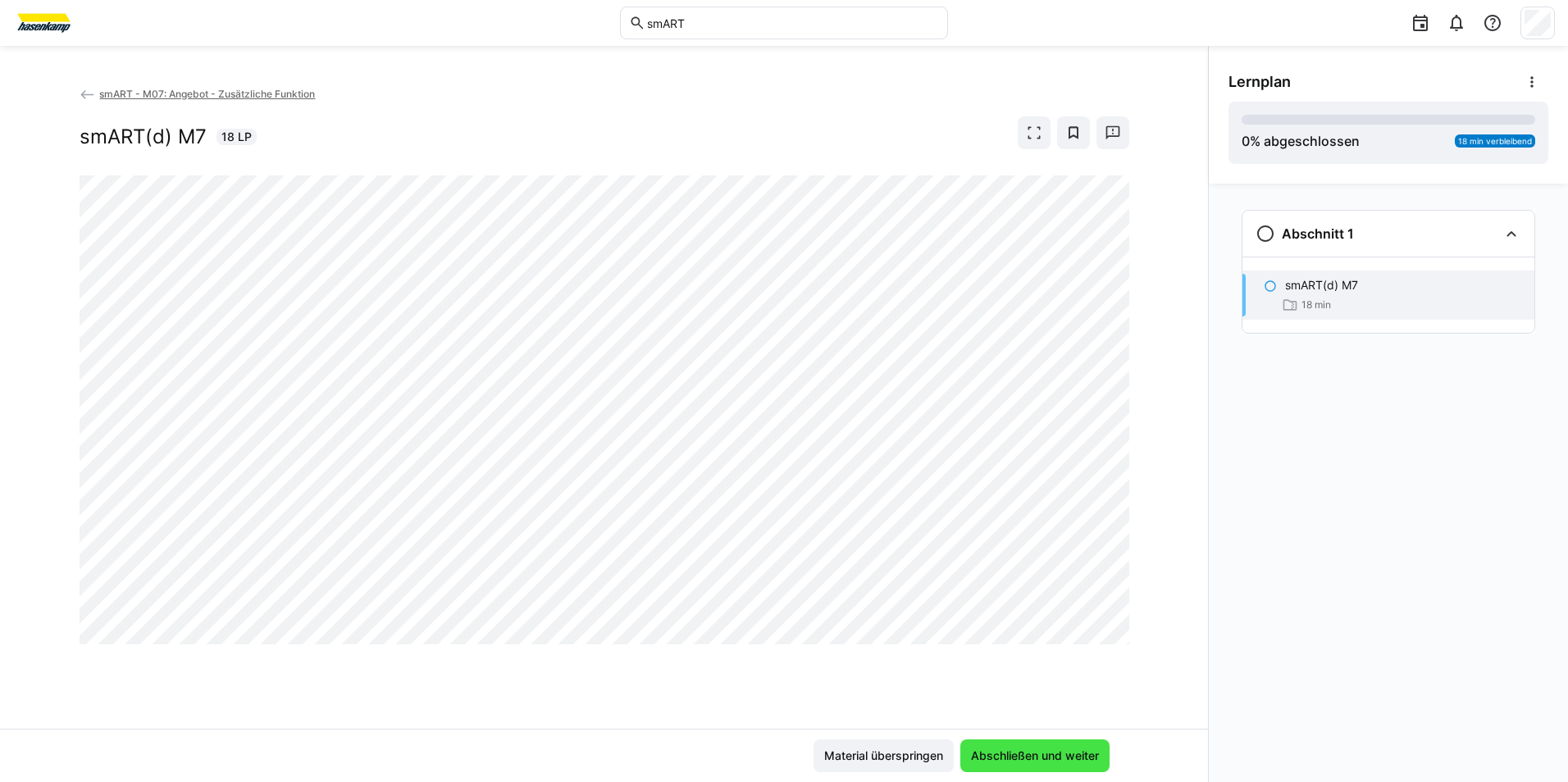
click at [979, 751] on span "Abschließen und weiter" at bounding box center [1035, 755] width 133 height 16
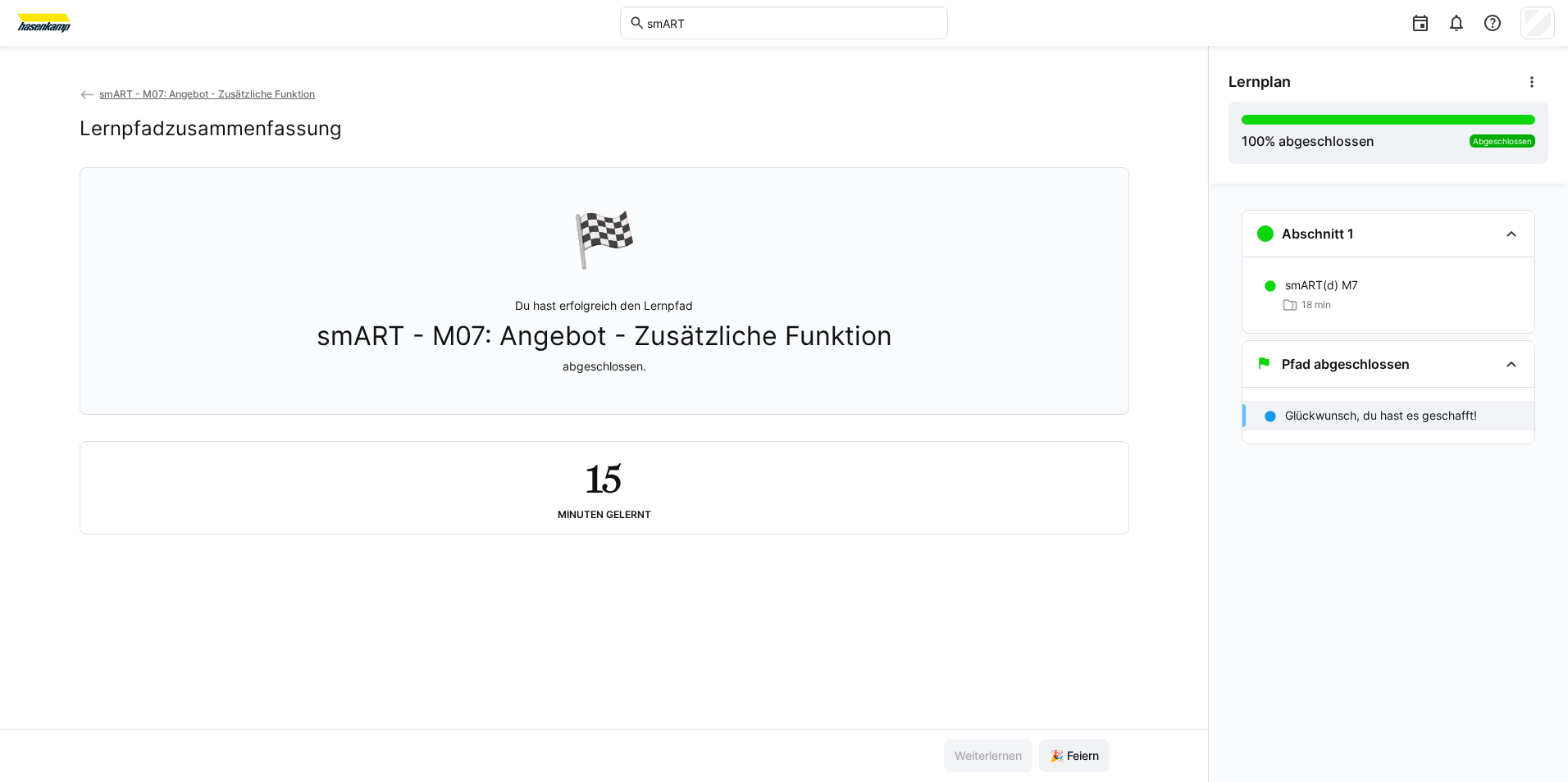
click at [145, 88] on span "smART - M07: Angebot - Zusätzliche Funktion" at bounding box center [206, 93] width 216 height 12
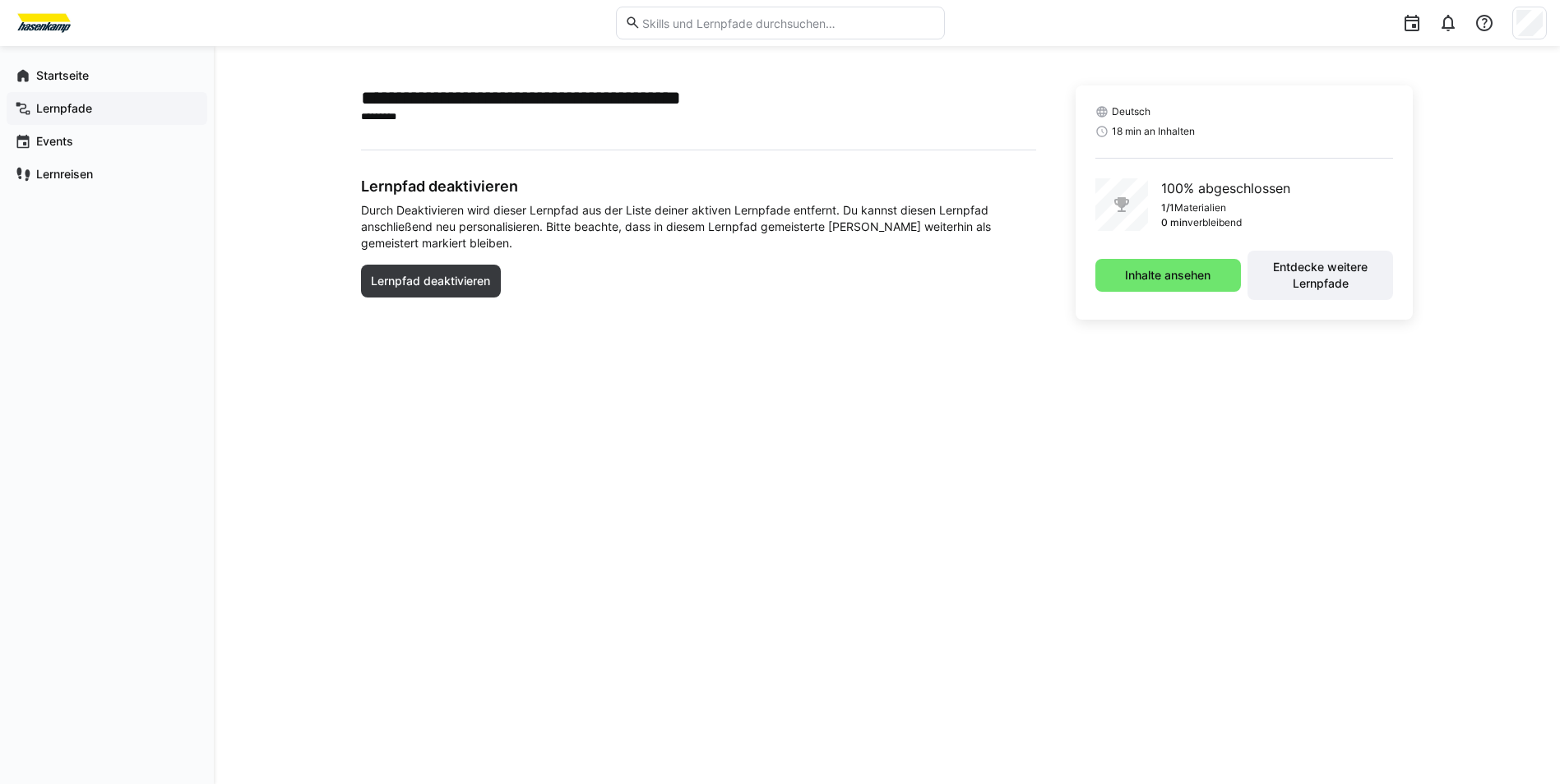
click at [0, 0] on app-navigation-label "Lernpfade" at bounding box center [0, 0] width 0 height 0
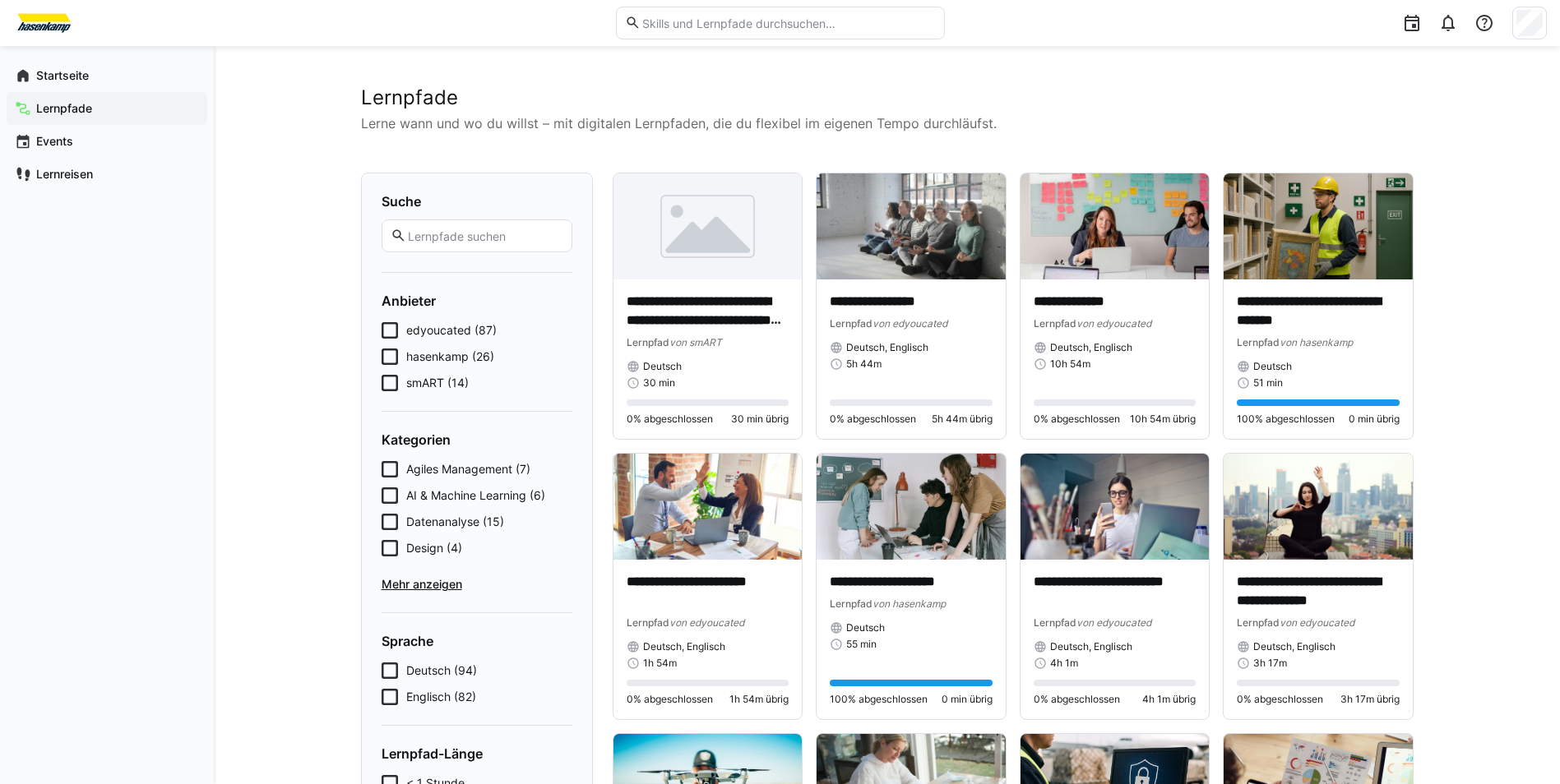
click at [392, 374] on div "edyoucated (87) hasenkamp (26) smART (14)" at bounding box center [476, 356] width 191 height 69
click at [387, 390] on icon at bounding box center [389, 383] width 16 height 16
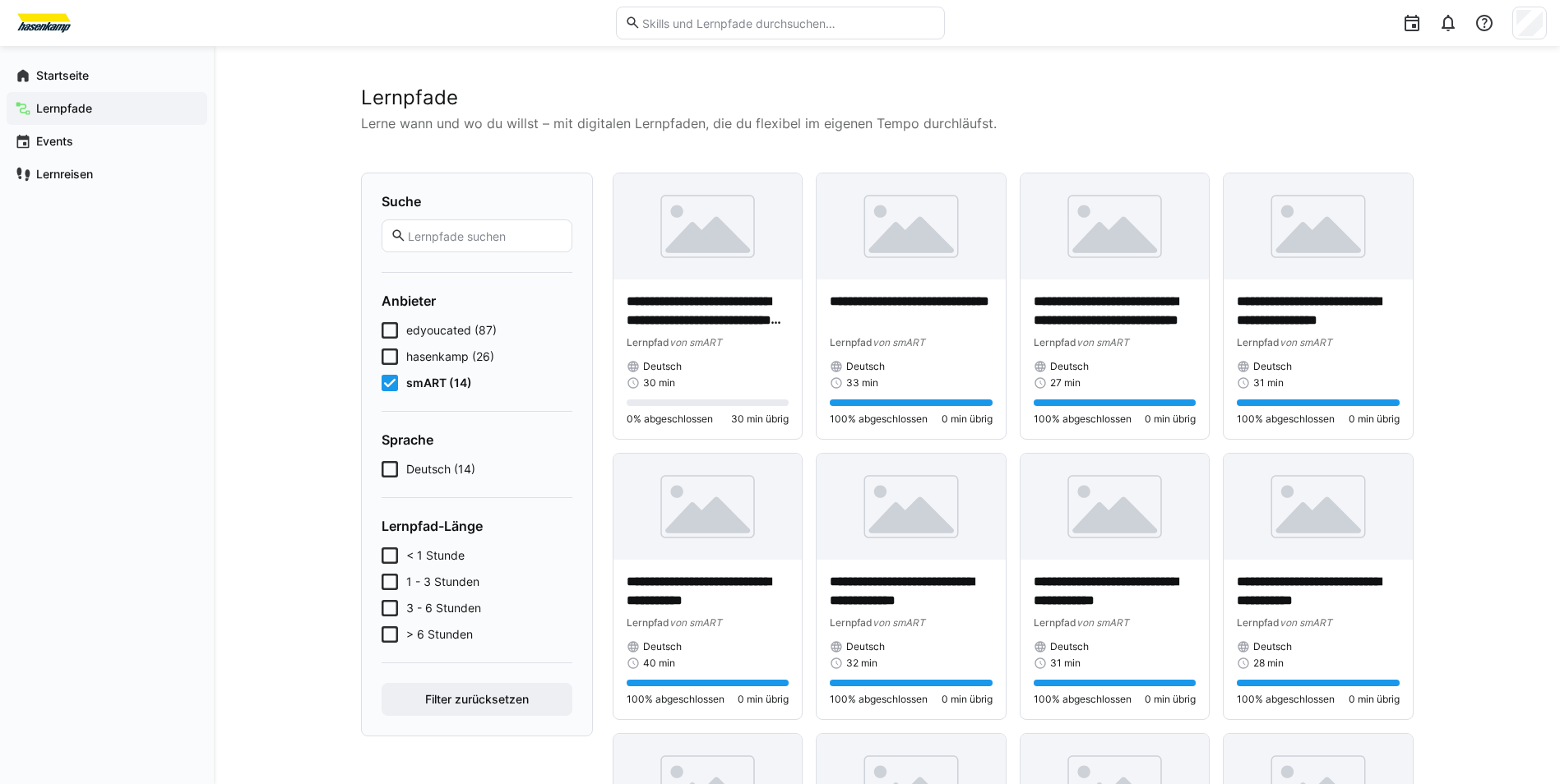
click at [392, 350] on icon at bounding box center [389, 356] width 16 height 16
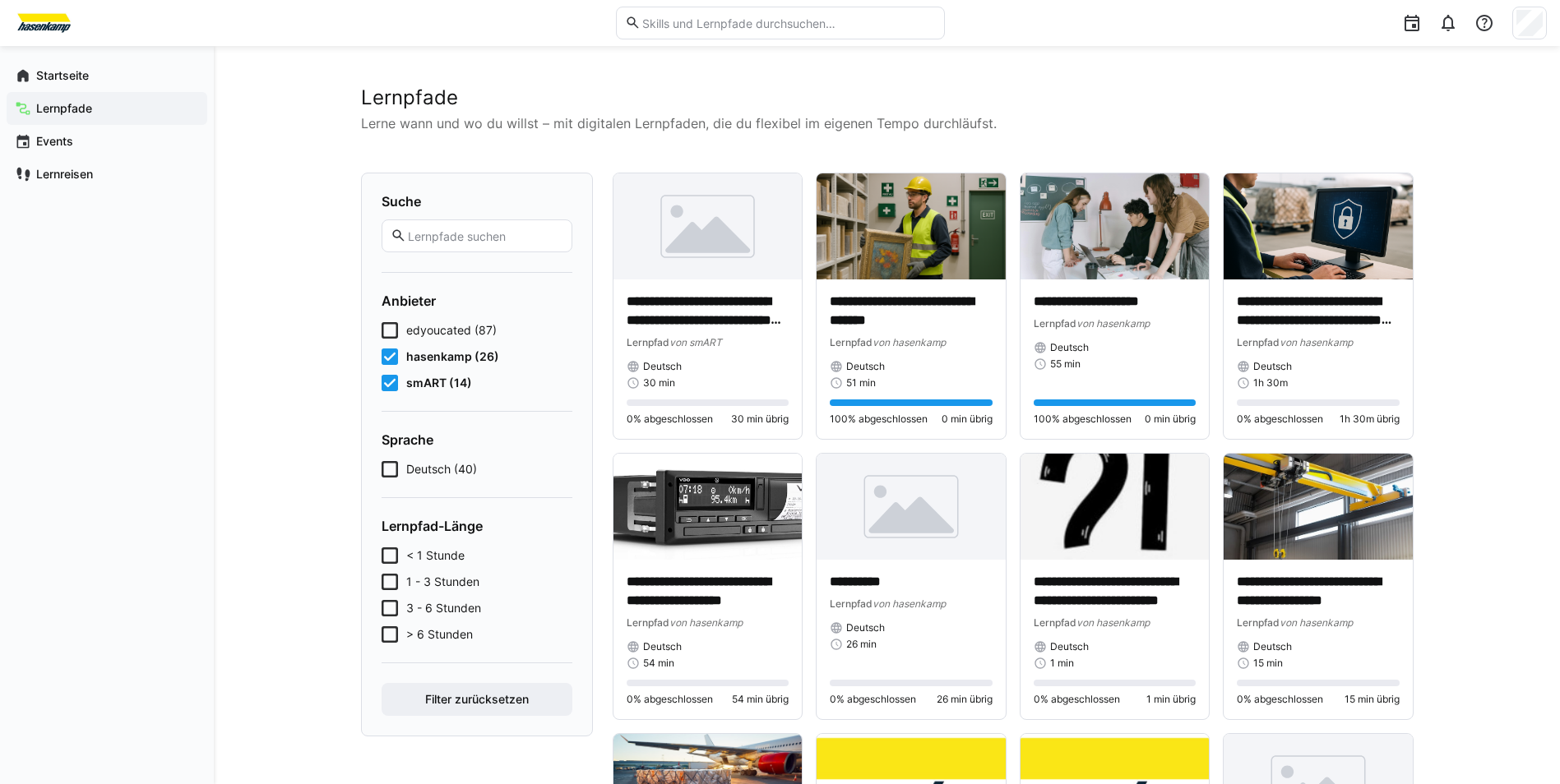
click at [387, 383] on icon at bounding box center [389, 383] width 16 height 16
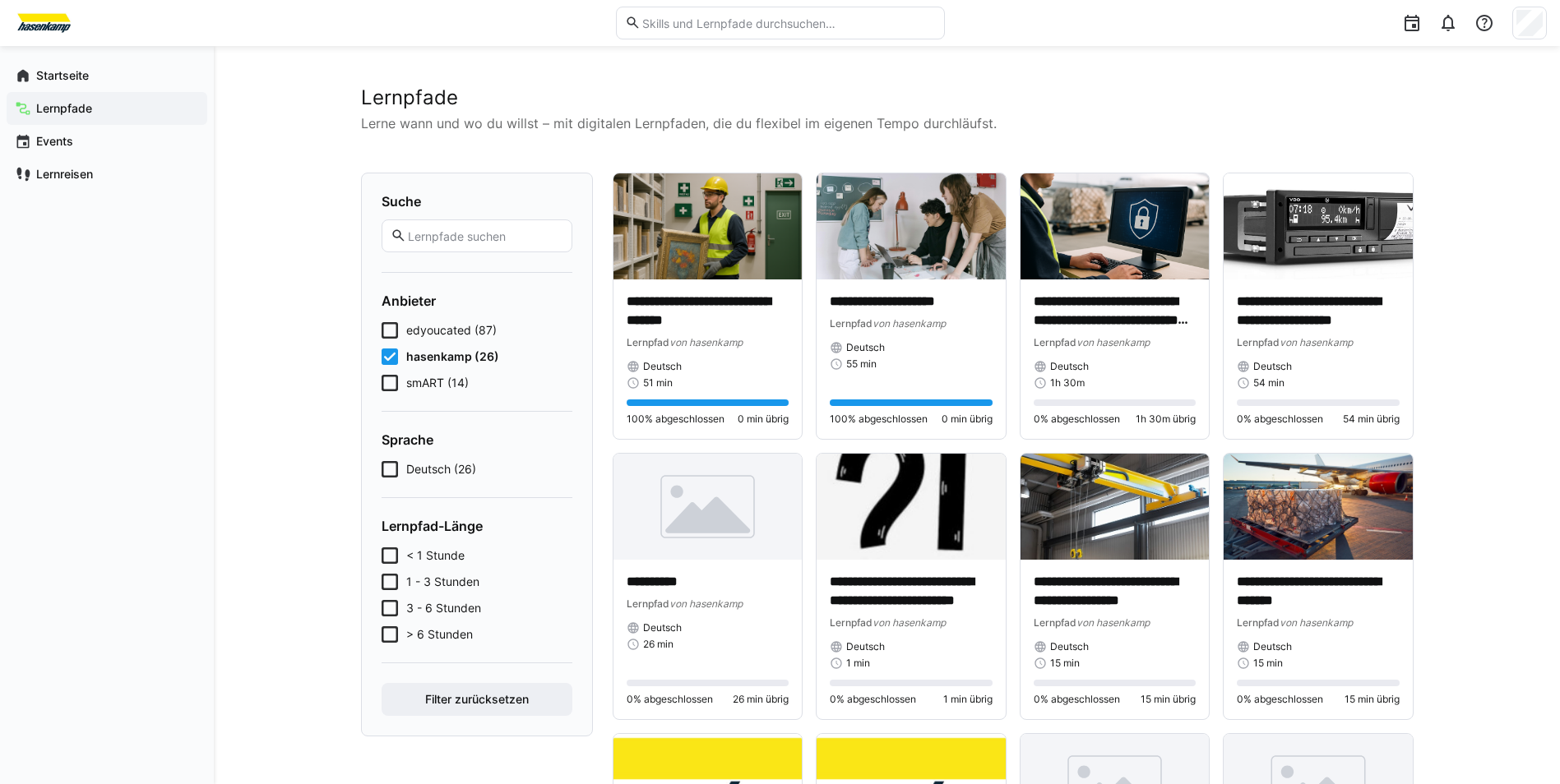
click at [387, 383] on icon at bounding box center [389, 383] width 16 height 16
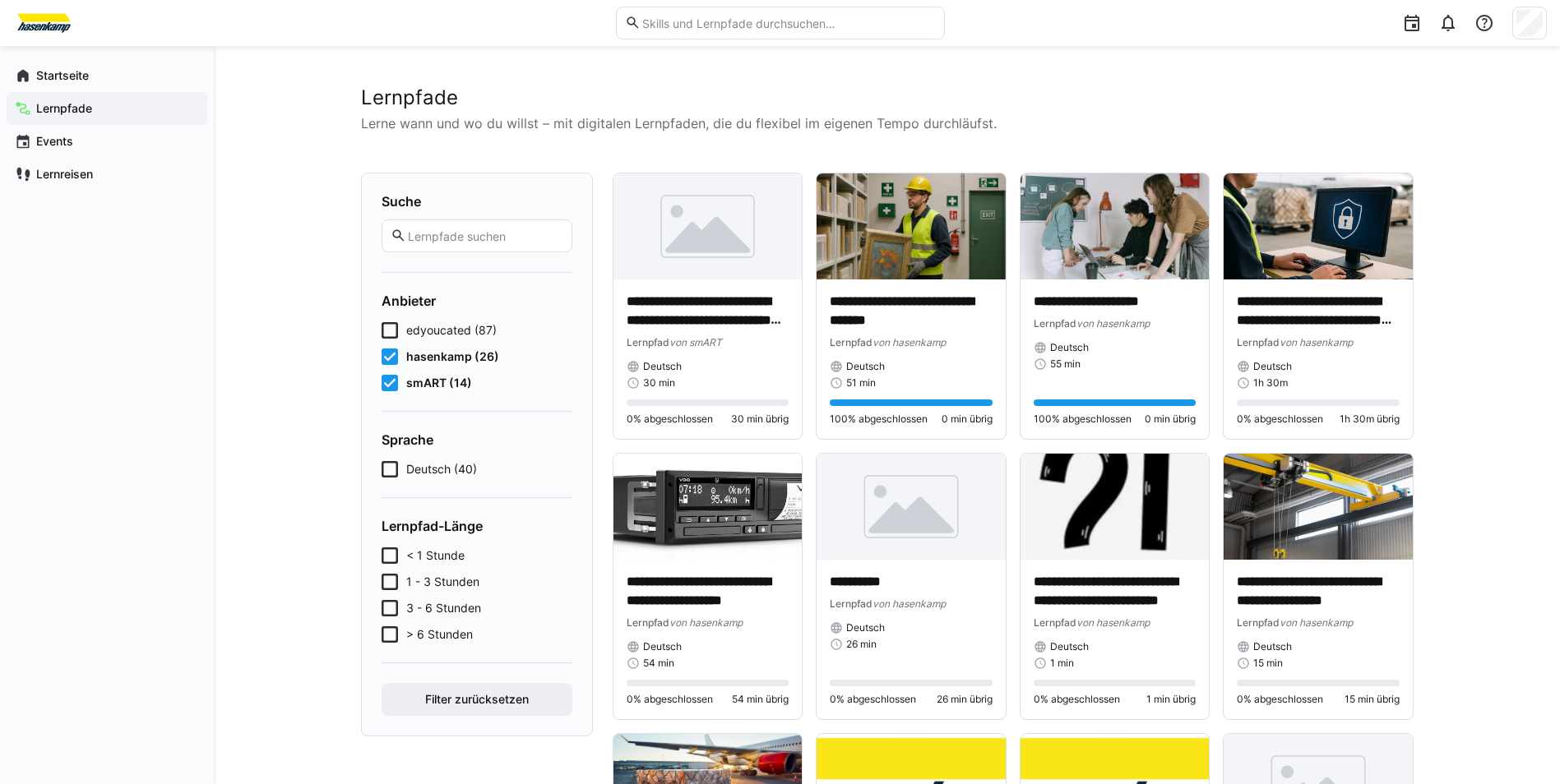
click at [393, 357] on icon at bounding box center [389, 356] width 16 height 16
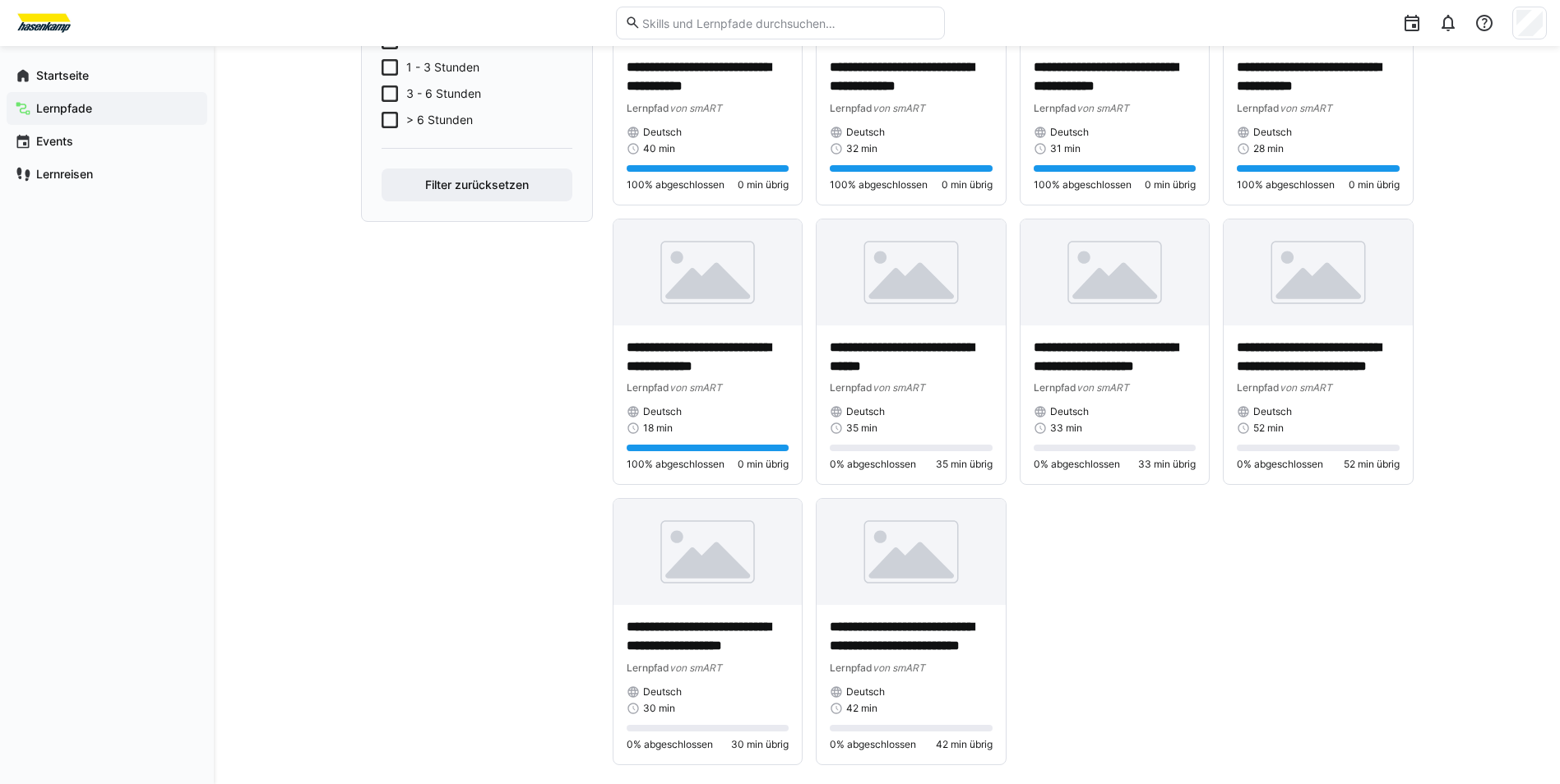
scroll to position [536, 0]
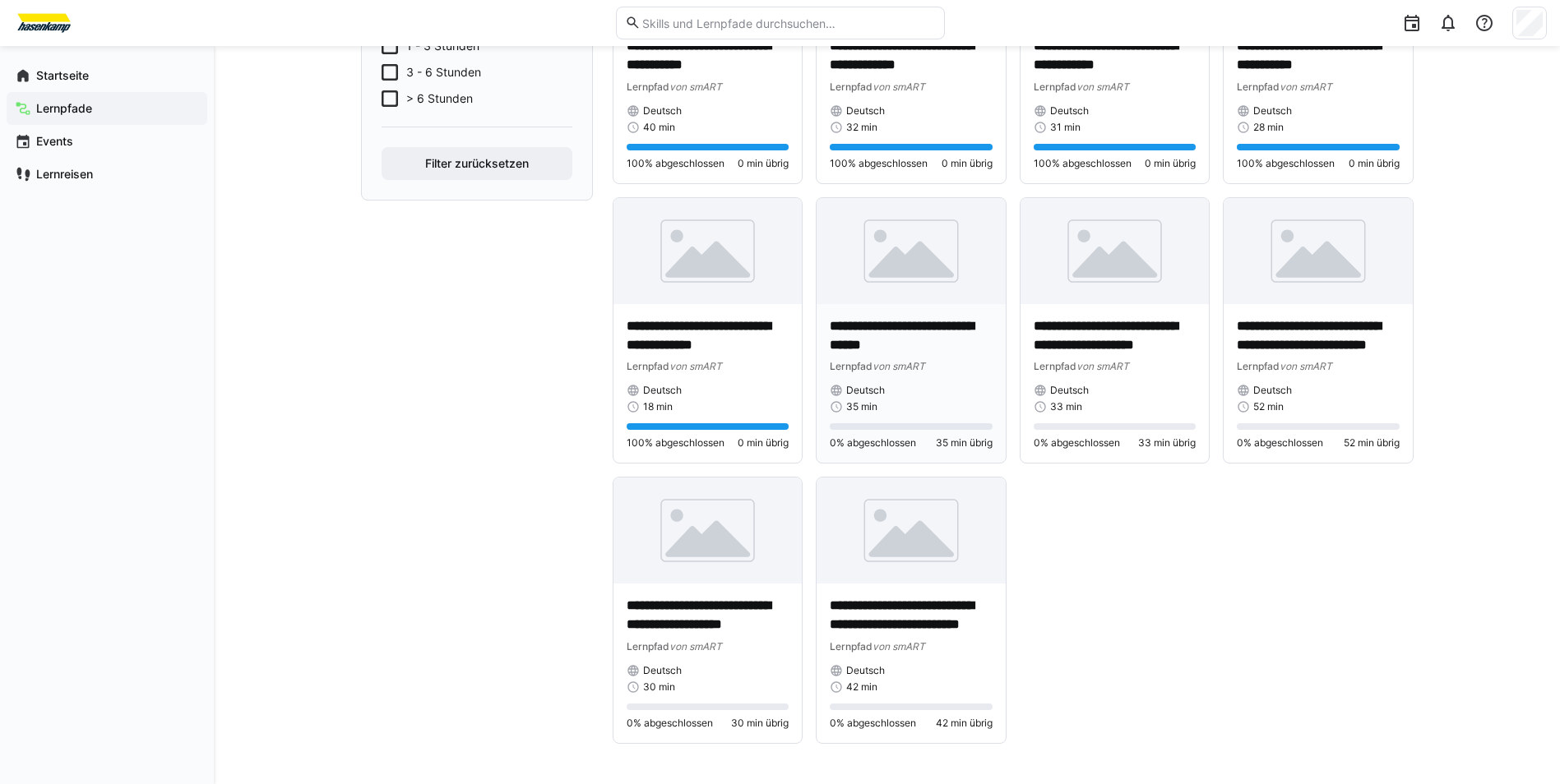
click at [944, 278] on img at bounding box center [911, 251] width 189 height 106
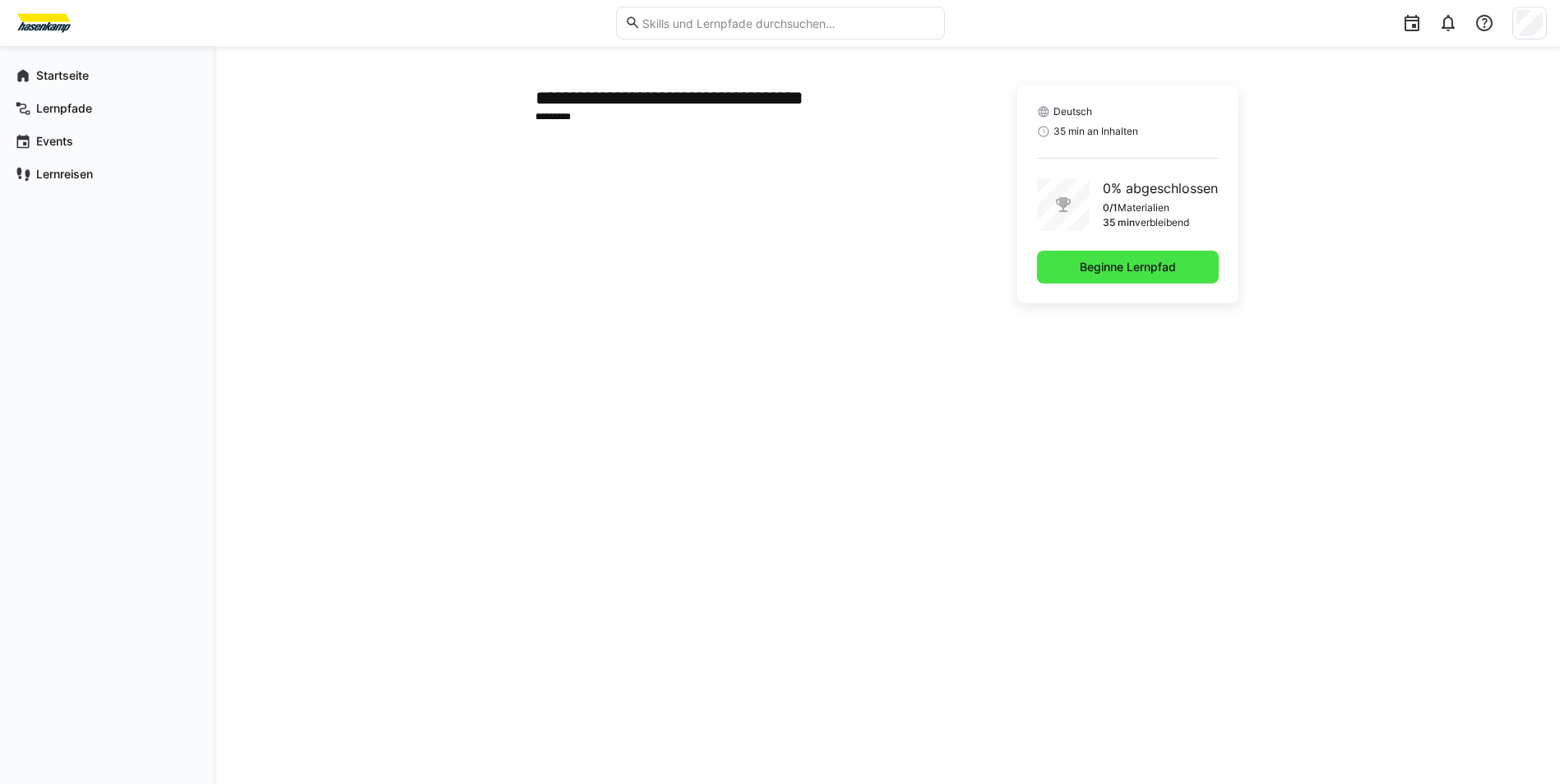
click at [1096, 270] on span "Beginne Lernpfad" at bounding box center [1128, 267] width 101 height 16
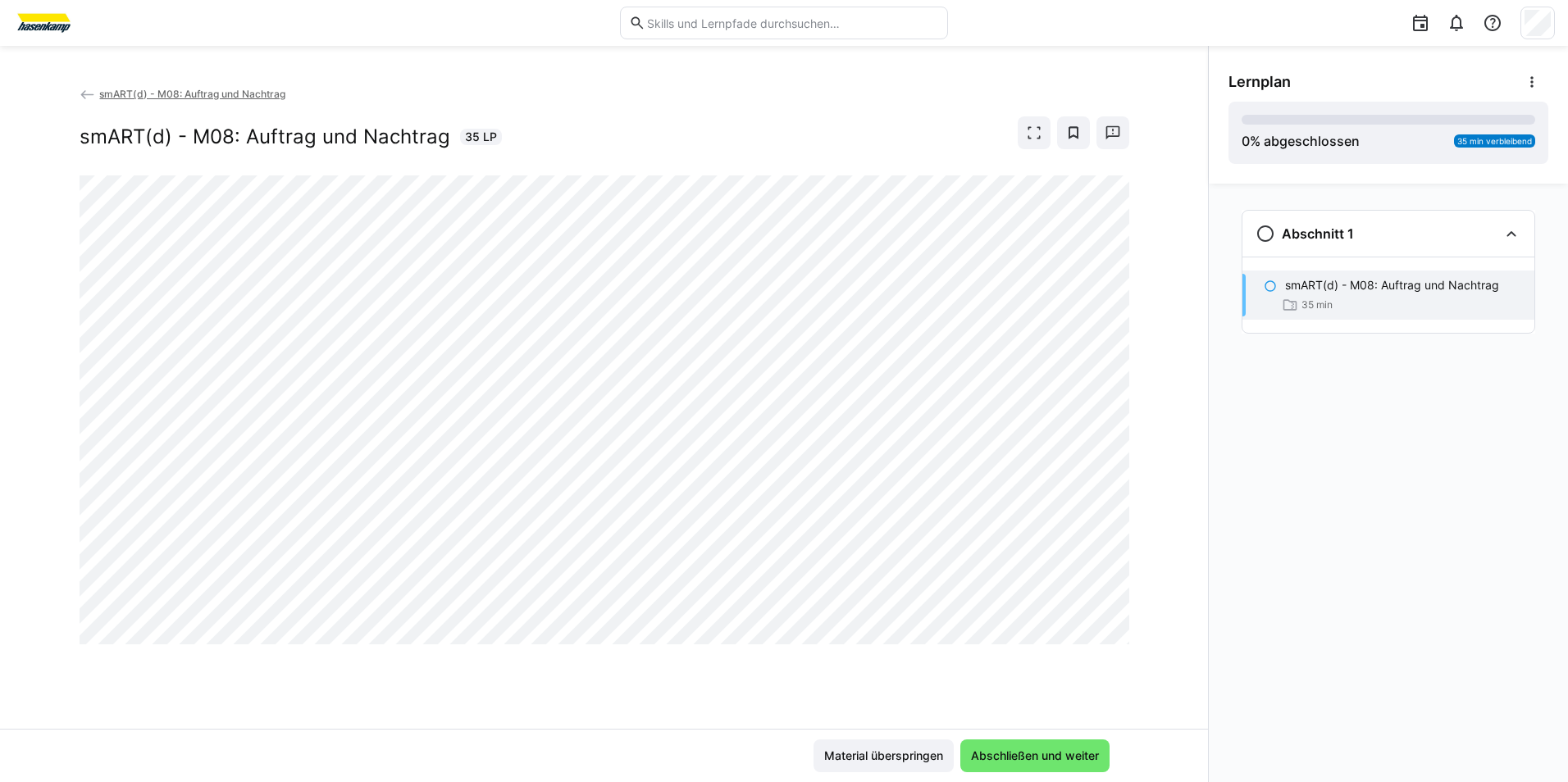
click at [1001, 693] on div "smART(d) - M08: Auftrag und Nachtrag smART(d) - M08: Auftrag und Nachtrag 35 LP" at bounding box center [603, 407] width 1208 height 643
click at [214, 644] on div at bounding box center [604, 410] width 1050 height 469
click at [1023, 753] on span "Abschließen und weiter" at bounding box center [1035, 755] width 133 height 16
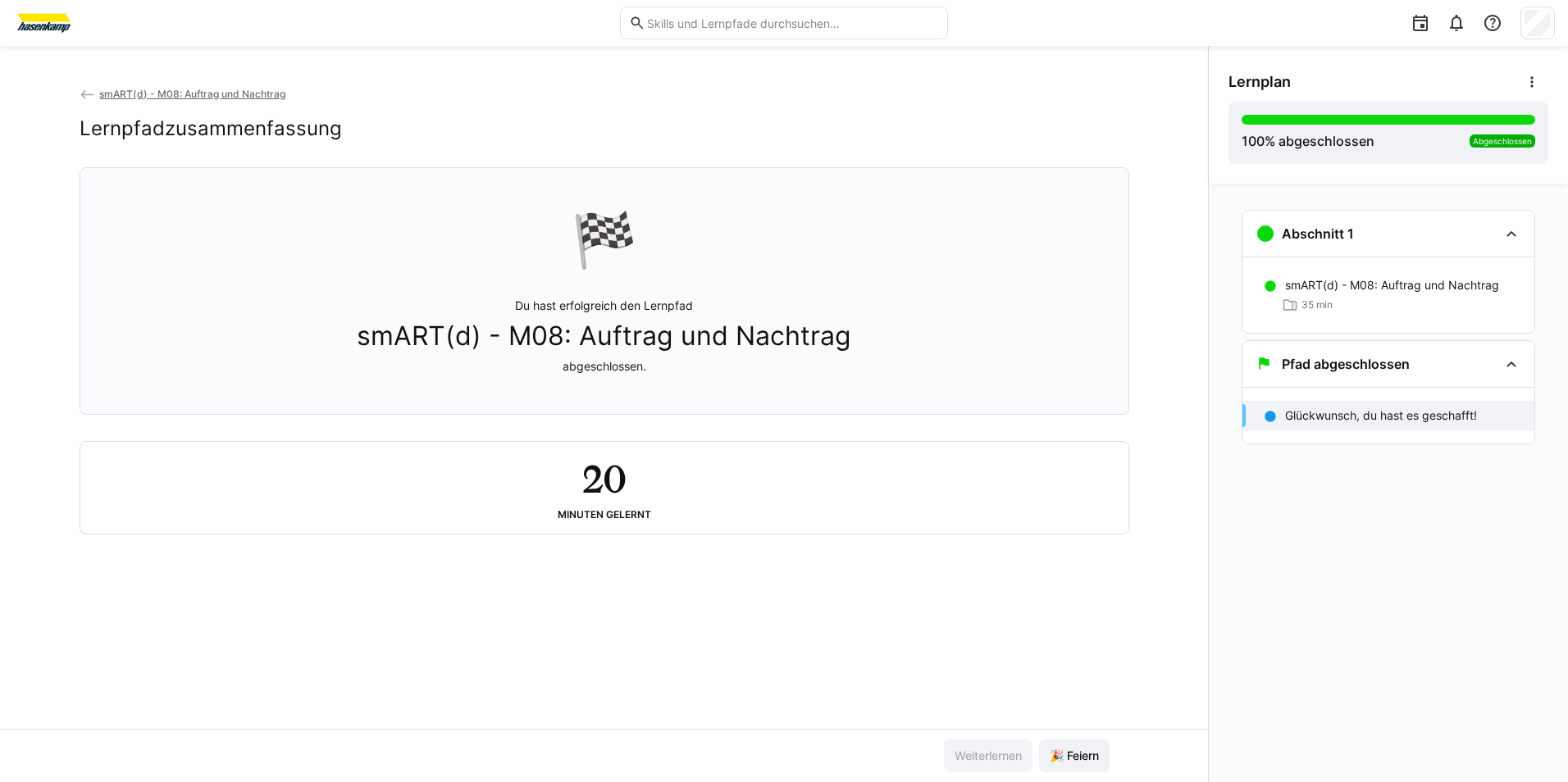
click at [134, 87] on span "smART(d) - M08: Auftrag und Nachtrag" at bounding box center [192, 93] width 186 height 12
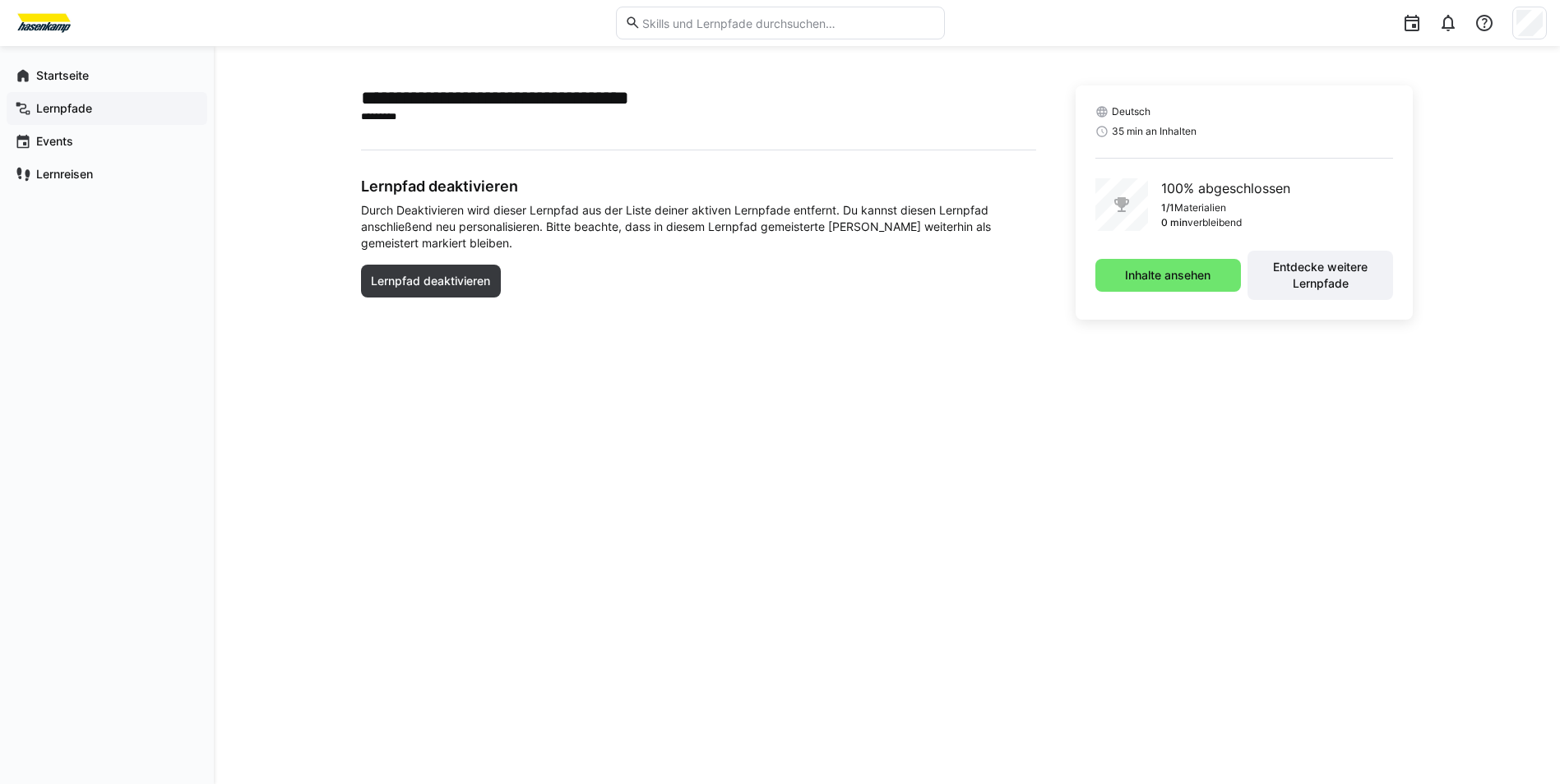
click at [117, 115] on span "Lernpfade" at bounding box center [115, 108] width 165 height 16
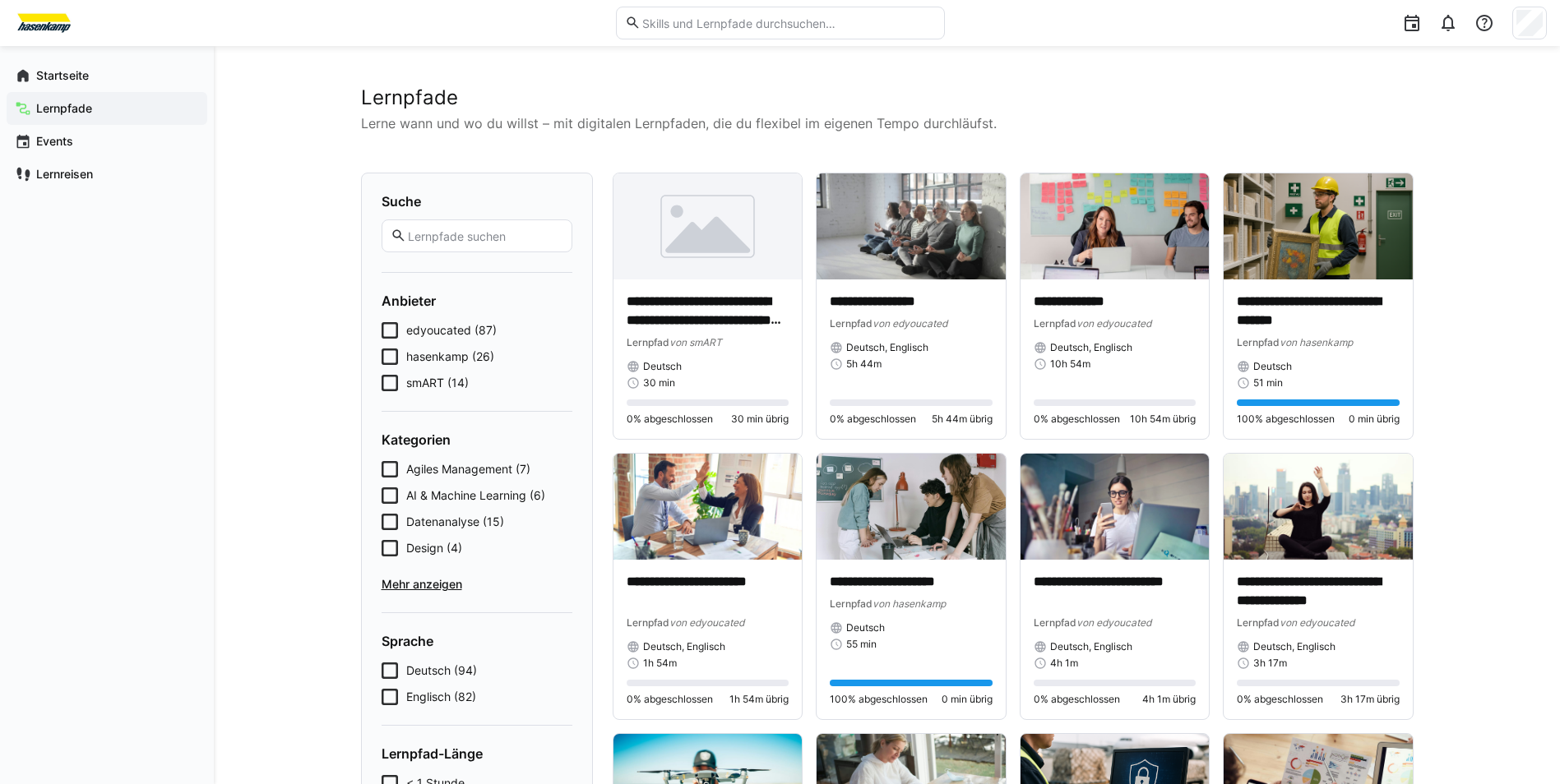
click at [395, 381] on icon at bounding box center [389, 383] width 16 height 16
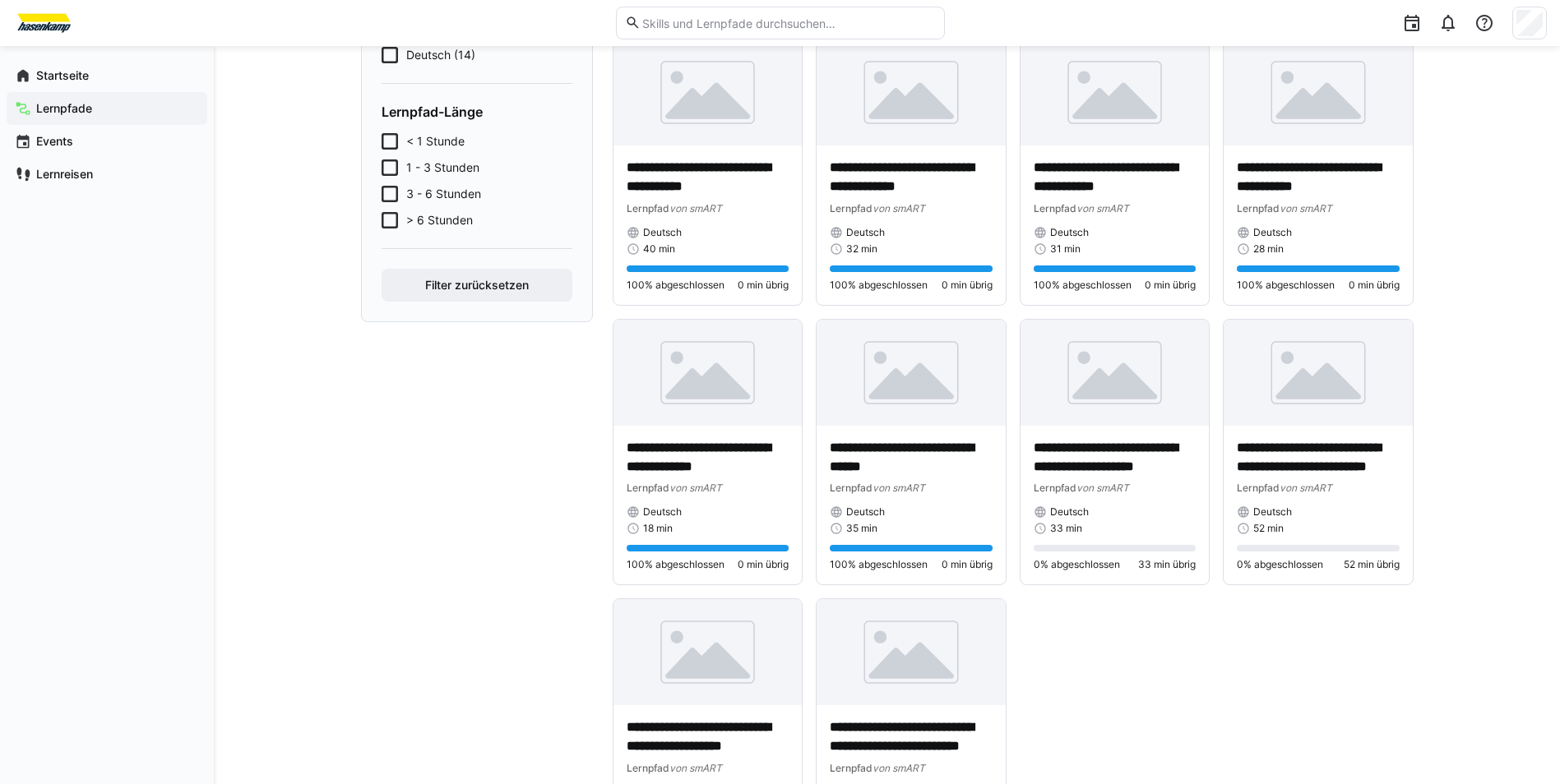
scroll to position [493, 0]
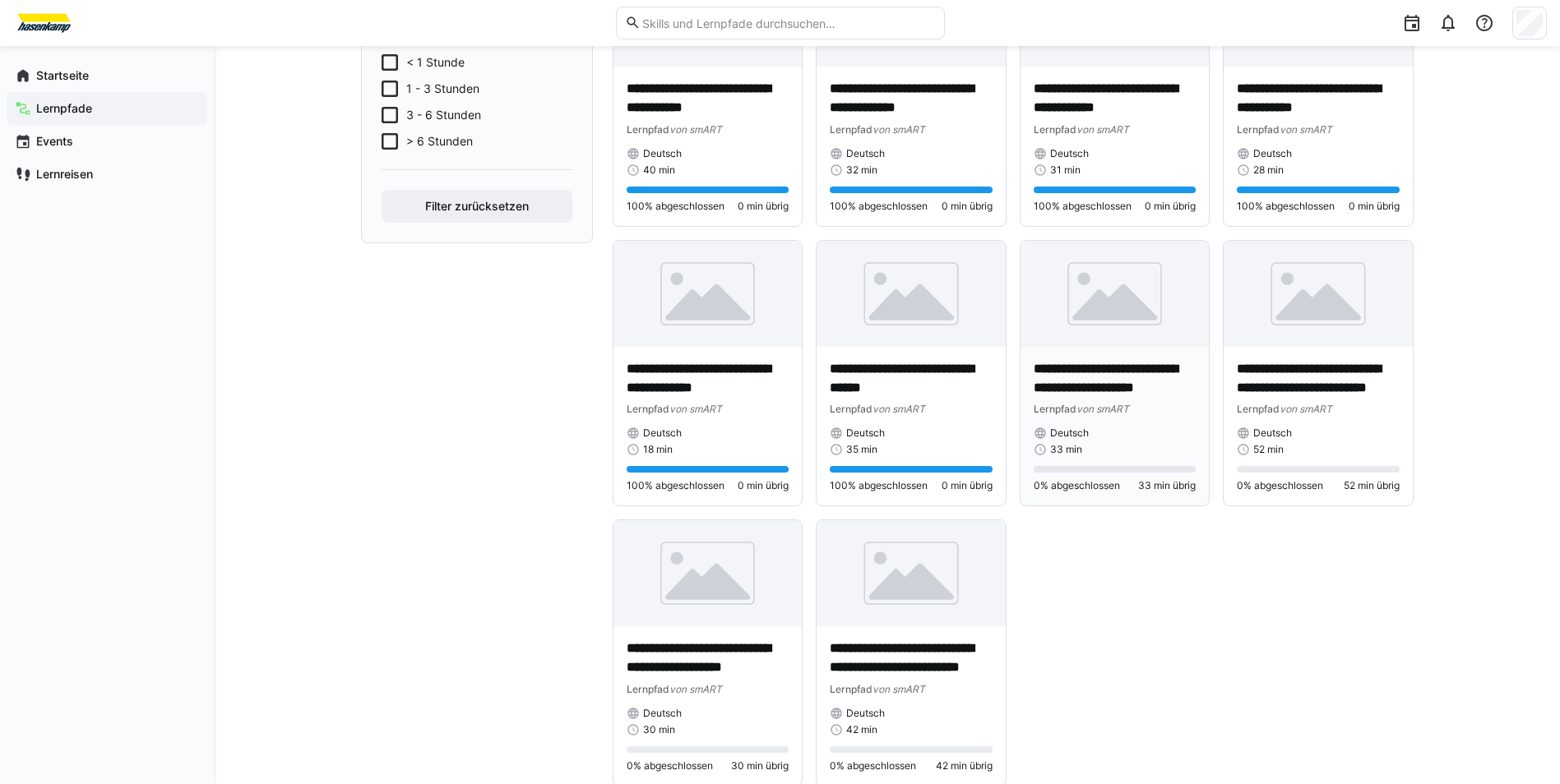
click at [1096, 304] on img at bounding box center [1115, 293] width 189 height 106
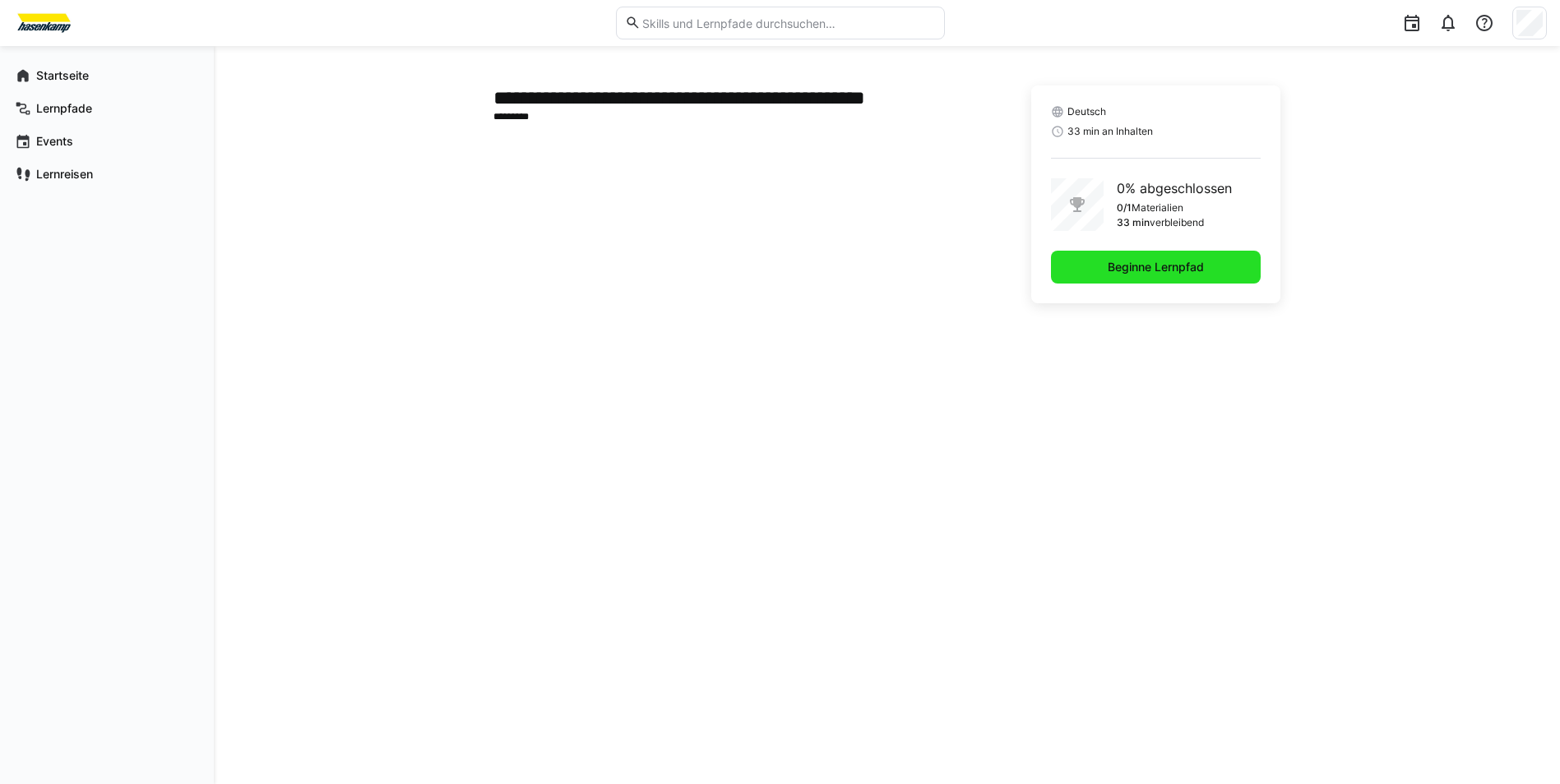
click at [1064, 265] on span "Beginne Lernpfad" at bounding box center [1156, 267] width 210 height 33
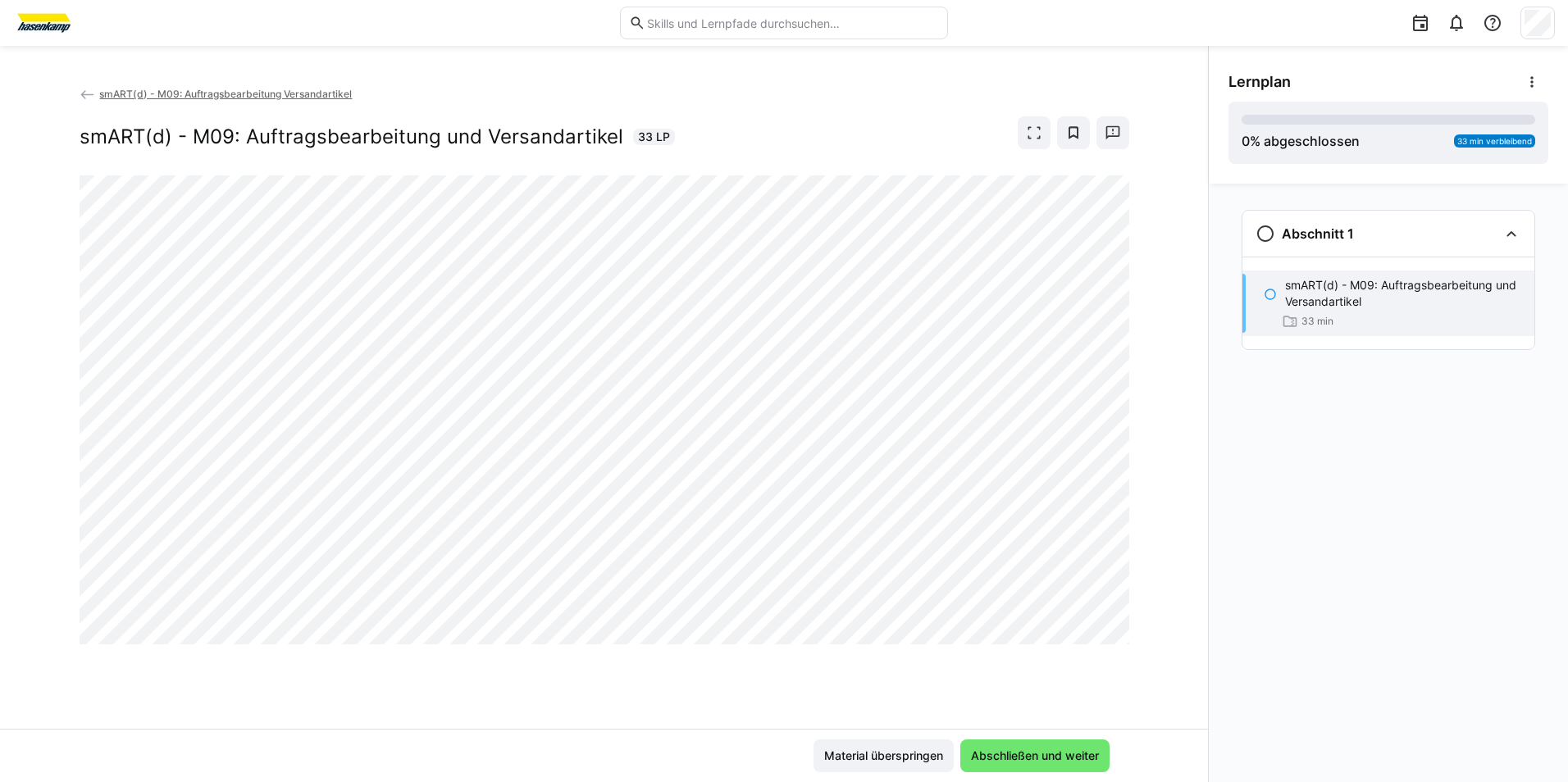
click at [1126, 681] on div "smART(d) - M09: Auftragsbearbeitung Versandartikel smART(d) - M09: Auftragsbear…" at bounding box center [603, 407] width 1208 height 643
click at [1544, 85] on span at bounding box center [1532, 82] width 33 height 33
click at [1534, 84] on eds-icon at bounding box center [1531, 82] width 16 height 16
click at [1204, 467] on div "smART(d) - M09: Auftragsbearbeitung Versandartikel smART(d) - M09: Auftragsbear…" at bounding box center [603, 407] width 1208 height 643
click at [1037, 136] on eds-icon at bounding box center [1034, 132] width 16 height 16
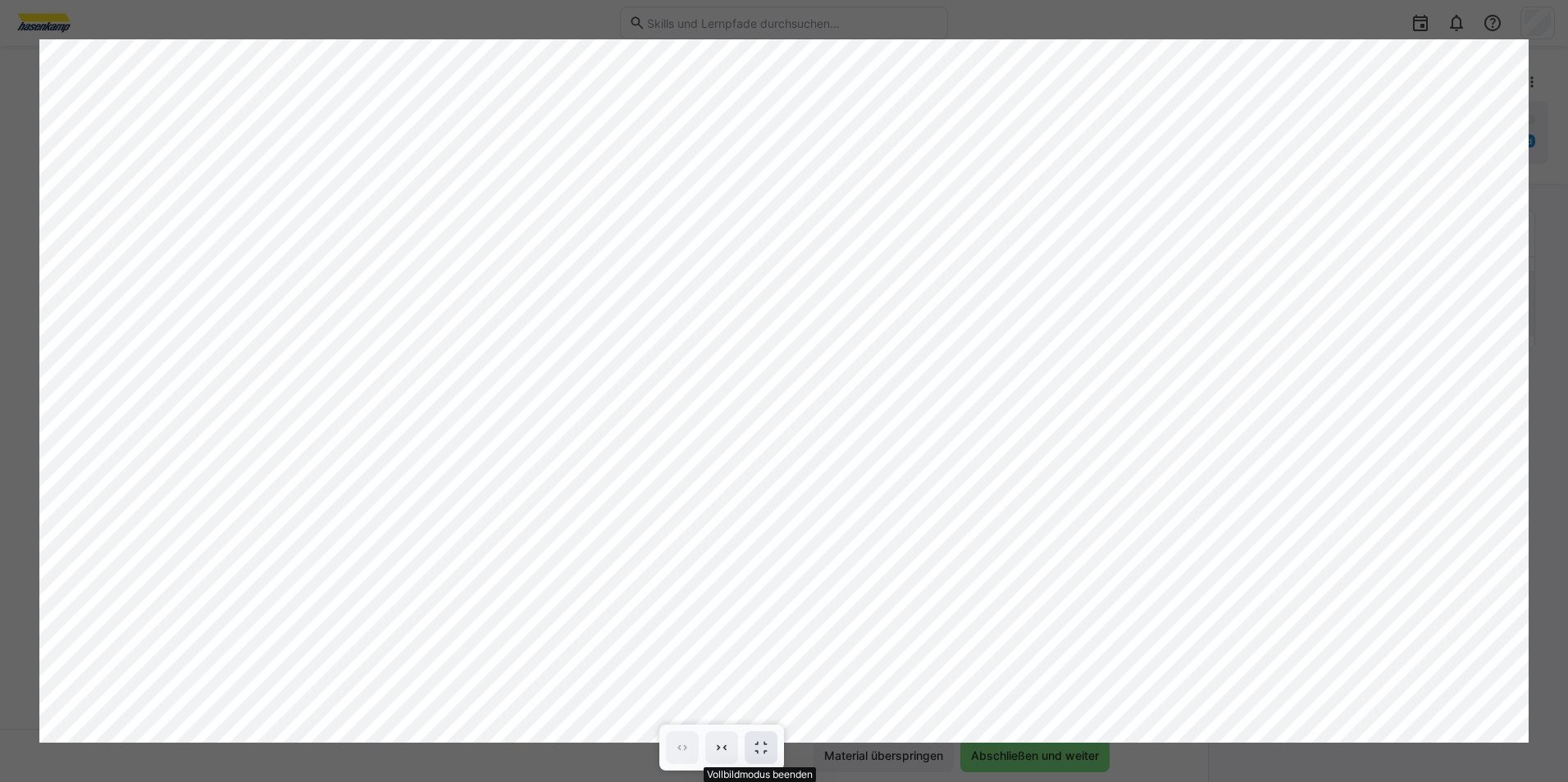
click at [769, 748] on eds-icon at bounding box center [760, 747] width 16 height 16
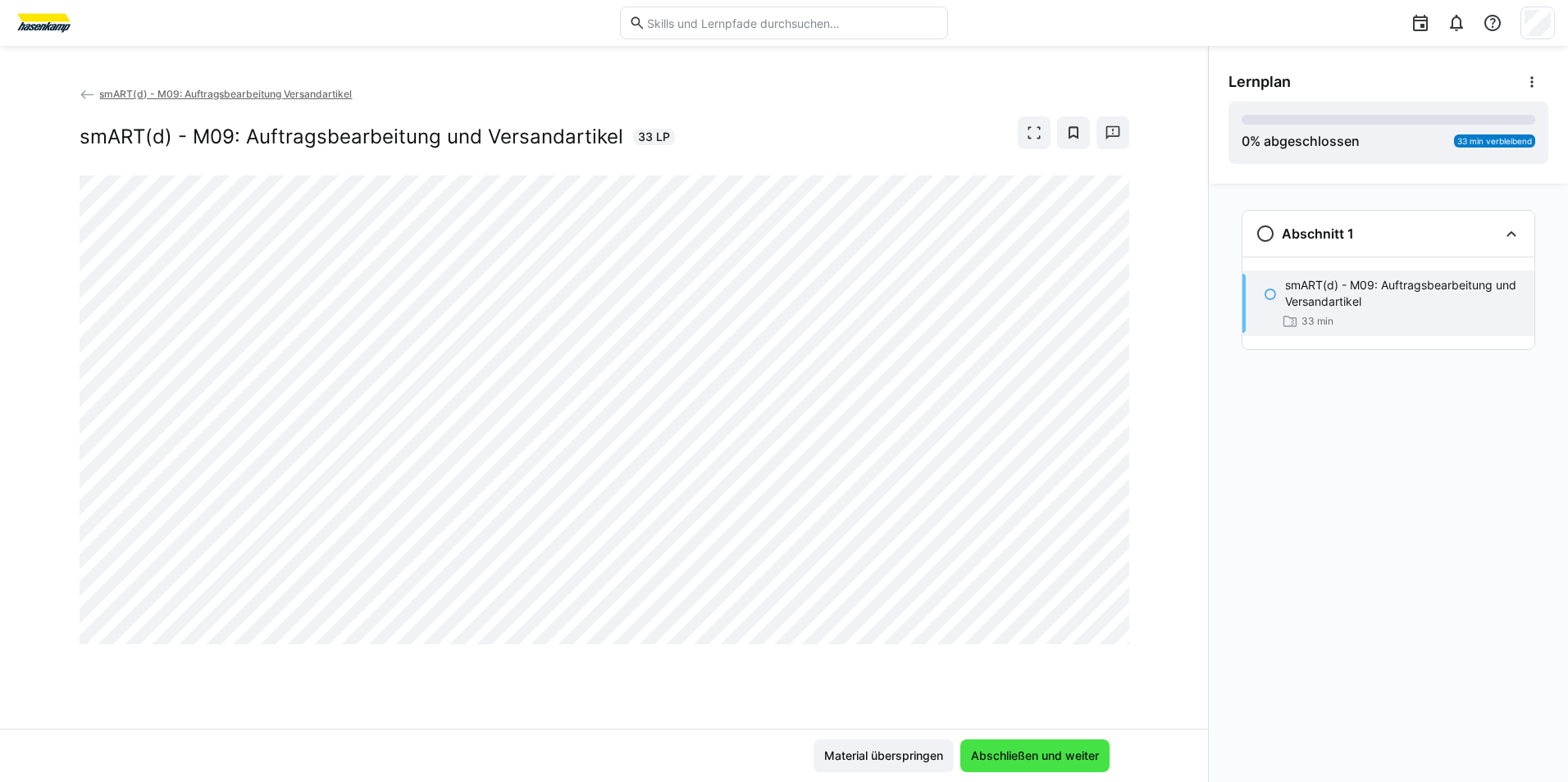
click at [999, 763] on span "Abschließen und weiter" at bounding box center [1035, 755] width 133 height 16
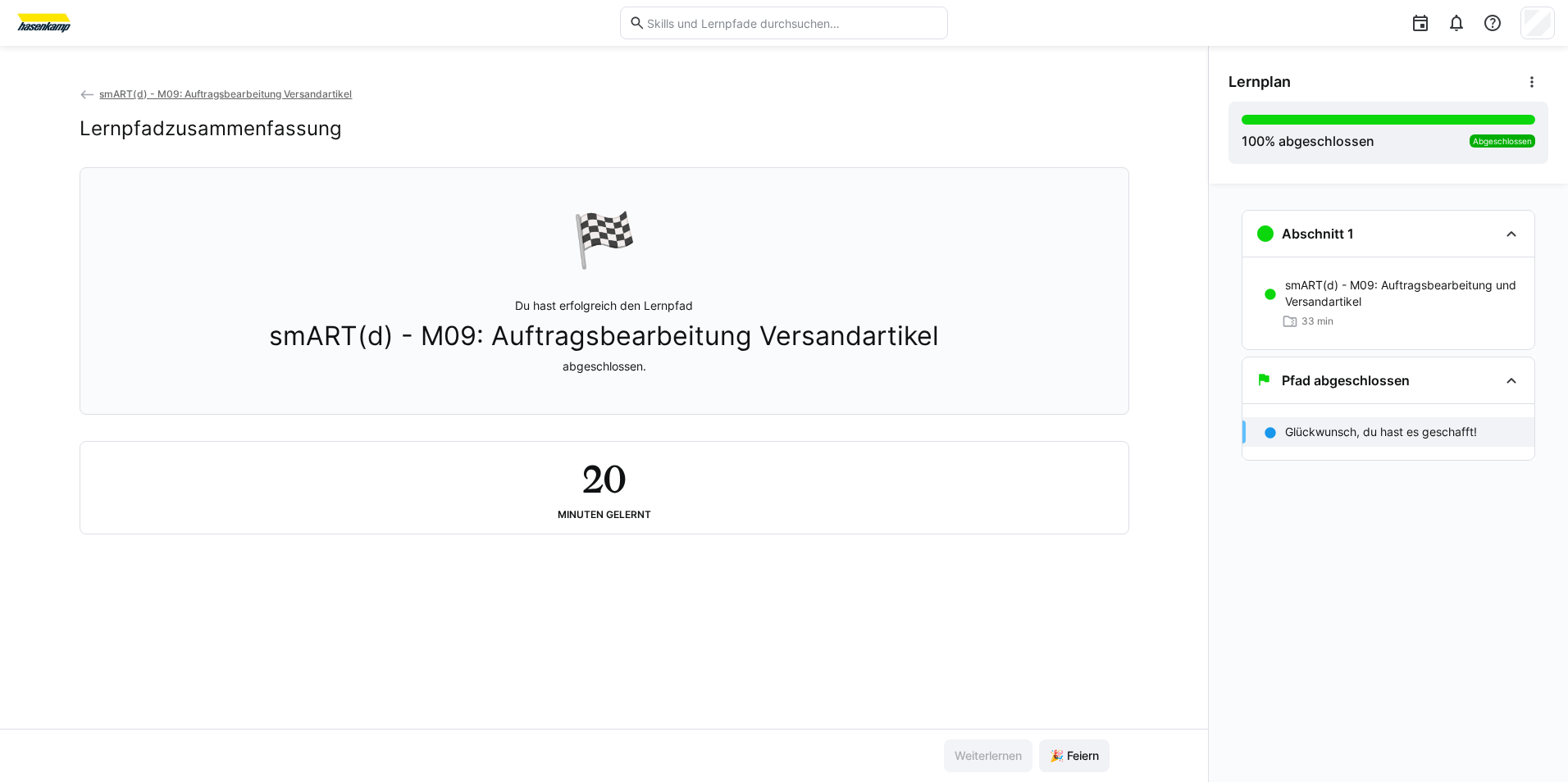
click at [164, 96] on span "smART(d) - M09: Auftragsbearbeitung Versandartikel" at bounding box center [225, 93] width 253 height 12
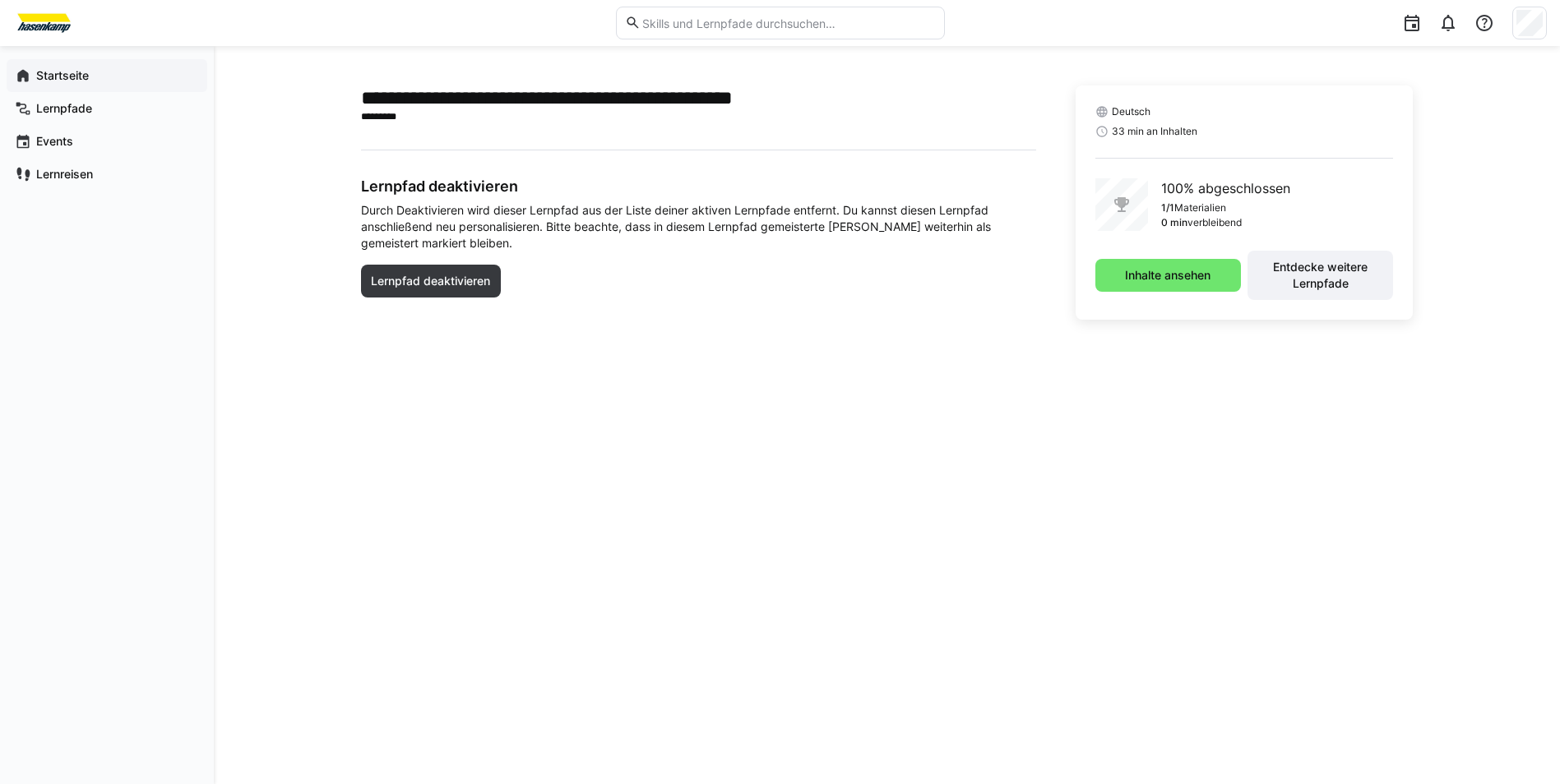
click at [94, 84] on div "Startseite" at bounding box center [107, 75] width 201 height 33
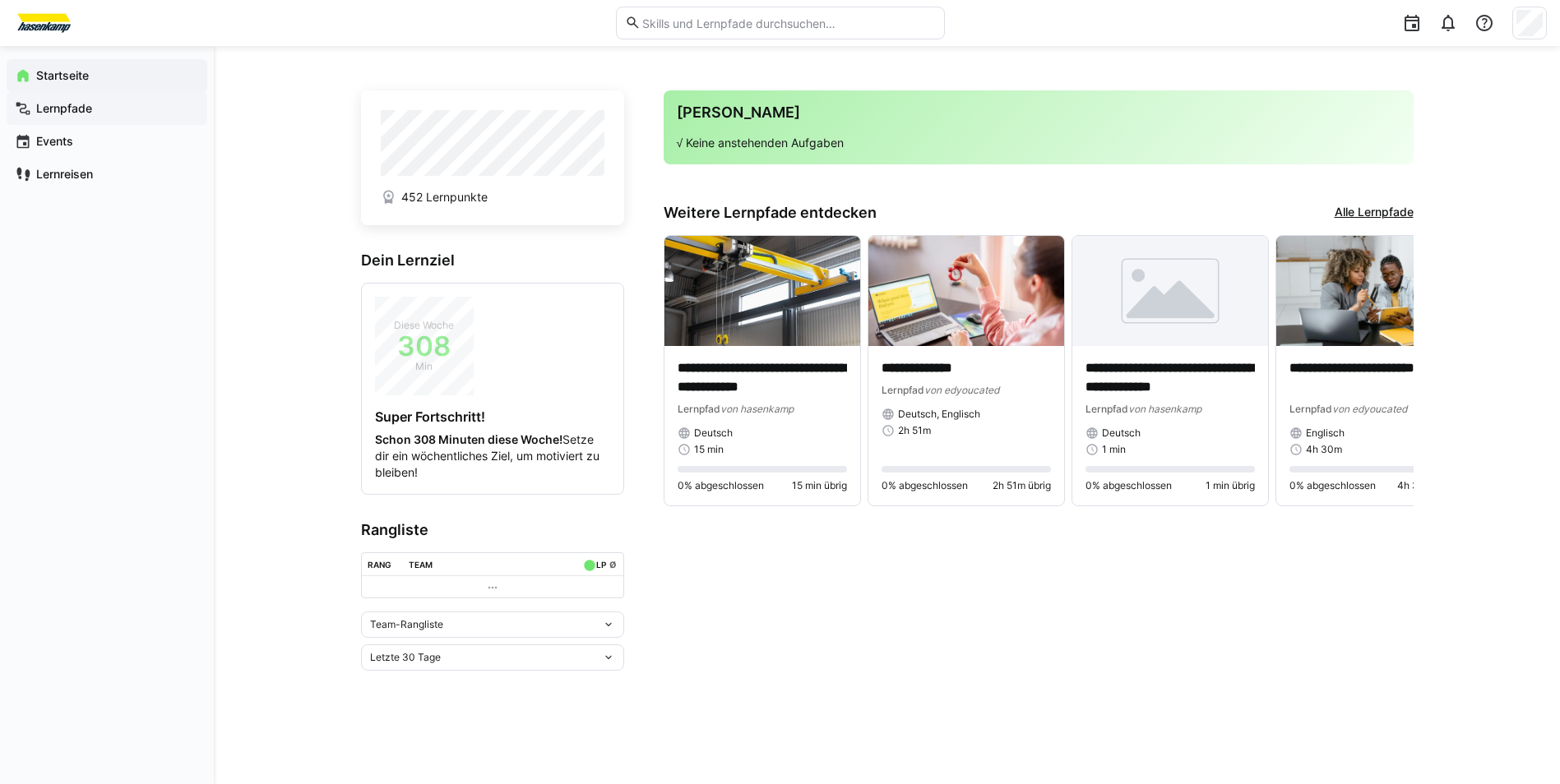
click at [55, 100] on span "Lernpfade" at bounding box center [115, 108] width 165 height 16
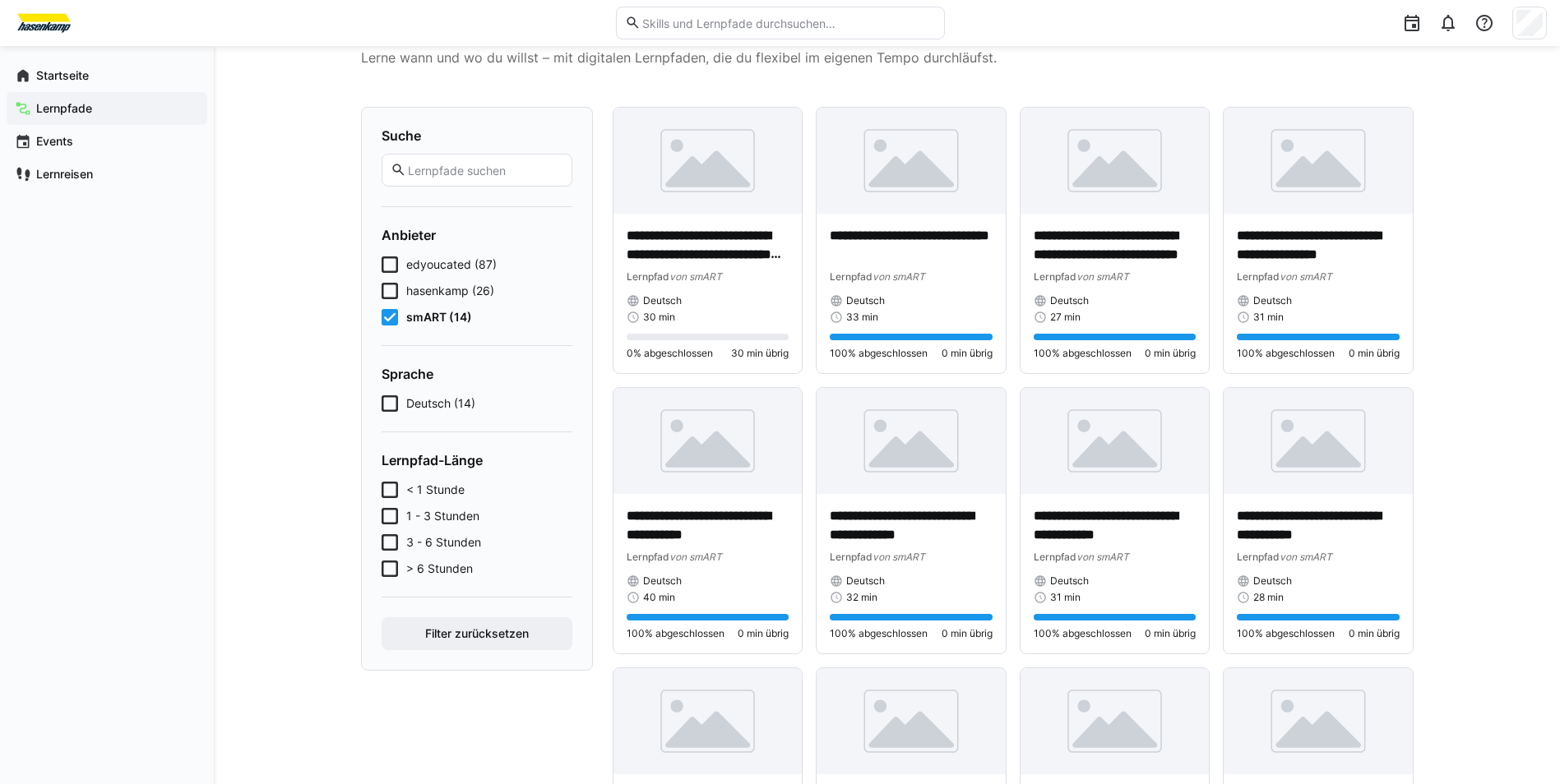
scroll to position [43, 0]
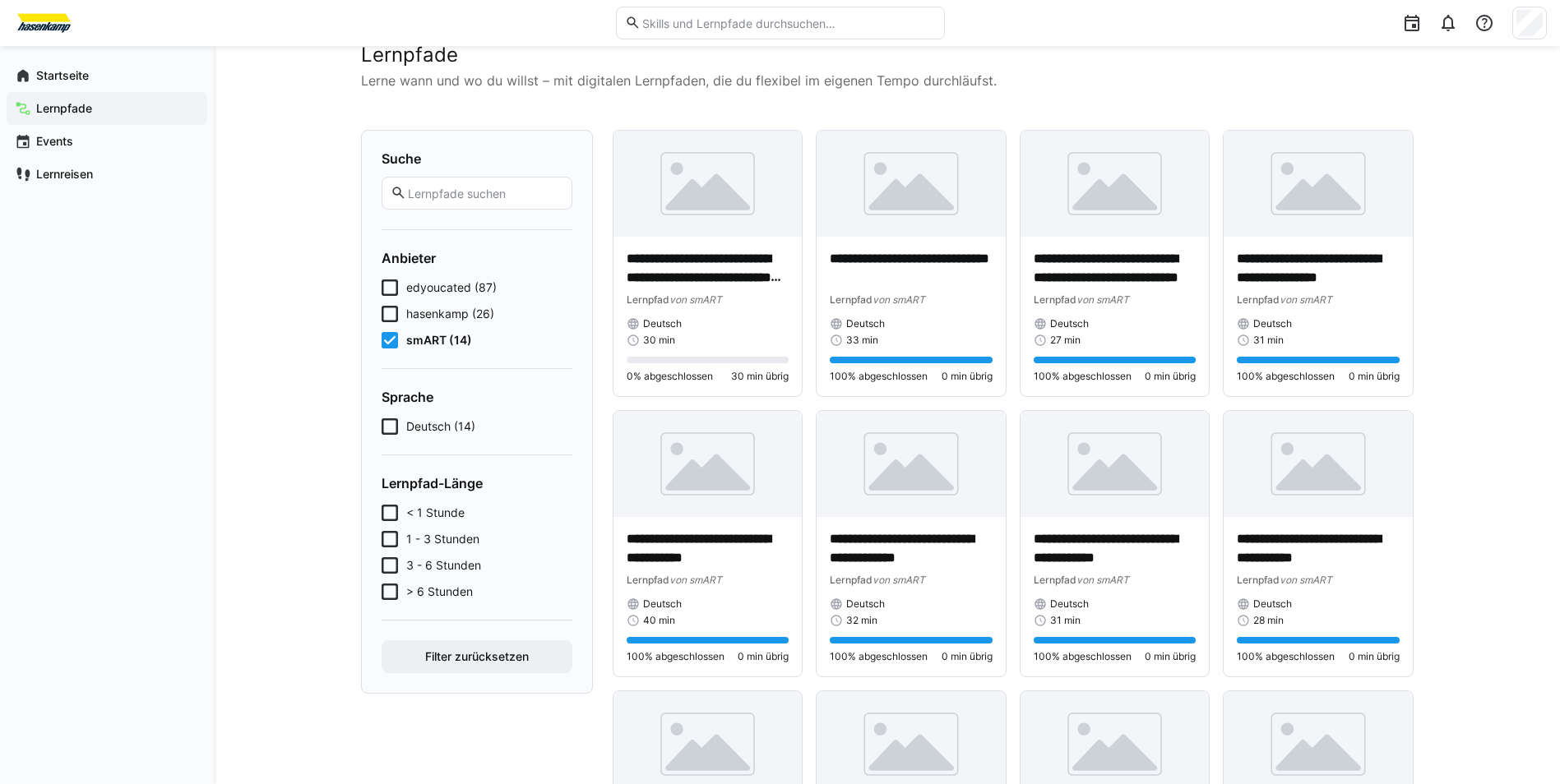
click at [383, 342] on icon at bounding box center [389, 340] width 16 height 16
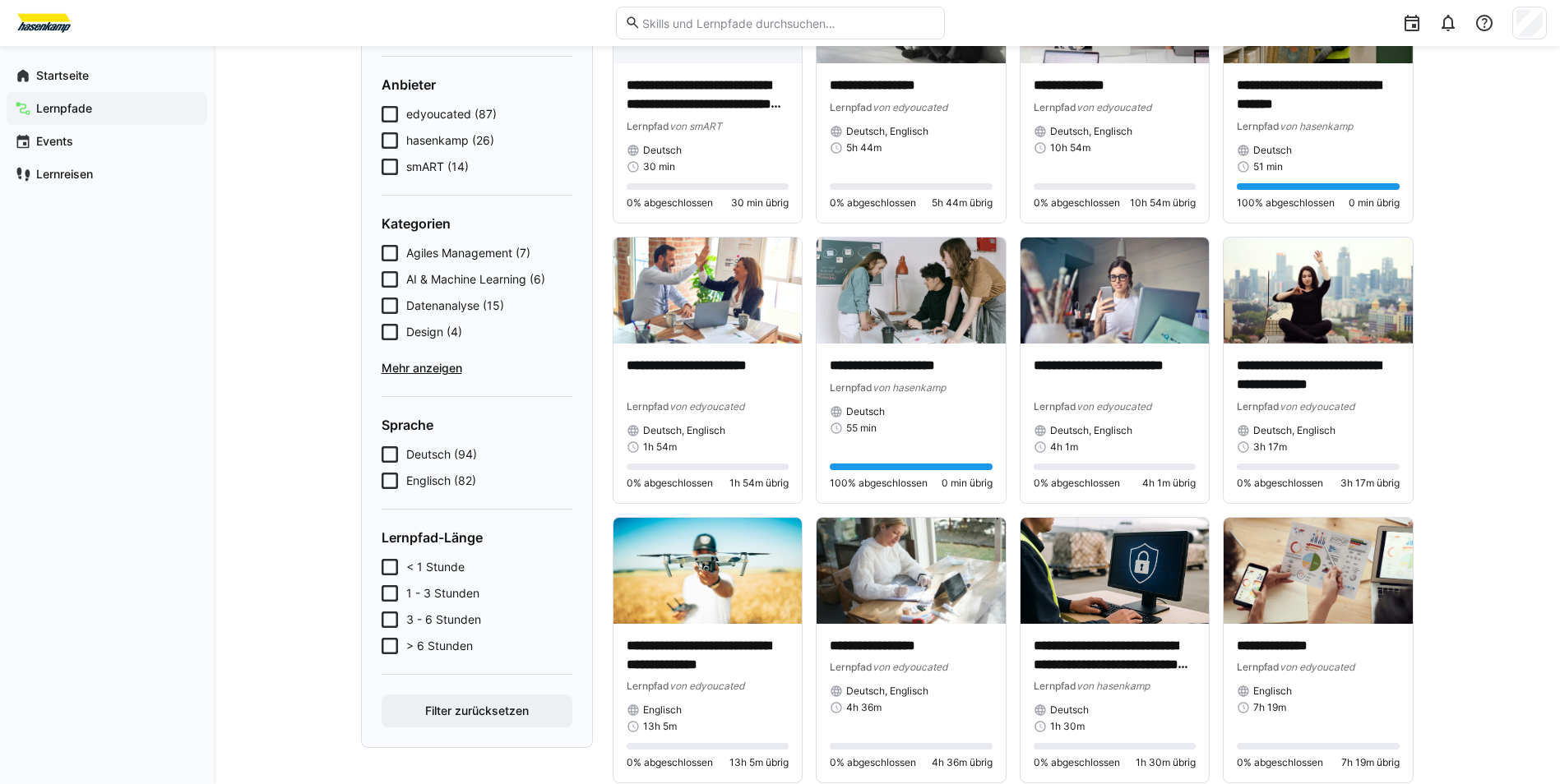
scroll to position [219, 0]
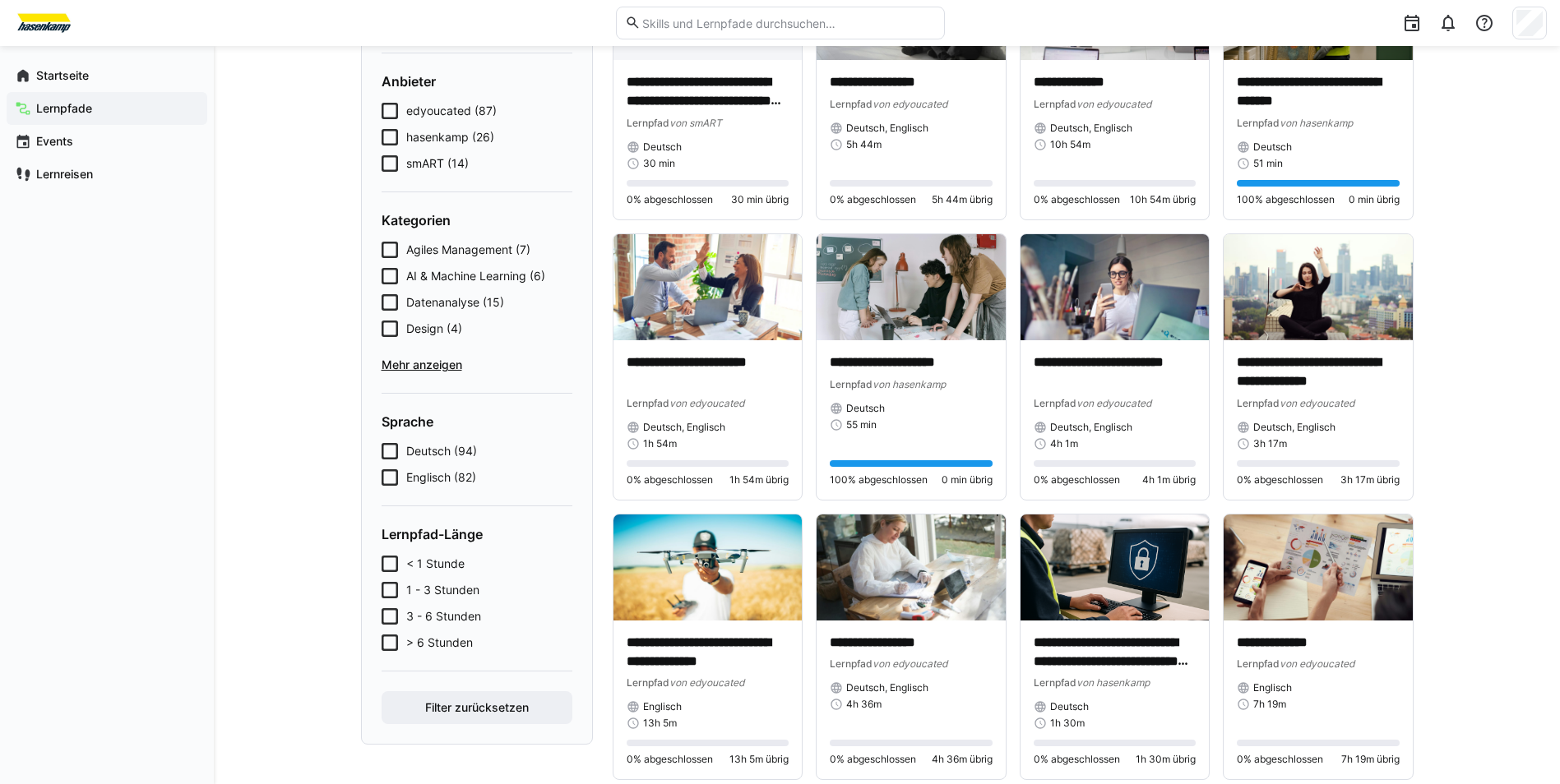
click at [392, 645] on icon at bounding box center [389, 642] width 16 height 16
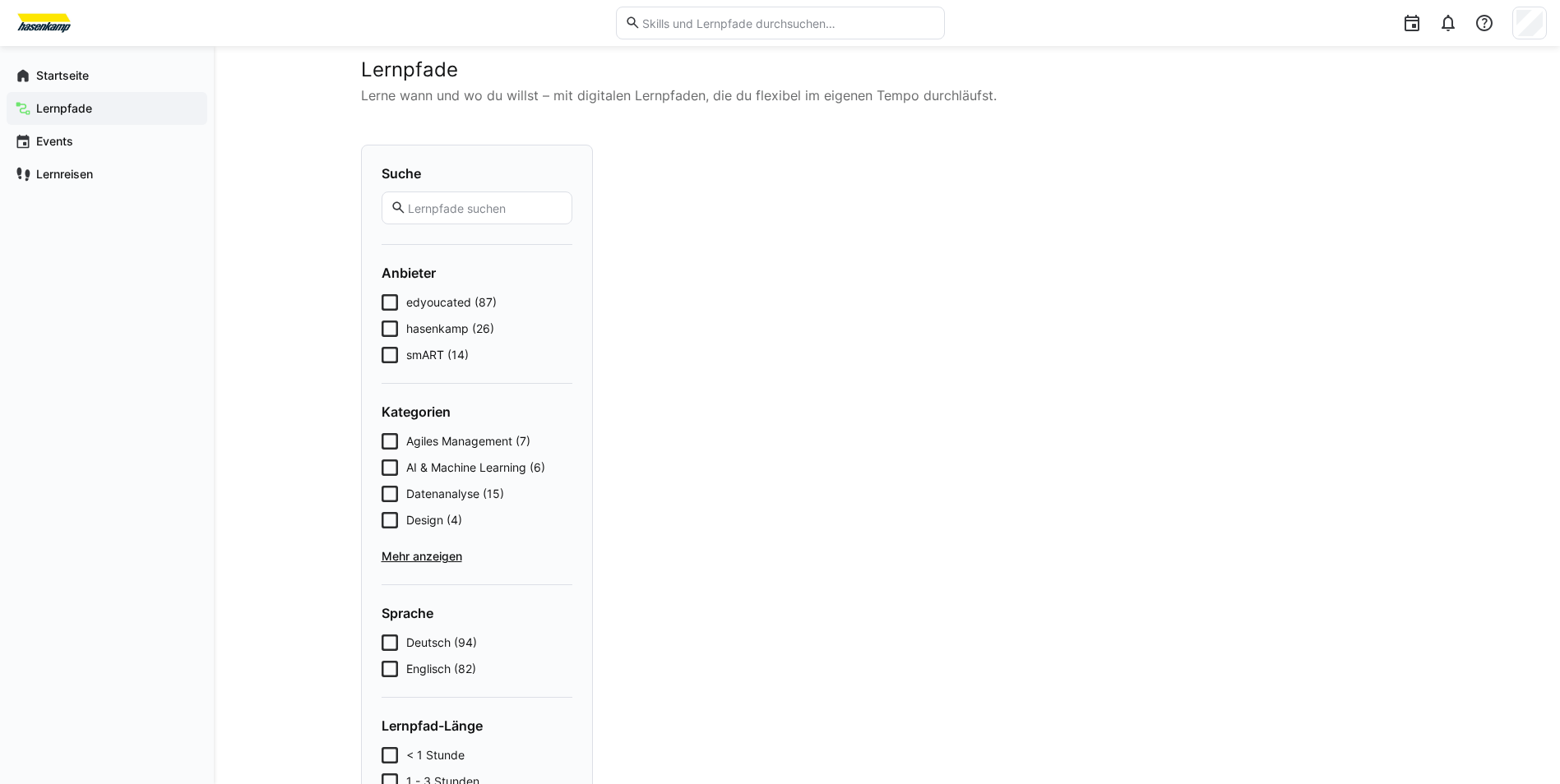
scroll to position [0, 0]
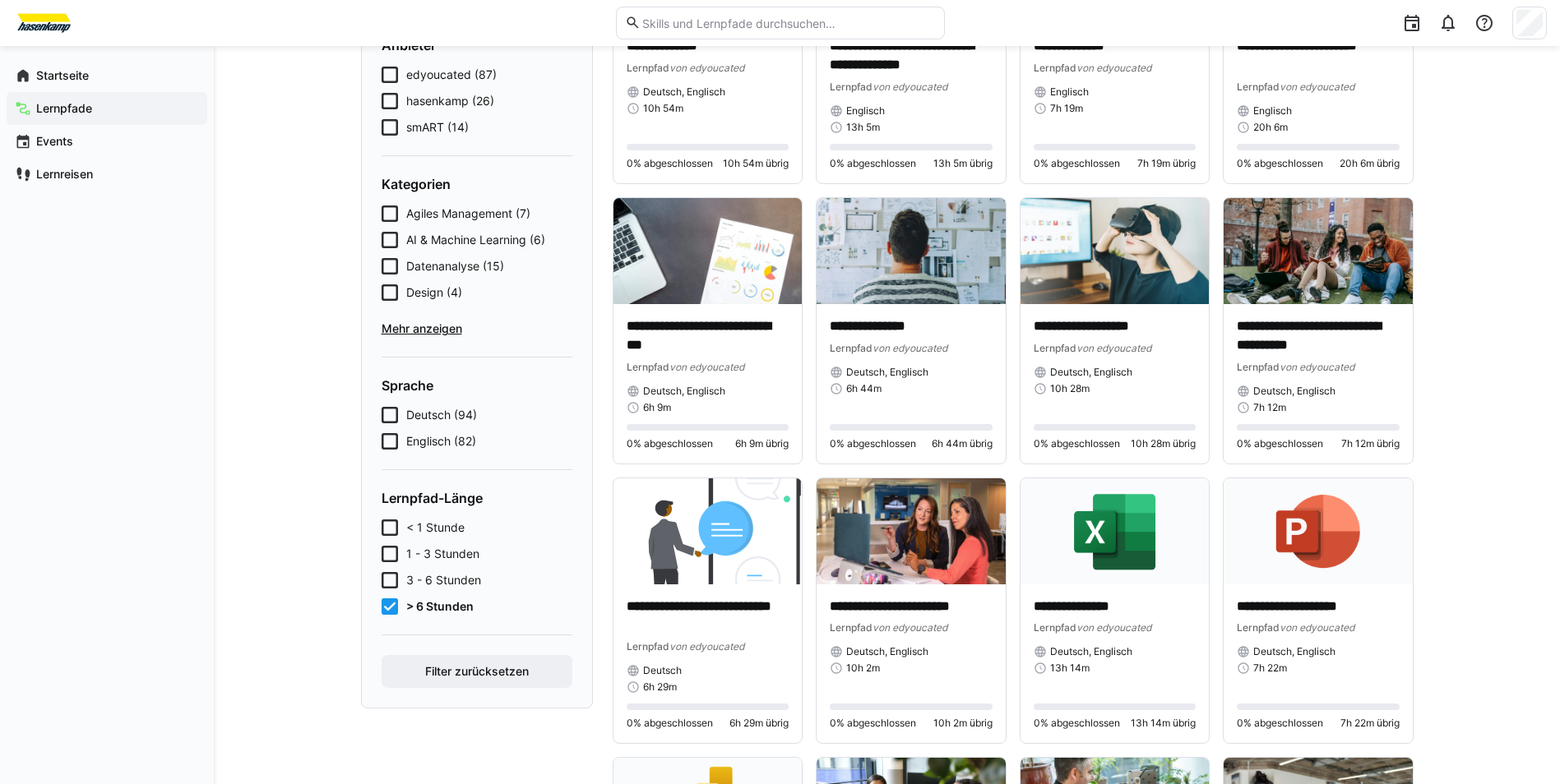
click at [387, 603] on icon at bounding box center [389, 606] width 16 height 16
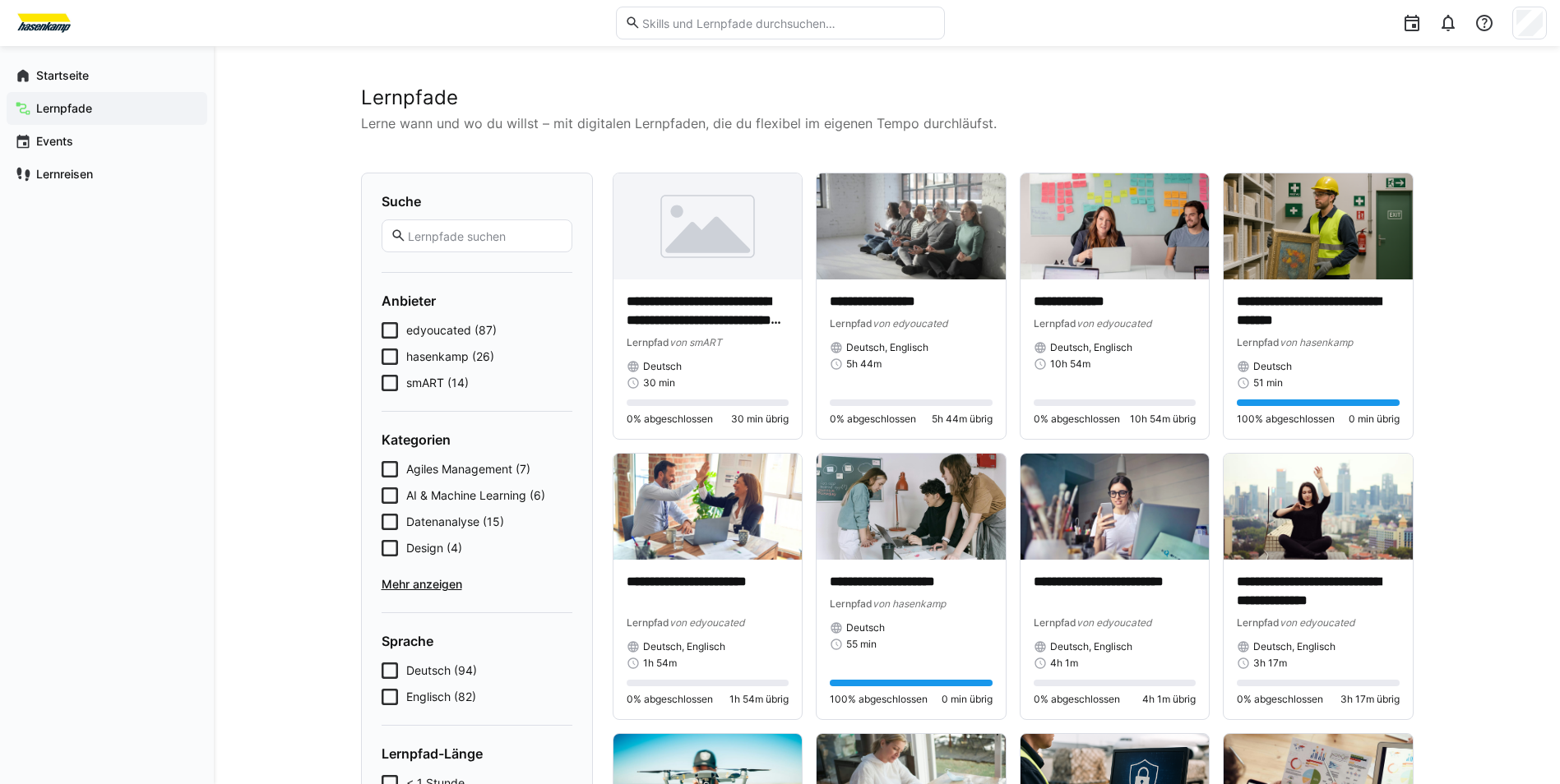
click at [385, 385] on icon at bounding box center [389, 383] width 16 height 16
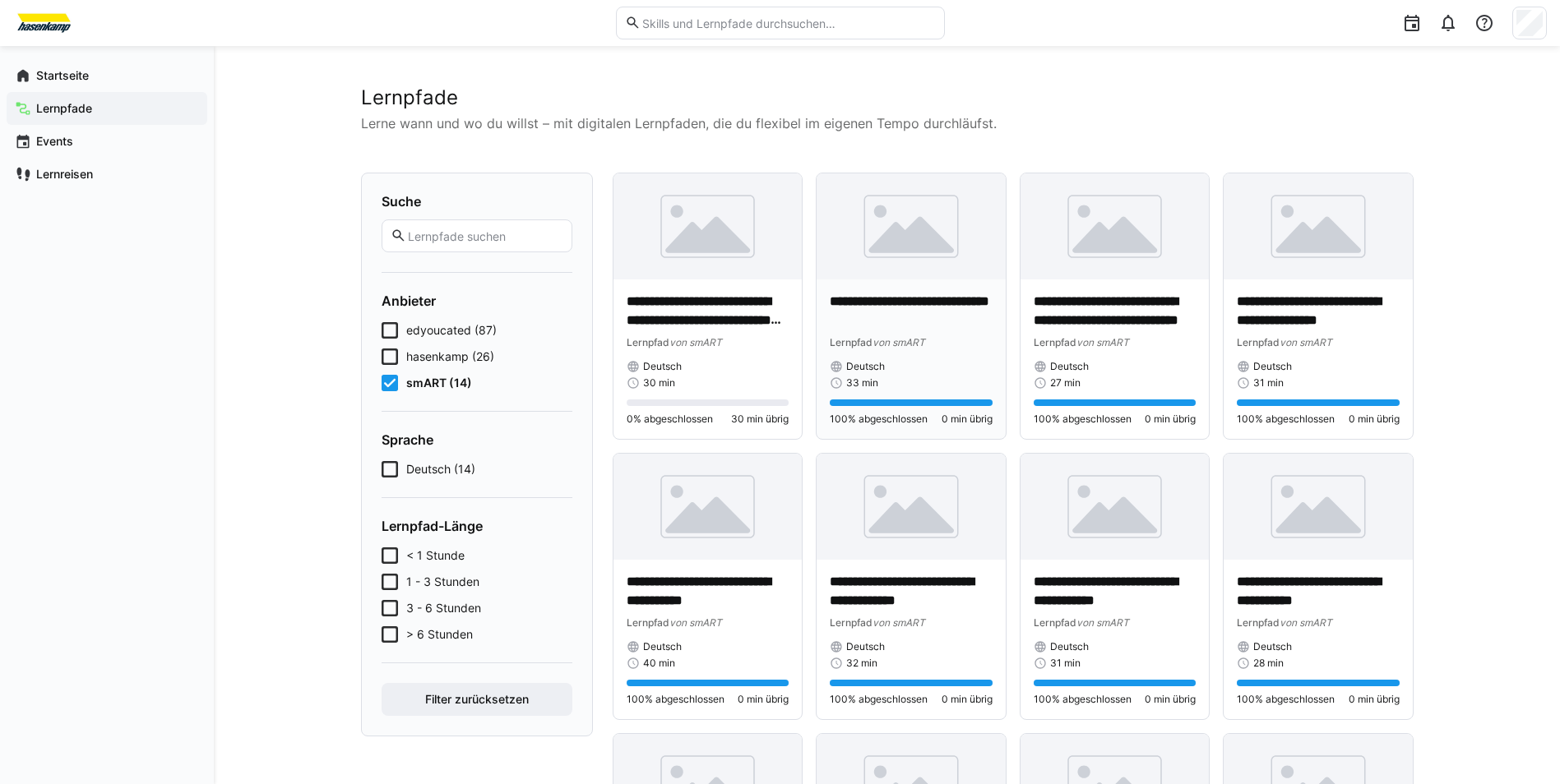
scroll to position [493, 0]
